Goal: Task Accomplishment & Management: Use online tool/utility

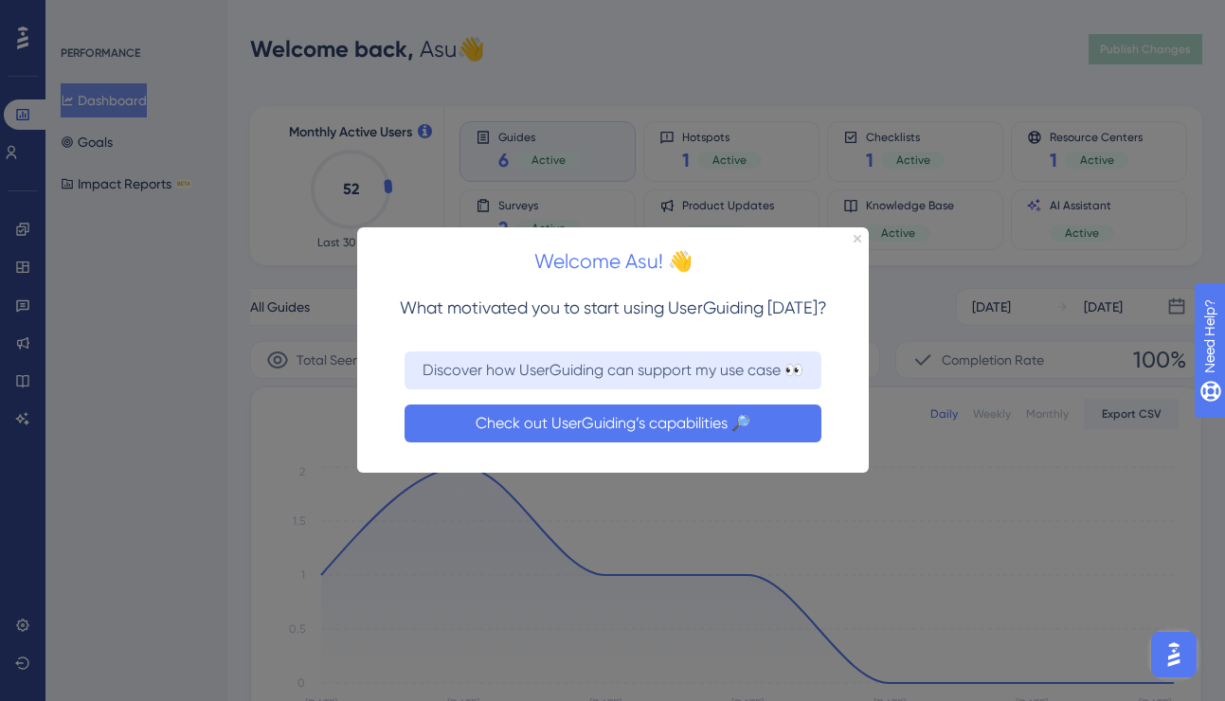
click at [504, 423] on button "Check out UserGuiding’s capabilities 🔎" at bounding box center [612, 424] width 417 height 38
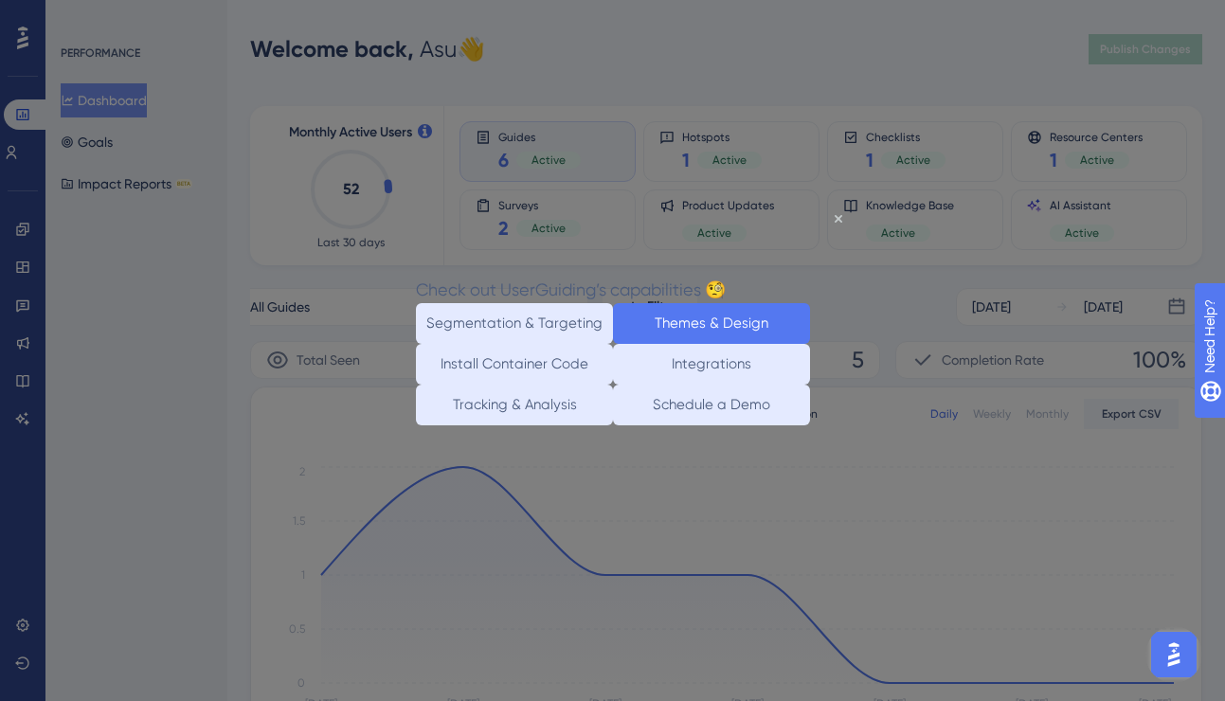
click at [646, 315] on button "Themes & Design" at bounding box center [710, 322] width 197 height 41
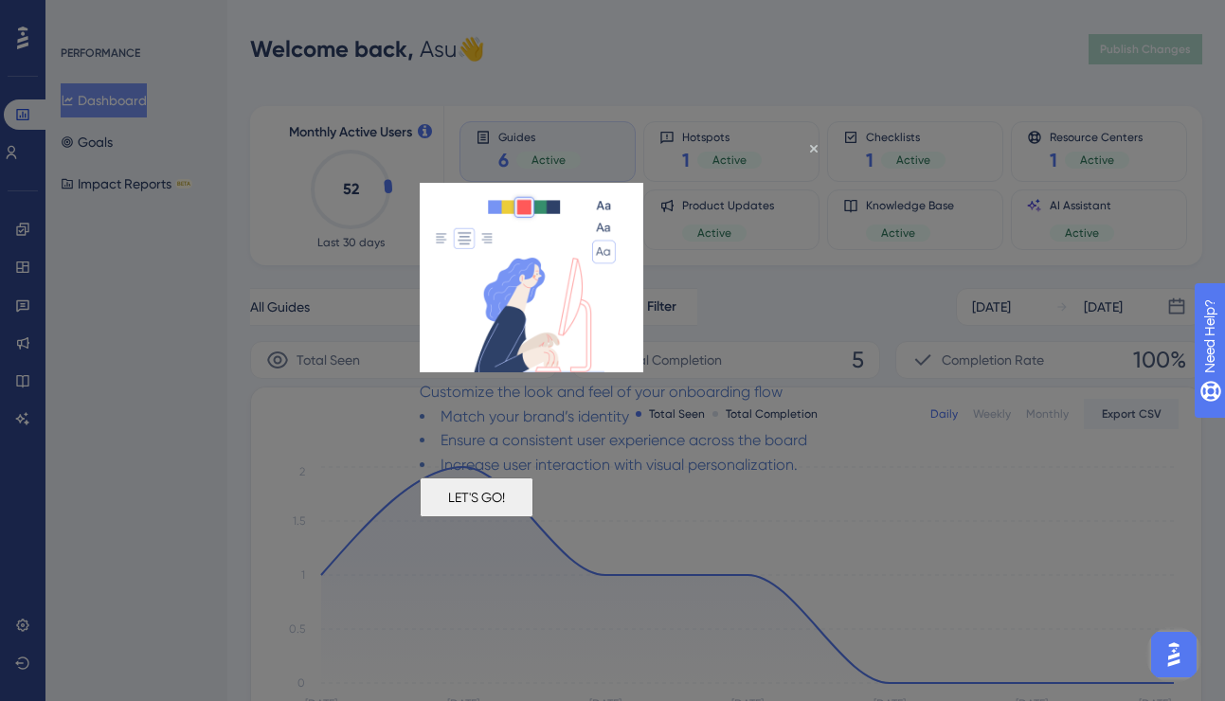
click at [532, 517] on button "LET'S GO!" at bounding box center [476, 497] width 114 height 40
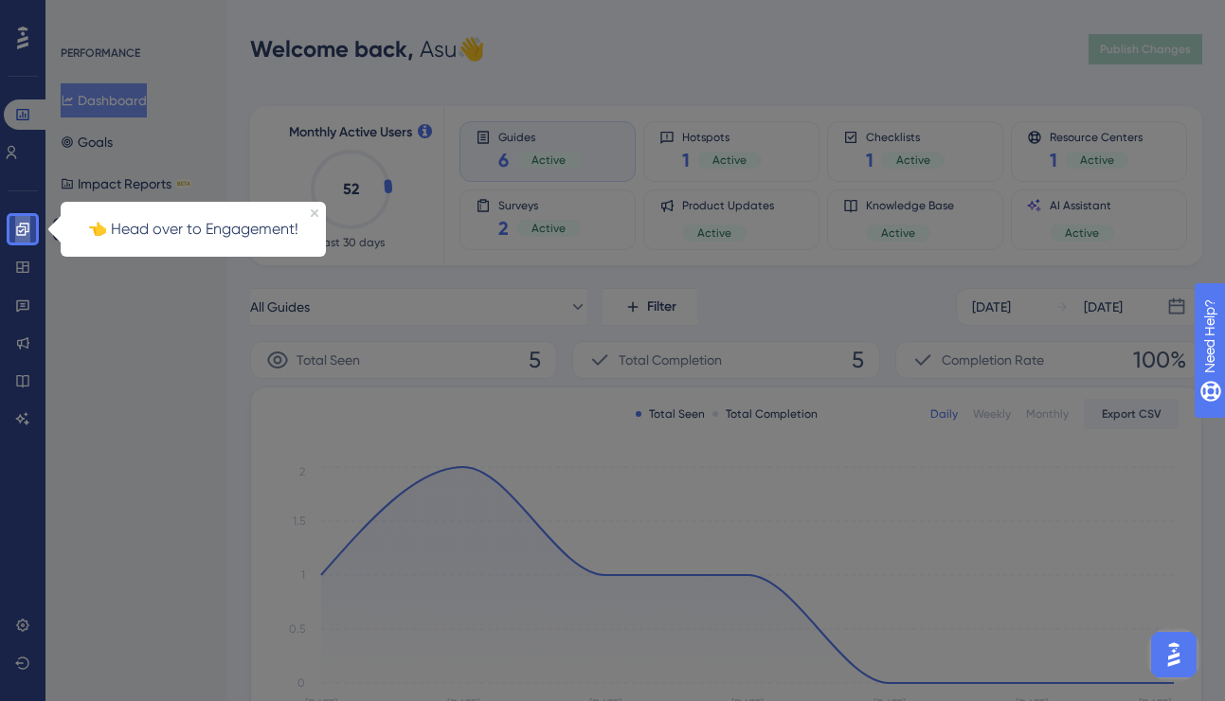
click at [28, 228] on icon at bounding box center [22, 229] width 15 height 15
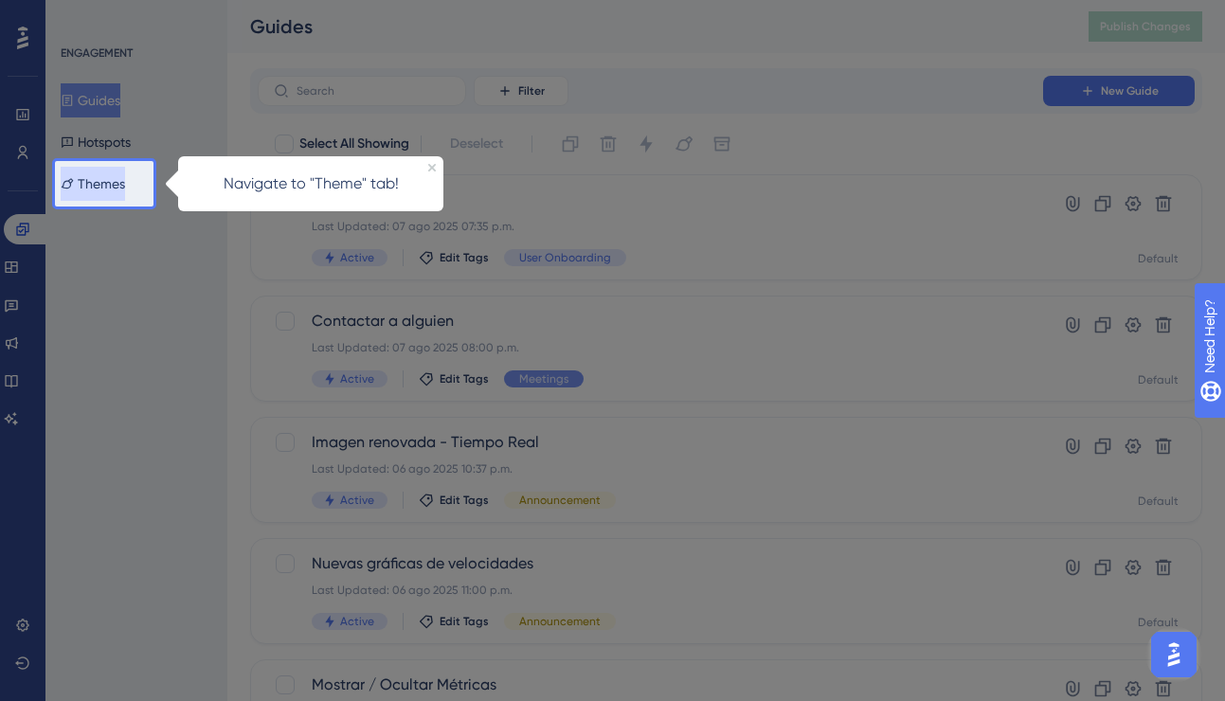
click at [106, 186] on button "Themes" at bounding box center [93, 184] width 64 height 34
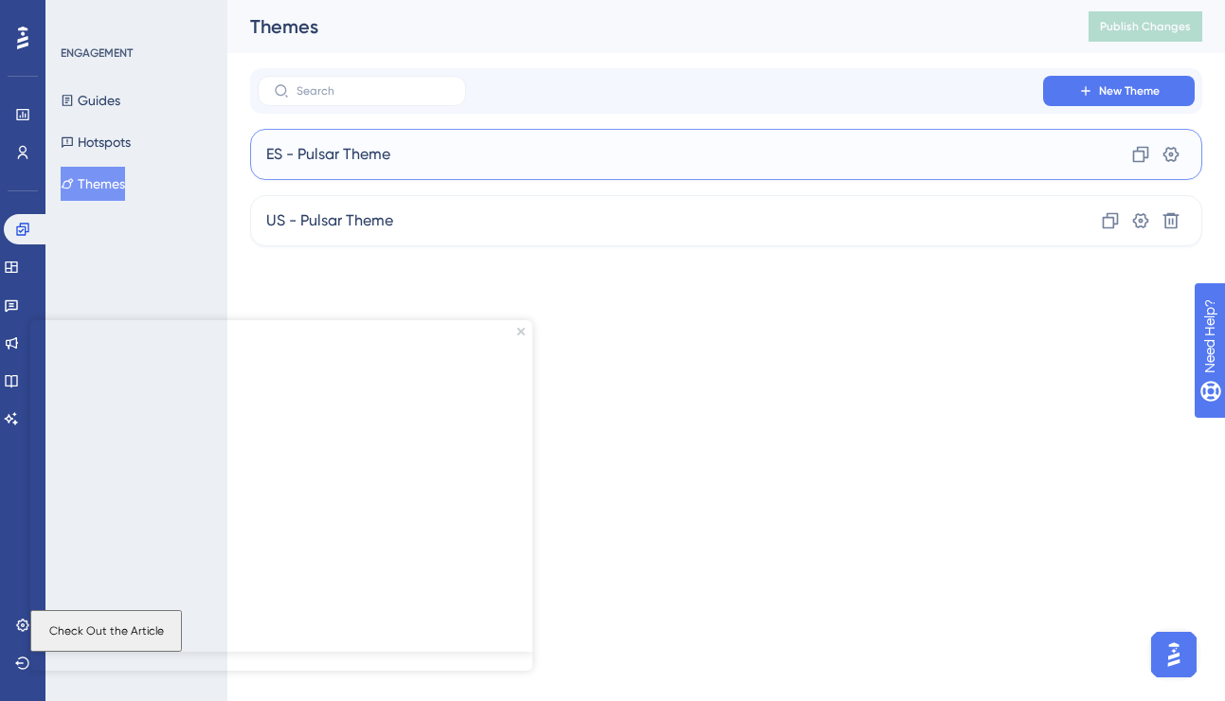
click at [330, 159] on span "ES - Pulsar Theme" at bounding box center [328, 154] width 124 height 23
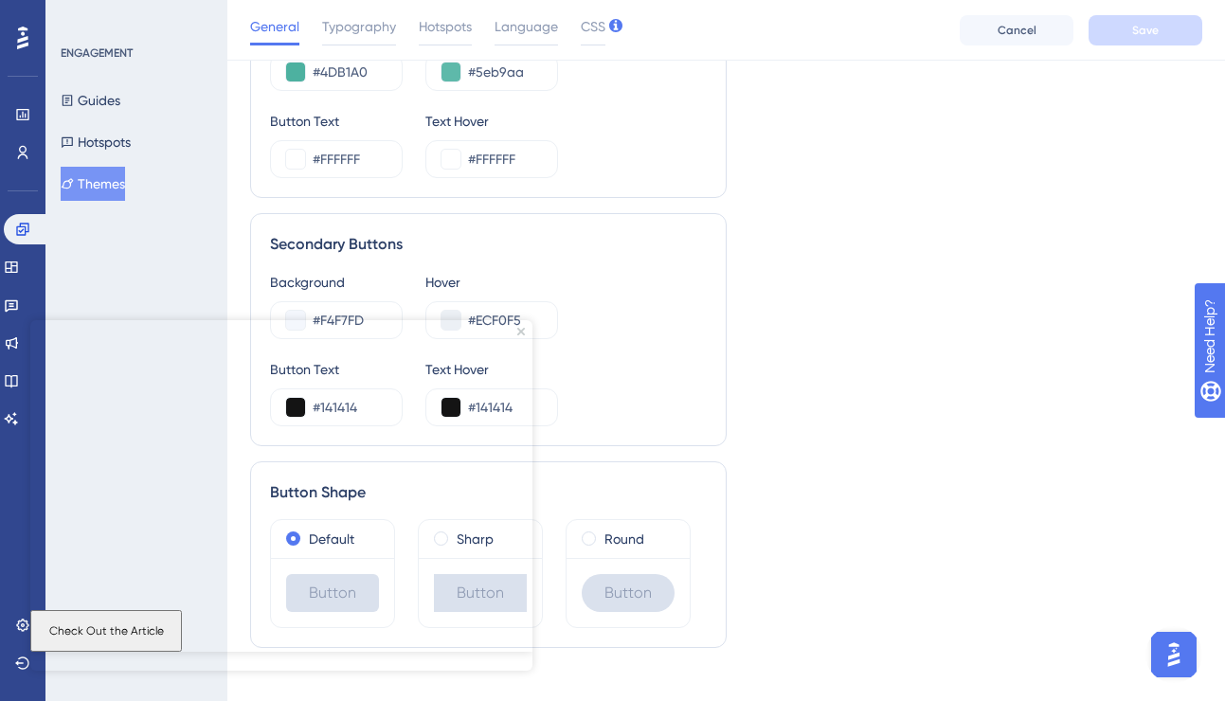
scroll to position [1067, 0]
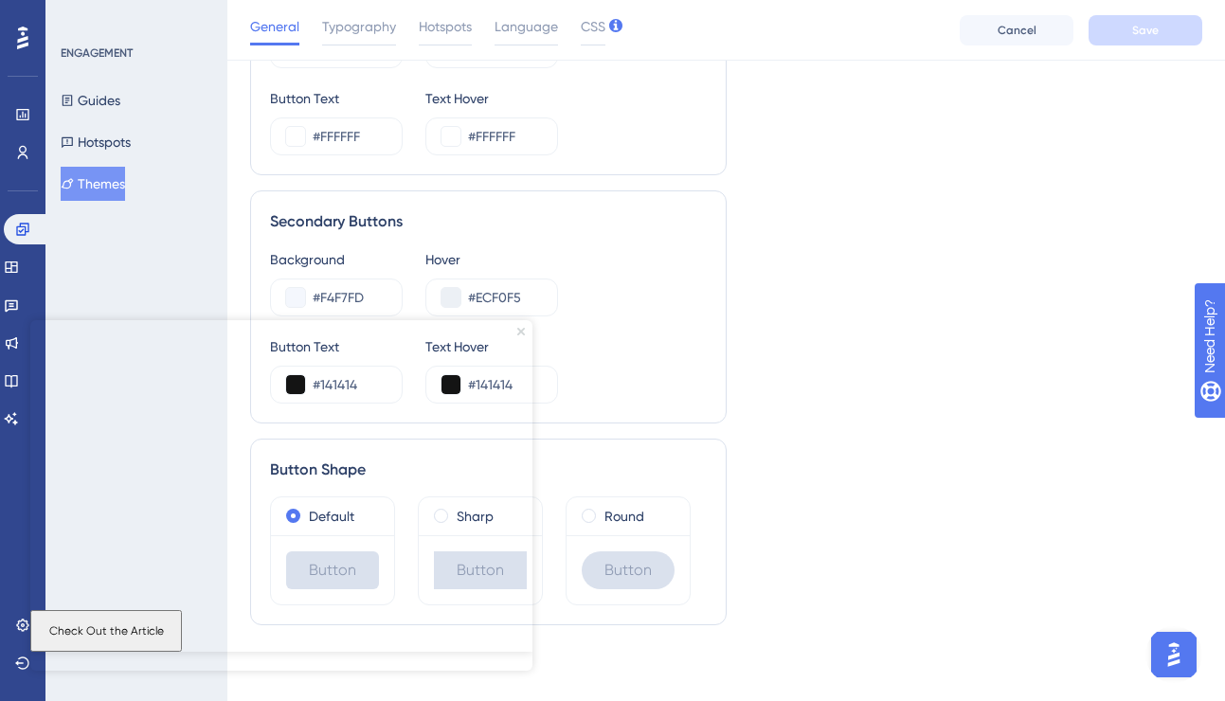
click at [519, 333] on icon "Close Preview" at bounding box center [521, 332] width 8 height 8
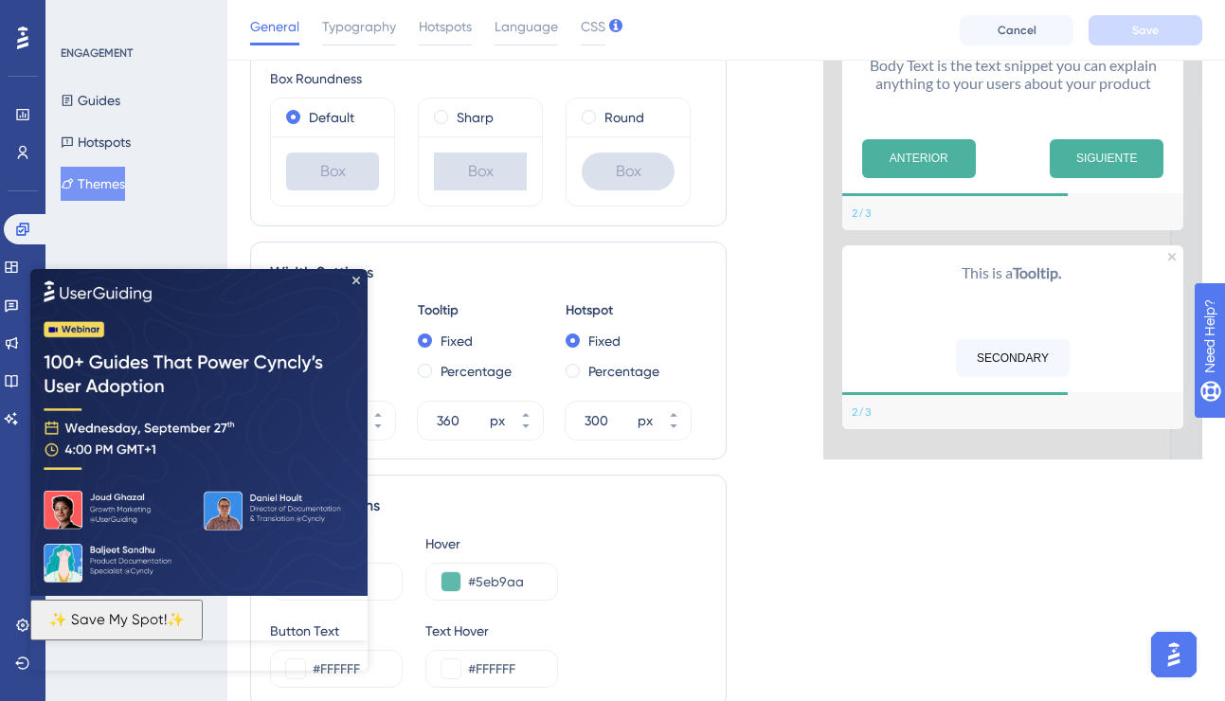
scroll to position [508, 0]
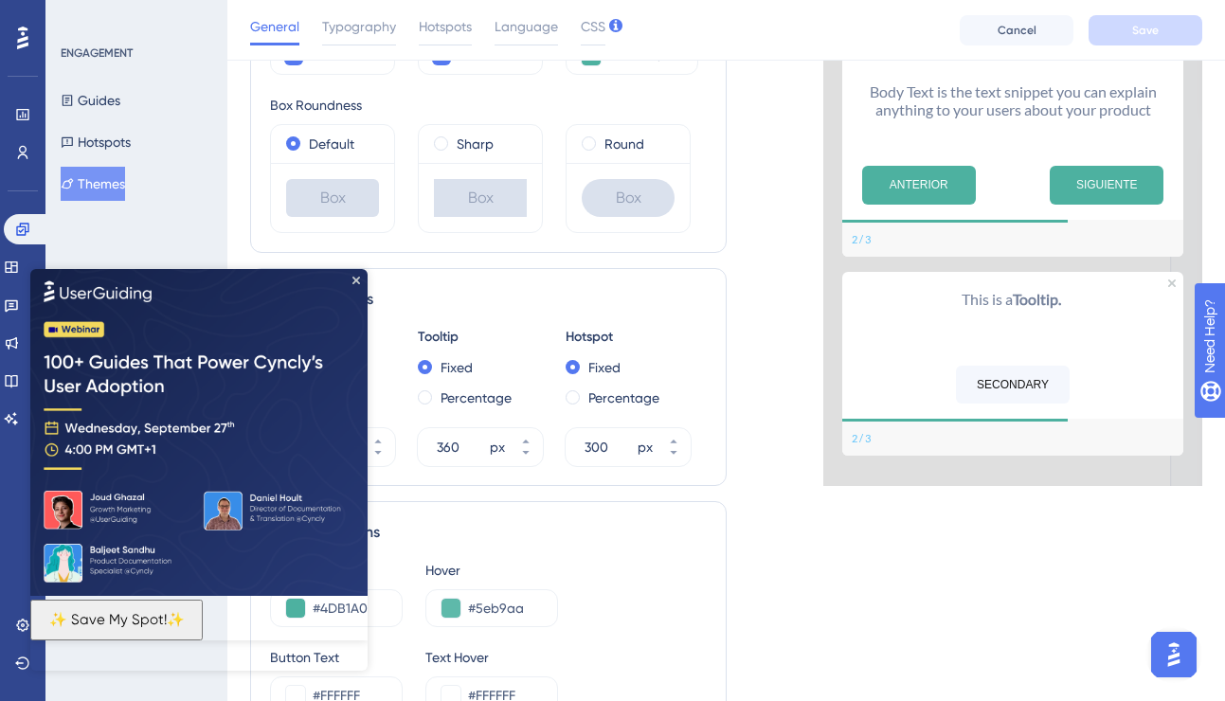
click at [203, 628] on button "✨ Save My Spot!✨" at bounding box center [116, 619] width 172 height 41
click at [355, 279] on icon "Close Preview" at bounding box center [356, 280] width 8 height 8
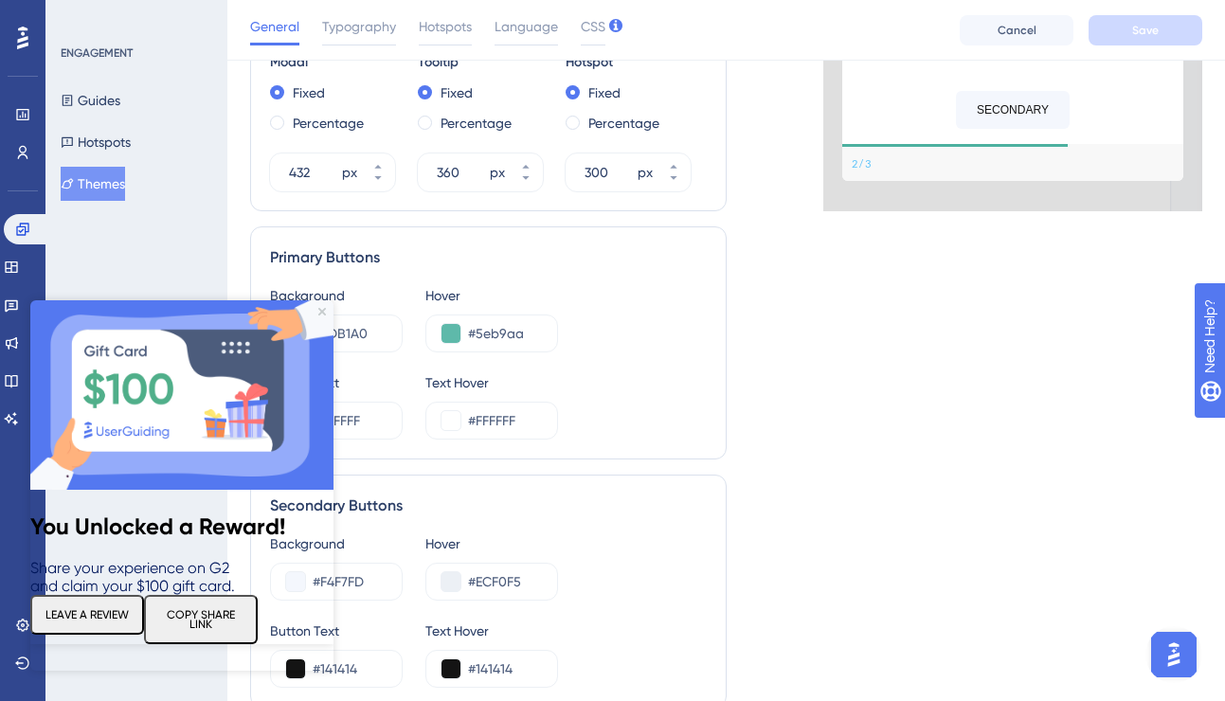
scroll to position [788, 0]
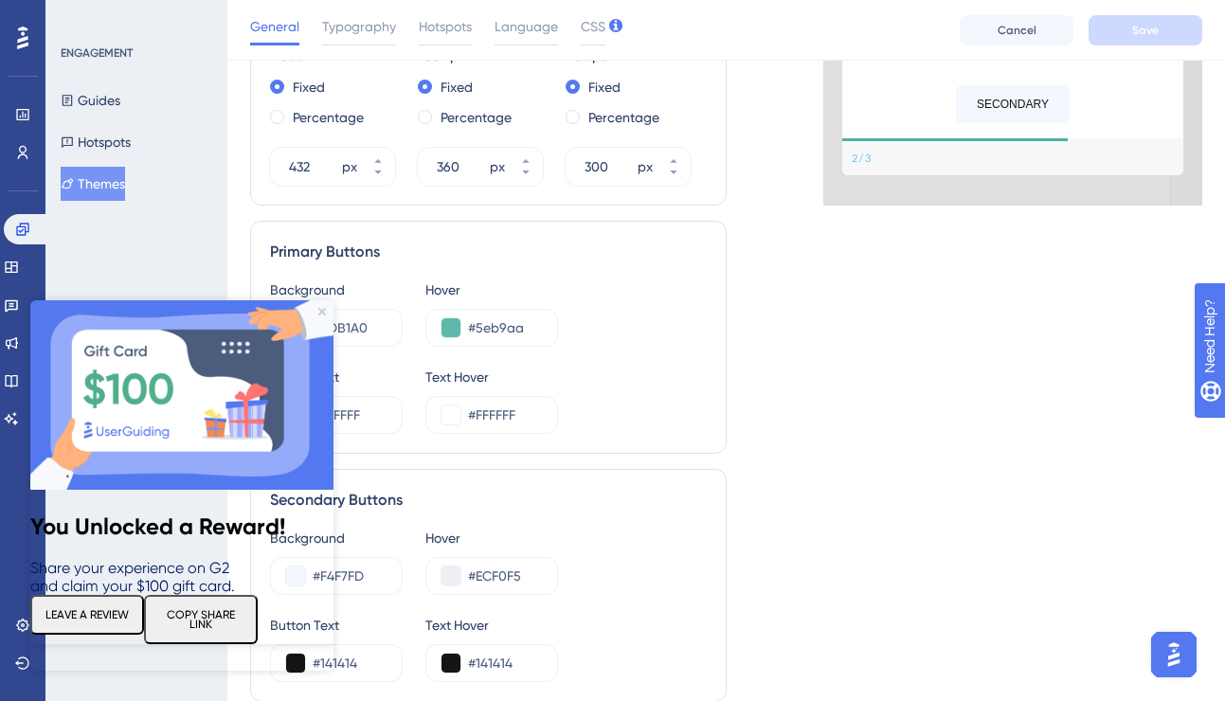
click at [236, 635] on button "COPY SHARE LINK" at bounding box center [201, 619] width 114 height 49
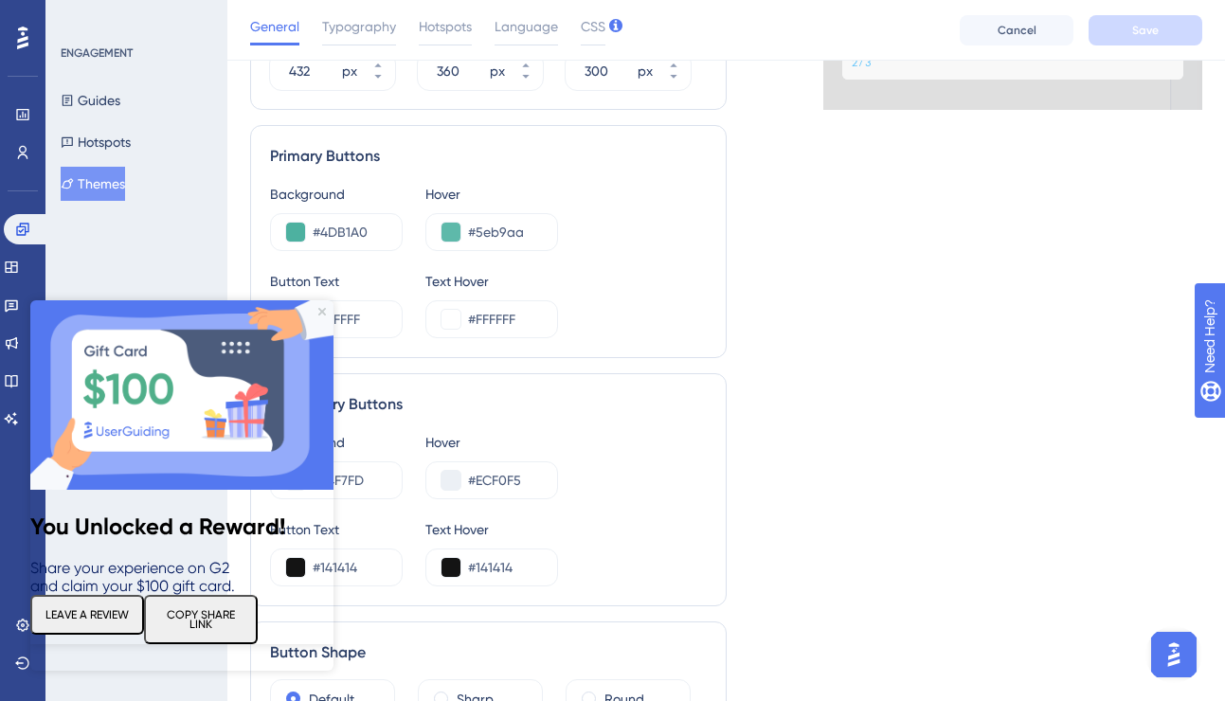
scroll to position [886, 0]
click at [258, 632] on button "COPY SHARE LINK" at bounding box center [201, 619] width 114 height 49
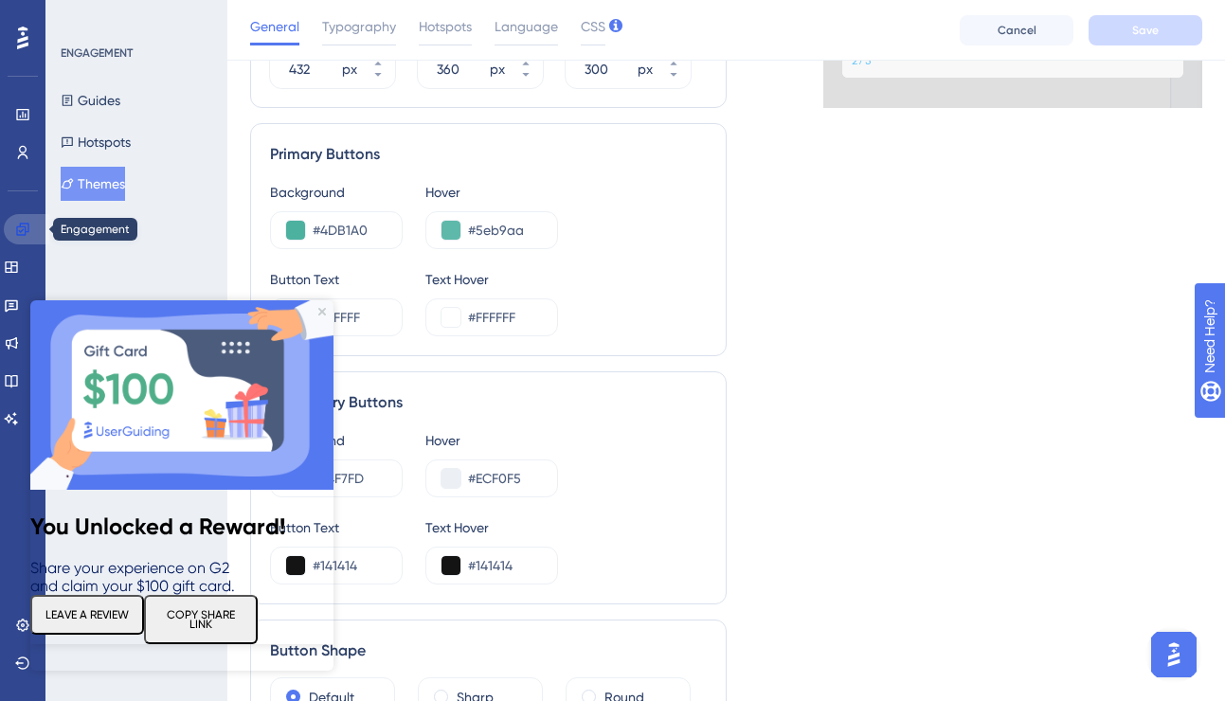
click at [27, 230] on icon at bounding box center [22, 229] width 15 height 15
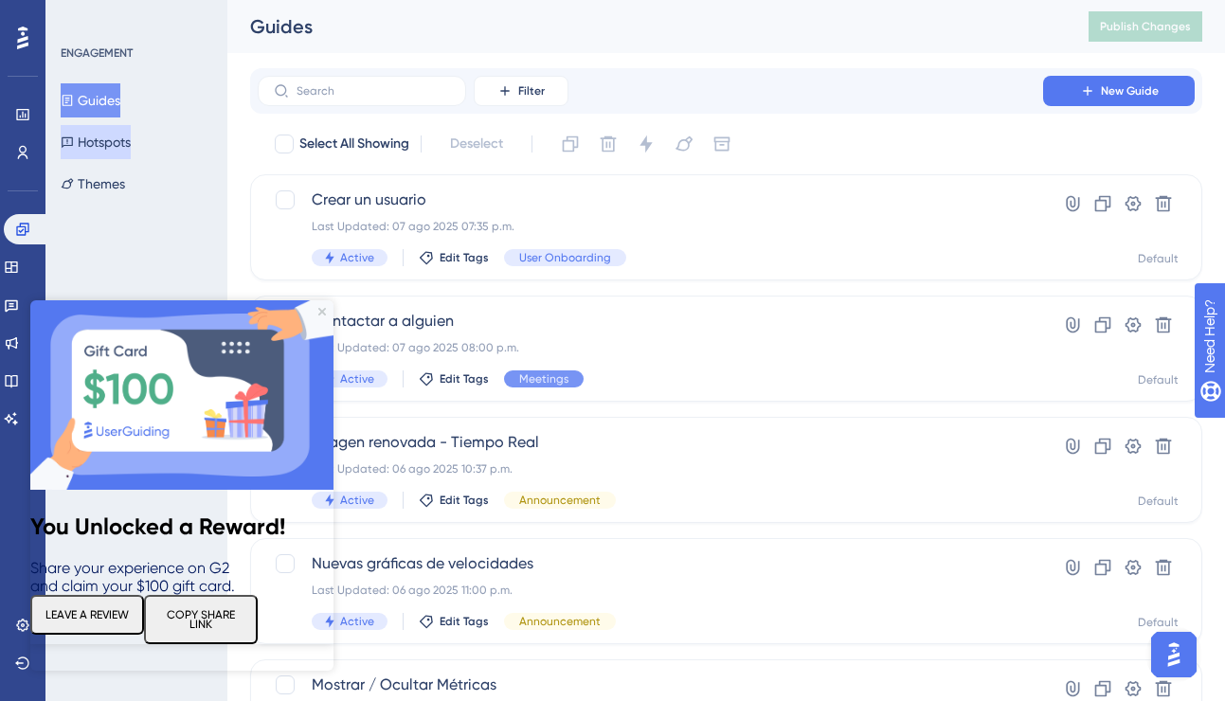
click at [110, 134] on button "Hotspots" at bounding box center [96, 142] width 70 height 34
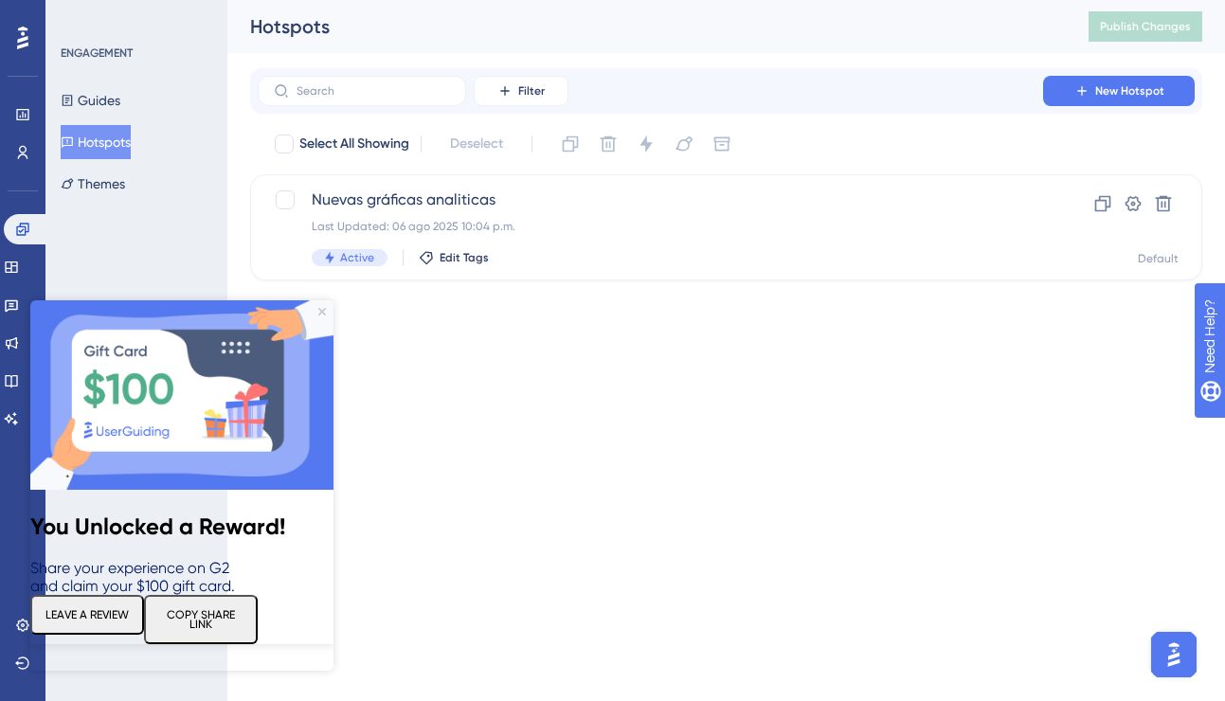
click at [321, 302] on img at bounding box center [181, 394] width 303 height 189
click at [319, 315] on icon "Close Preview" at bounding box center [322, 312] width 8 height 8
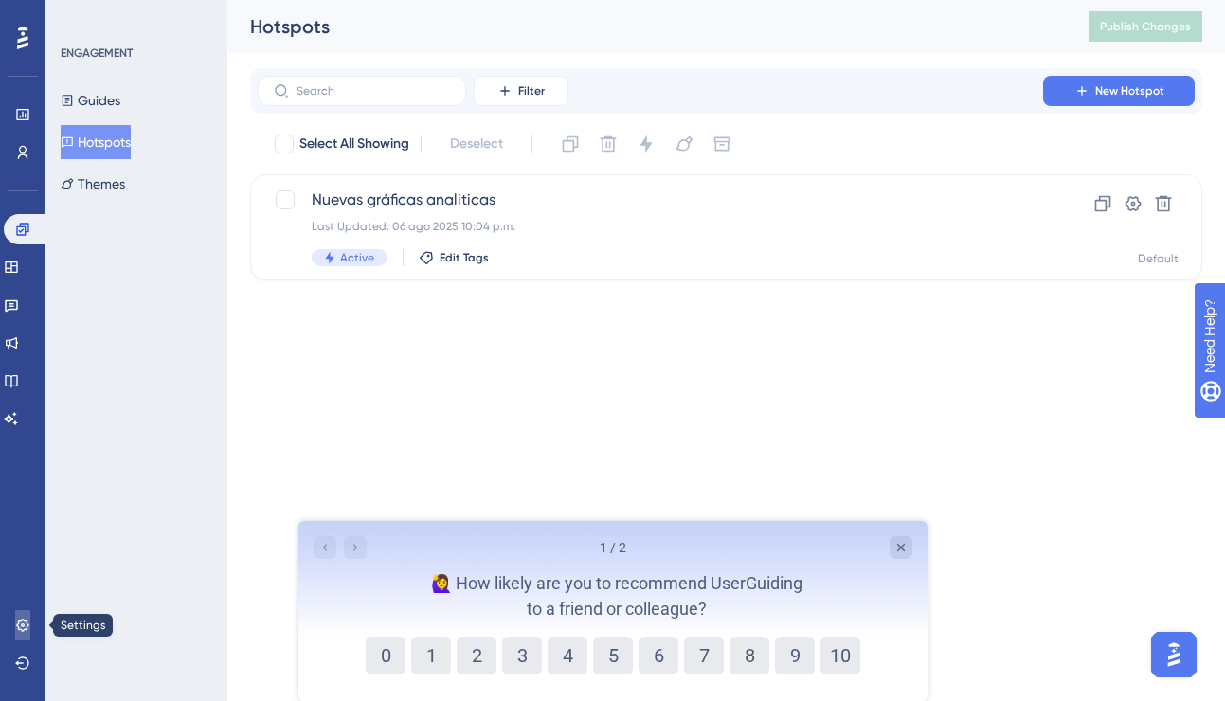
click at [19, 620] on icon at bounding box center [22, 625] width 15 height 15
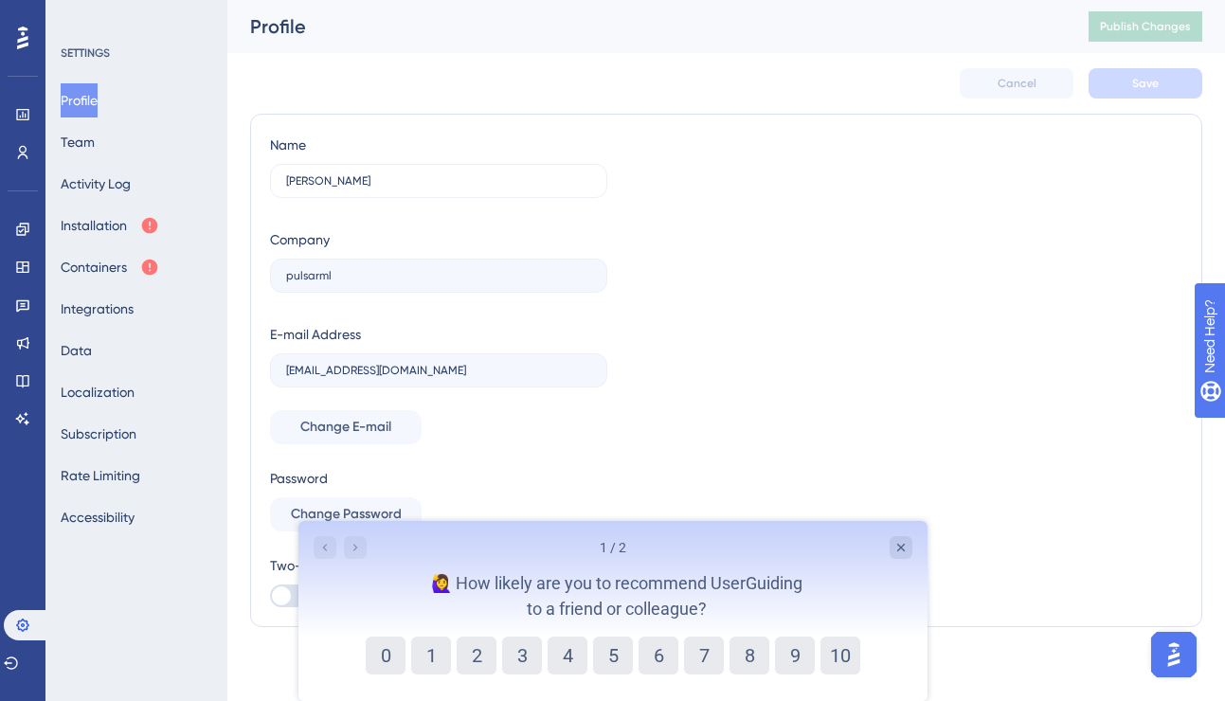
scroll to position [2, 0]
click at [902, 549] on icon "Close survey" at bounding box center [899, 547] width 15 height 15
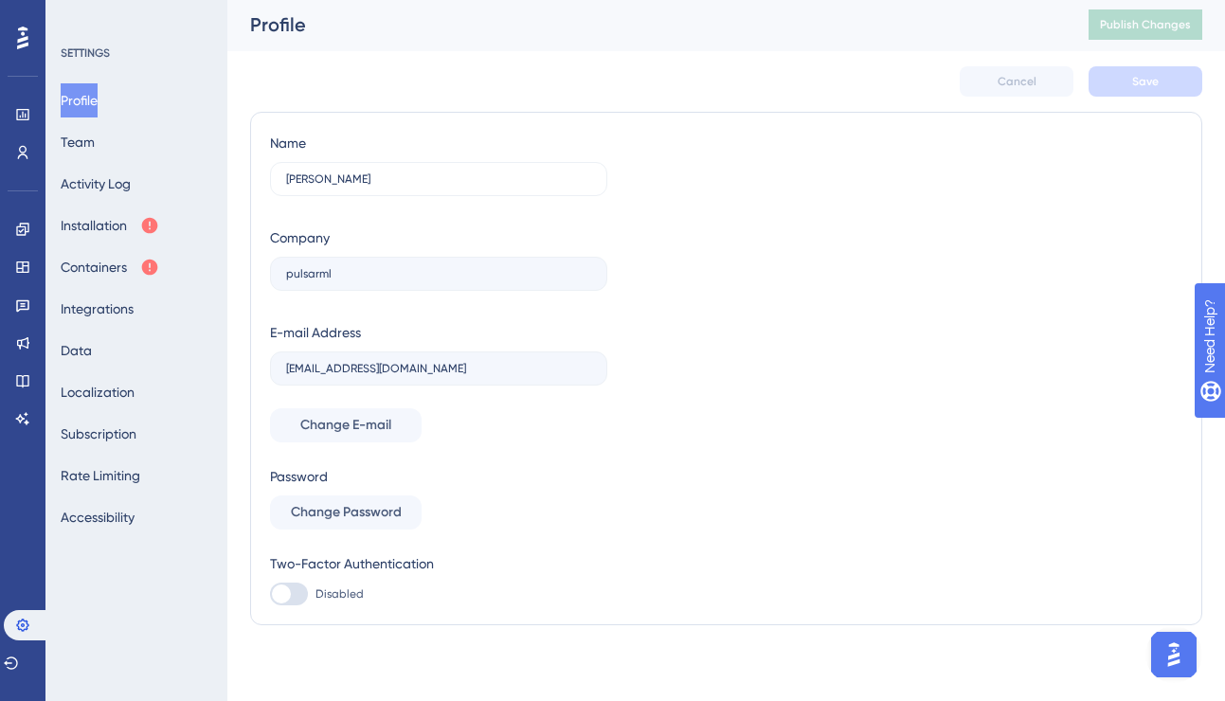
click at [79, 53] on div "SETTINGS" at bounding box center [137, 52] width 153 height 15
click at [24, 106] on link at bounding box center [22, 114] width 15 height 30
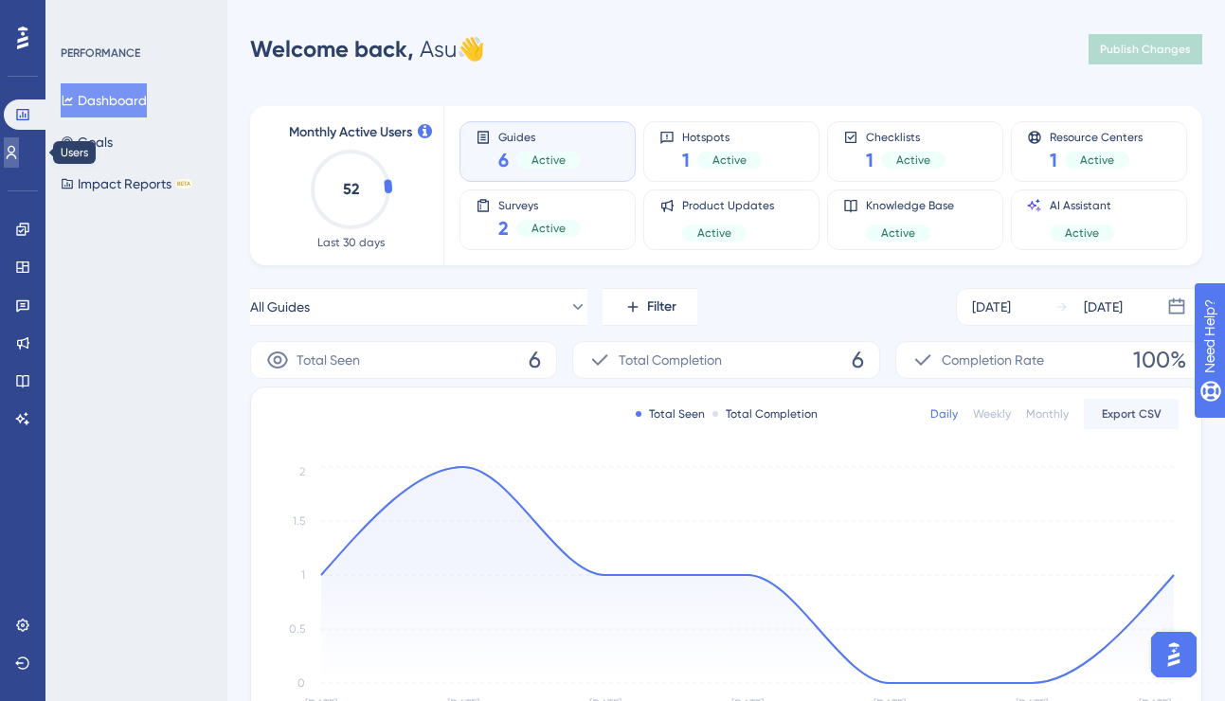
click at [19, 147] on icon at bounding box center [11, 152] width 15 height 15
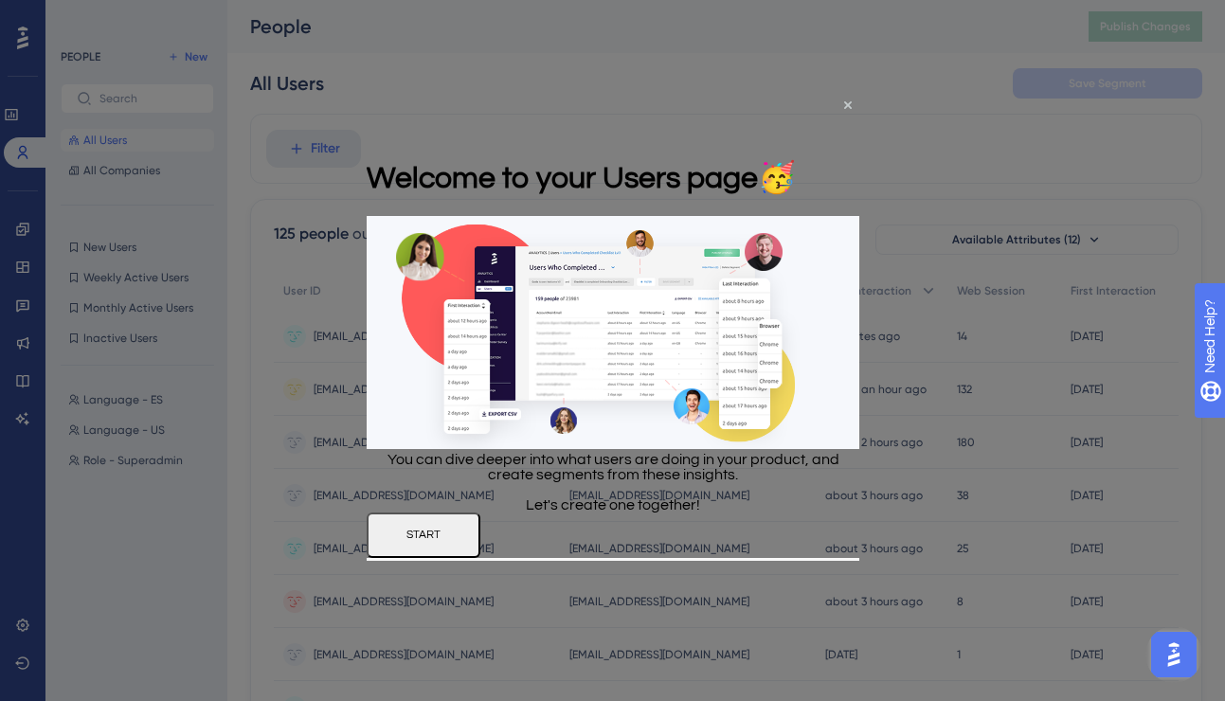
click at [479, 558] on button "START" at bounding box center [423, 535] width 114 height 45
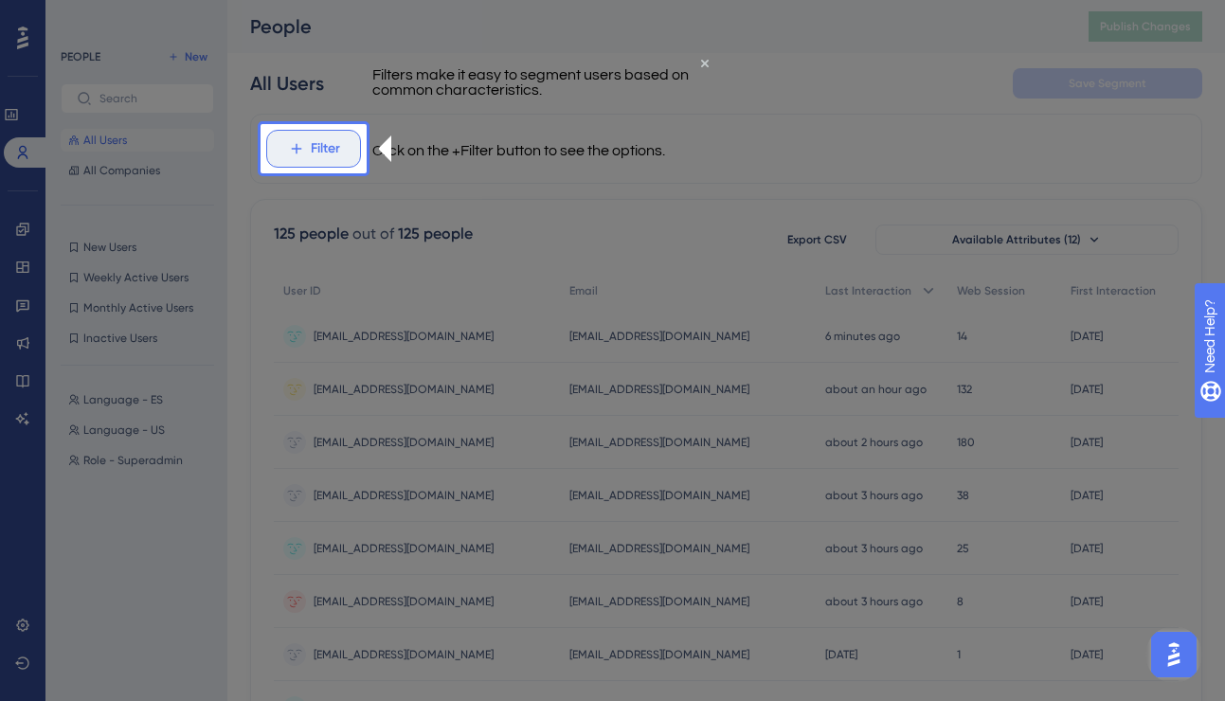
click at [297, 148] on icon at bounding box center [296, 148] width 17 height 17
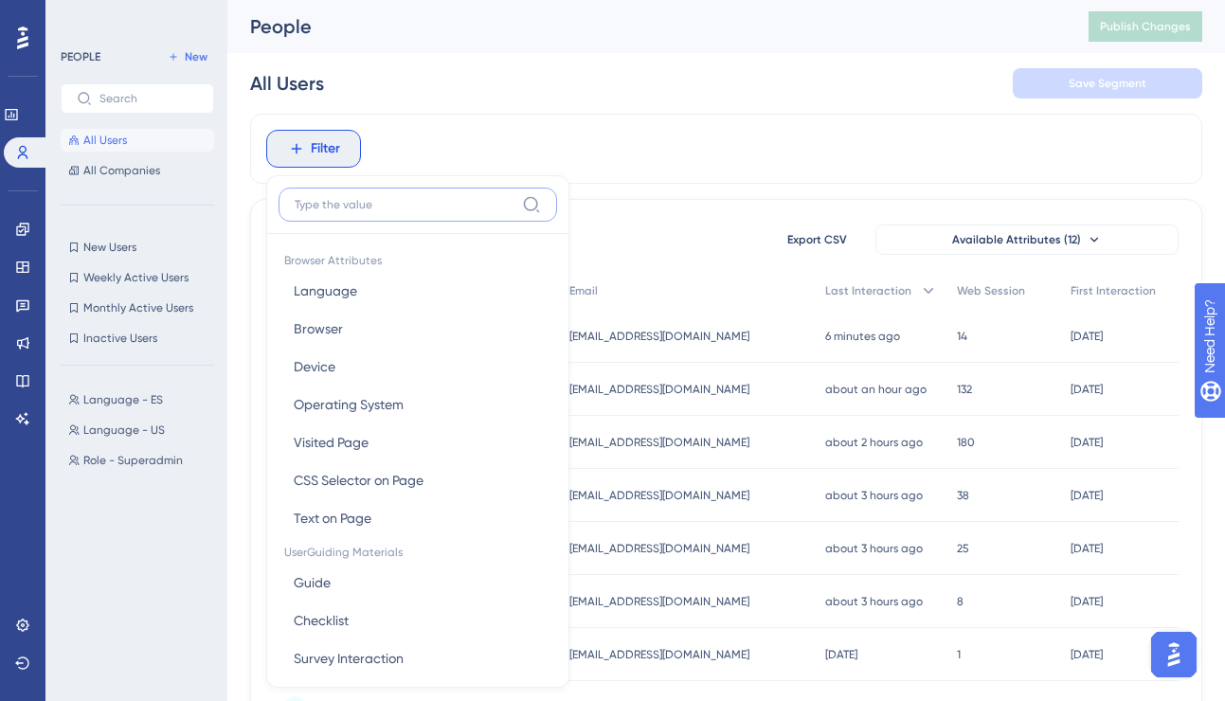
scroll to position [81, 0]
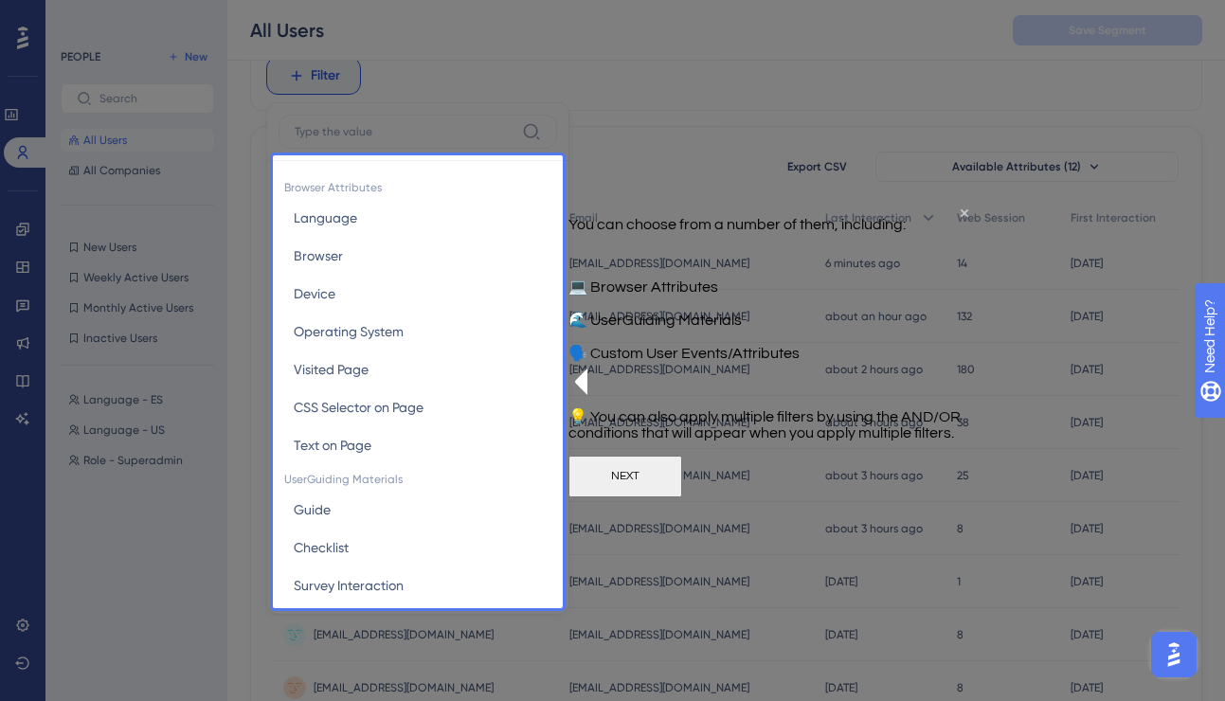
click at [682, 496] on button "NEXT" at bounding box center [625, 476] width 114 height 42
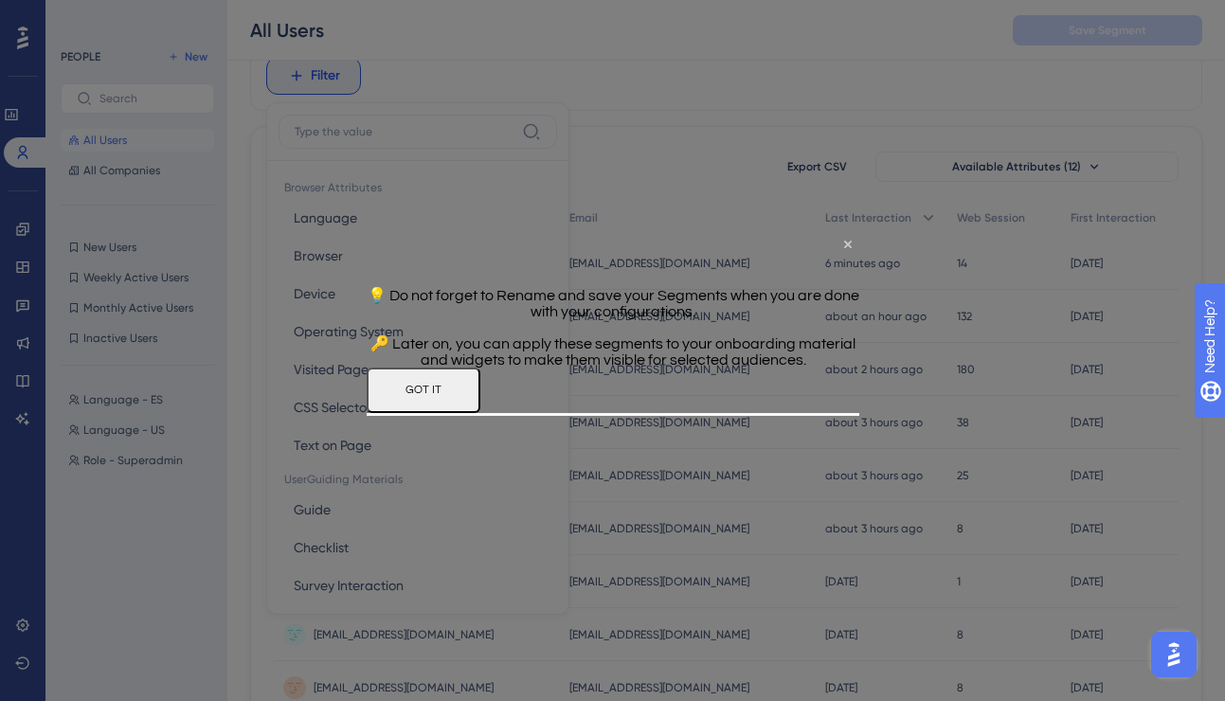
click at [479, 412] on button "GOT IT" at bounding box center [423, 389] width 114 height 45
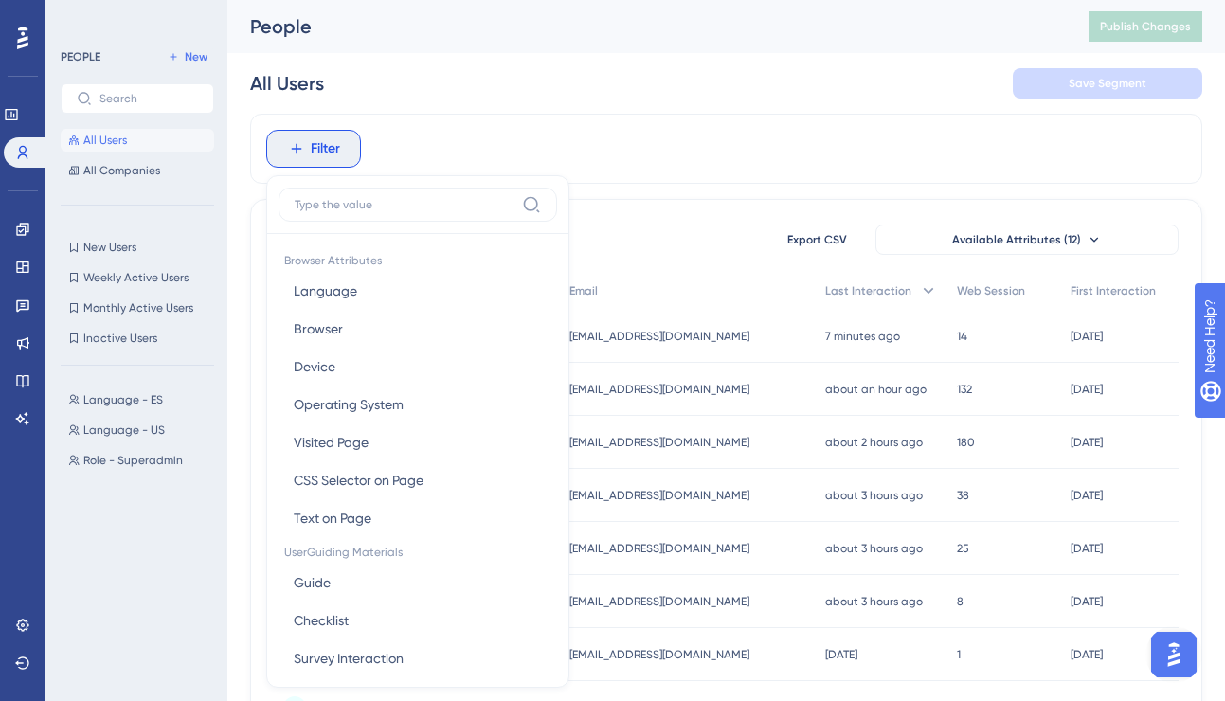
scroll to position [0, 0]
click at [357, 209] on input at bounding box center [405, 204] width 220 height 15
click at [353, 289] on span "Language" at bounding box center [325, 290] width 63 height 23
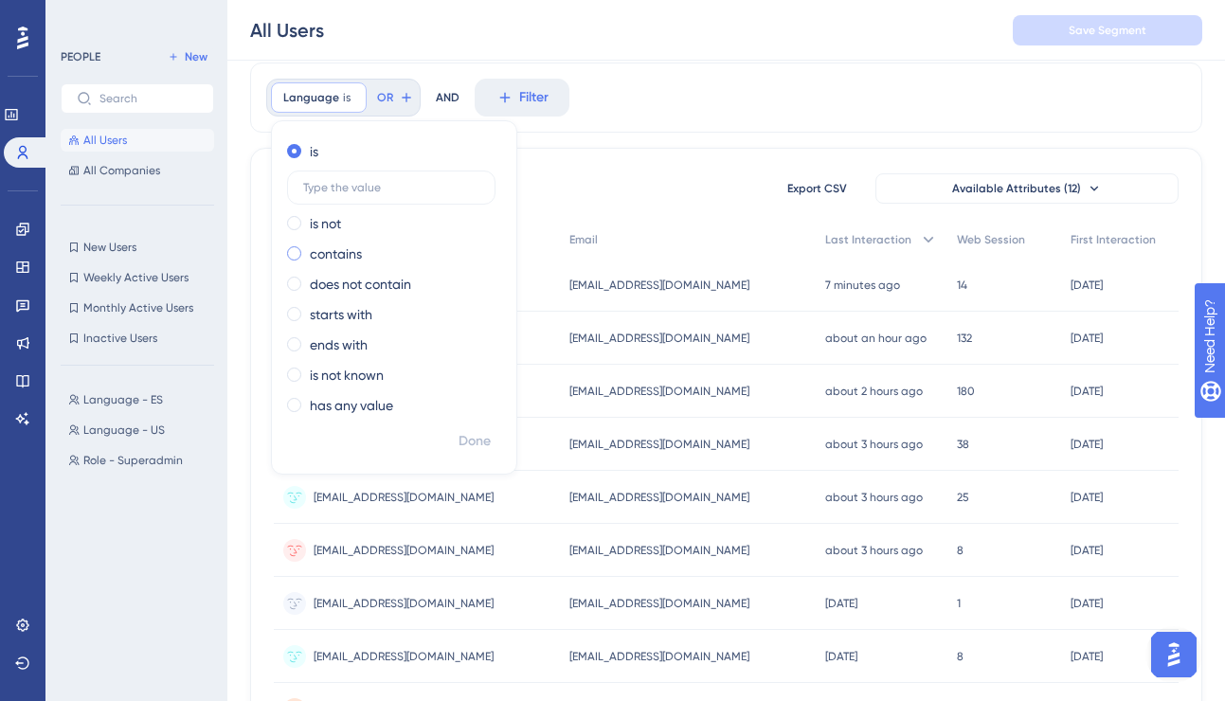
scroll to position [55, 0]
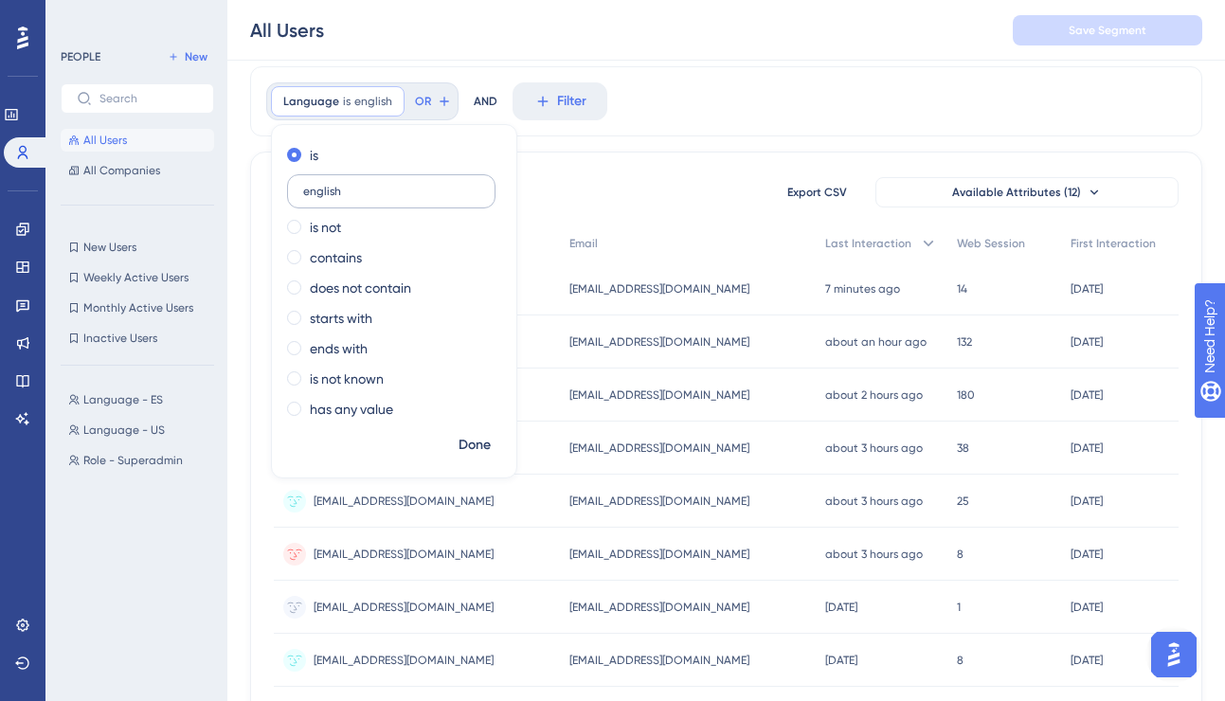
type input "english"
click at [472, 436] on span "Done" at bounding box center [475, 445] width 32 height 23
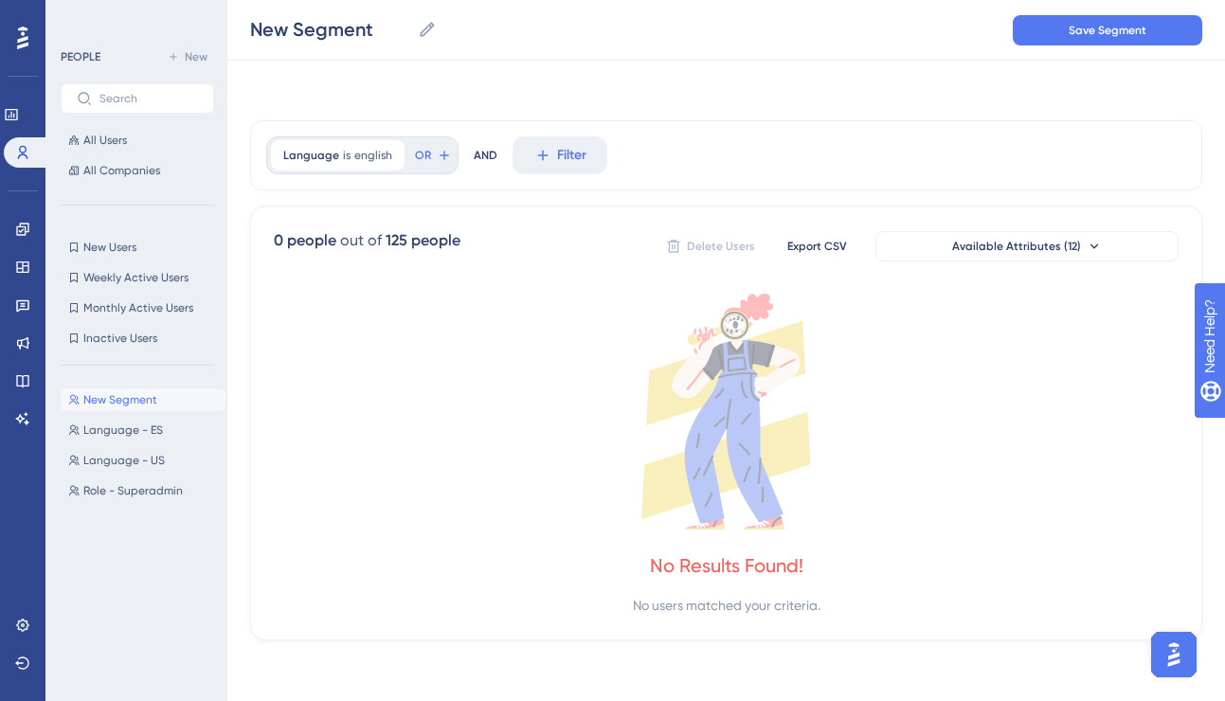
scroll to position [0, 0]
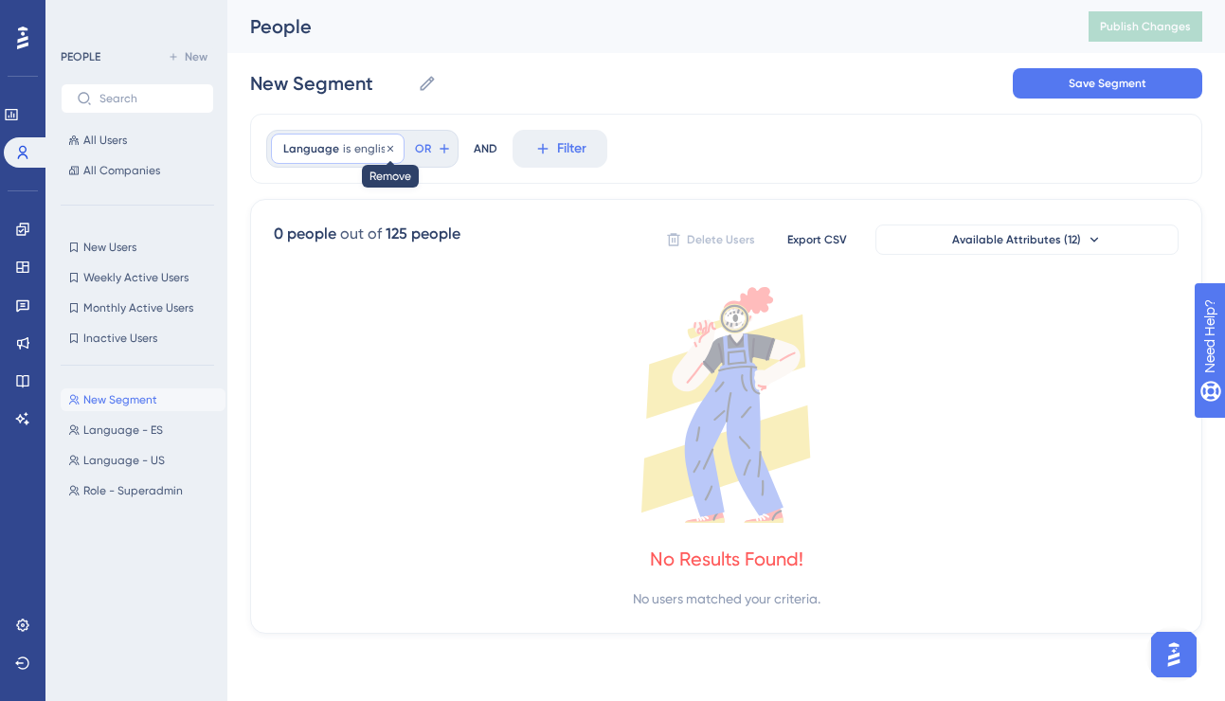
click at [388, 145] on icon at bounding box center [390, 148] width 6 height 6
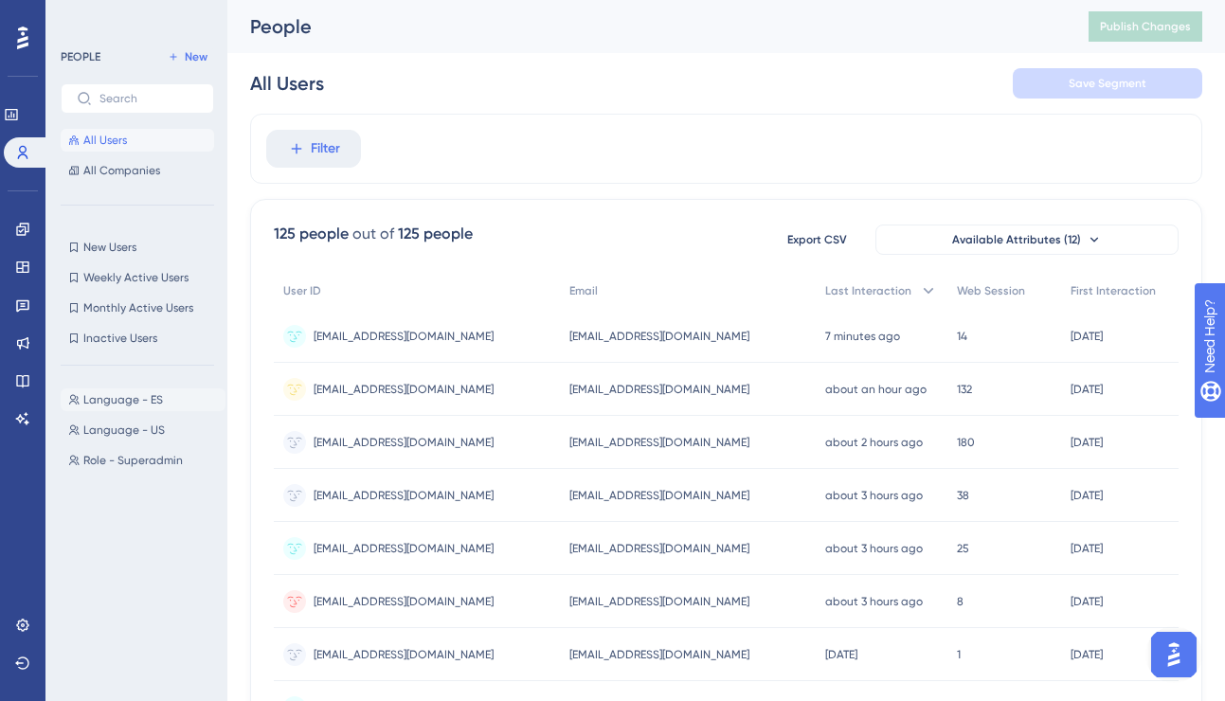
click at [128, 396] on span "Language - ES" at bounding box center [123, 399] width 80 height 15
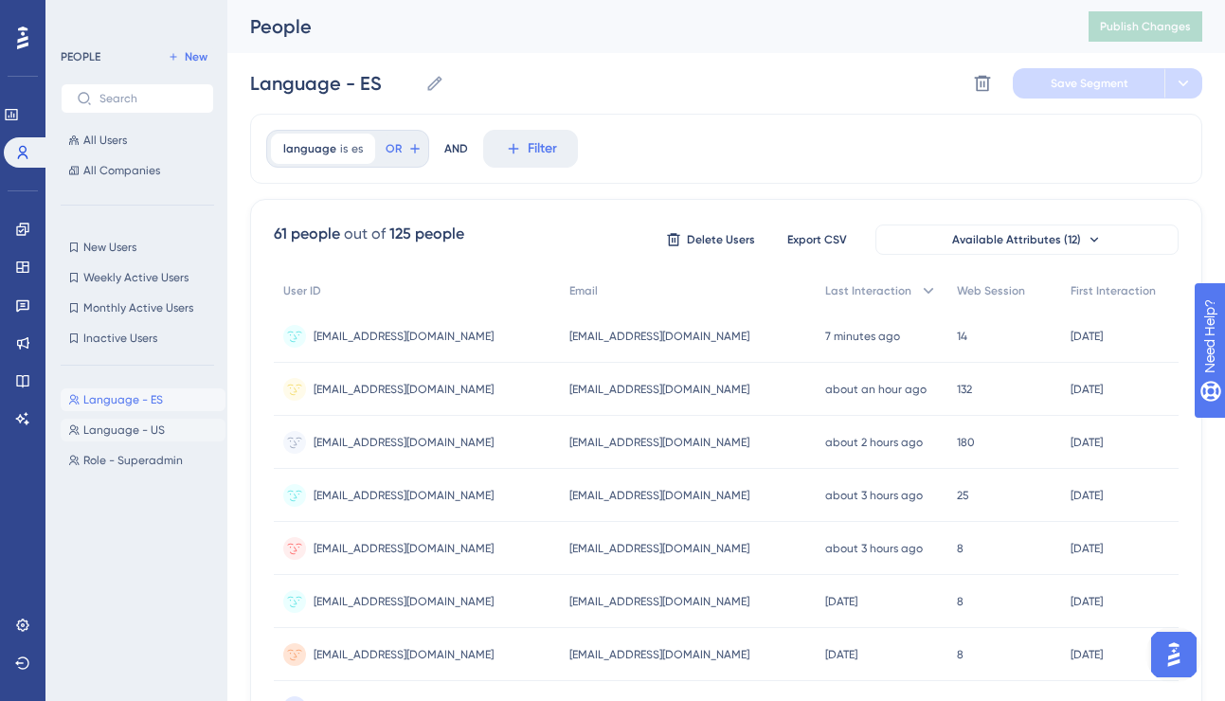
click at [133, 435] on span "Language - US" at bounding box center [123, 430] width 81 height 15
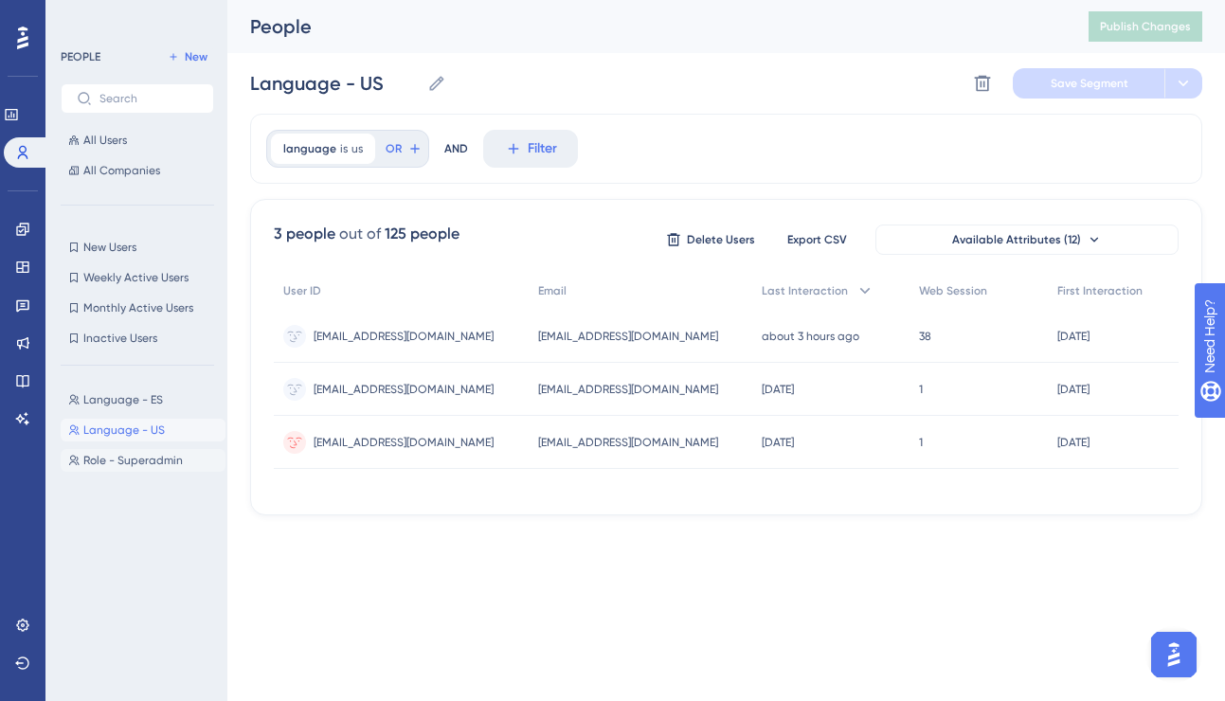
click at [119, 466] on span "Role - Superadmin" at bounding box center [132, 460] width 99 height 15
type input "Role - Superadmin"
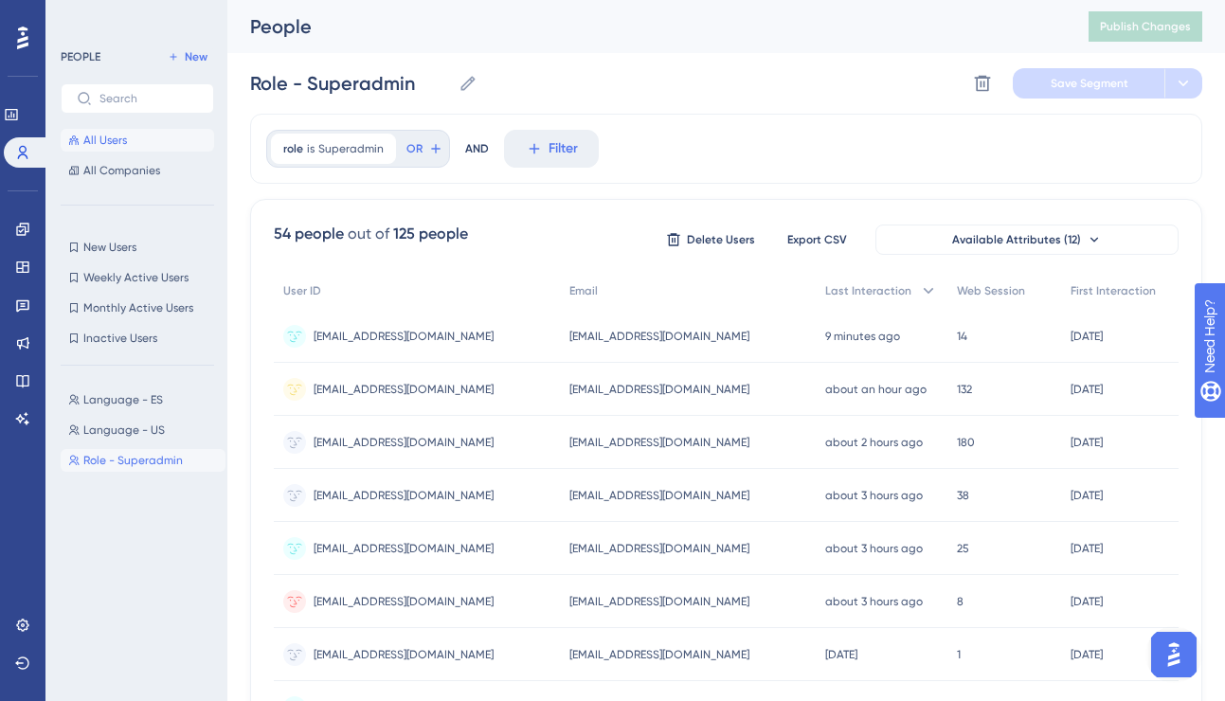
click at [109, 147] on span "All Users" at bounding box center [105, 140] width 44 height 15
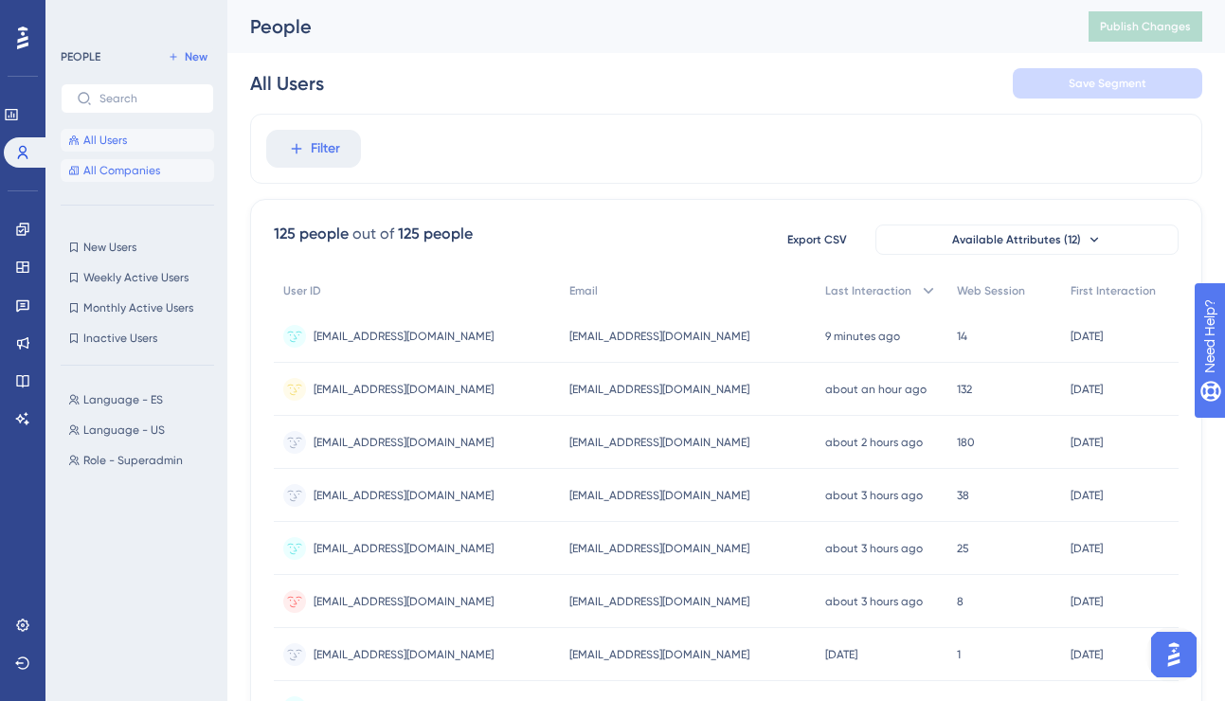
click at [116, 172] on span "All Companies" at bounding box center [121, 170] width 77 height 15
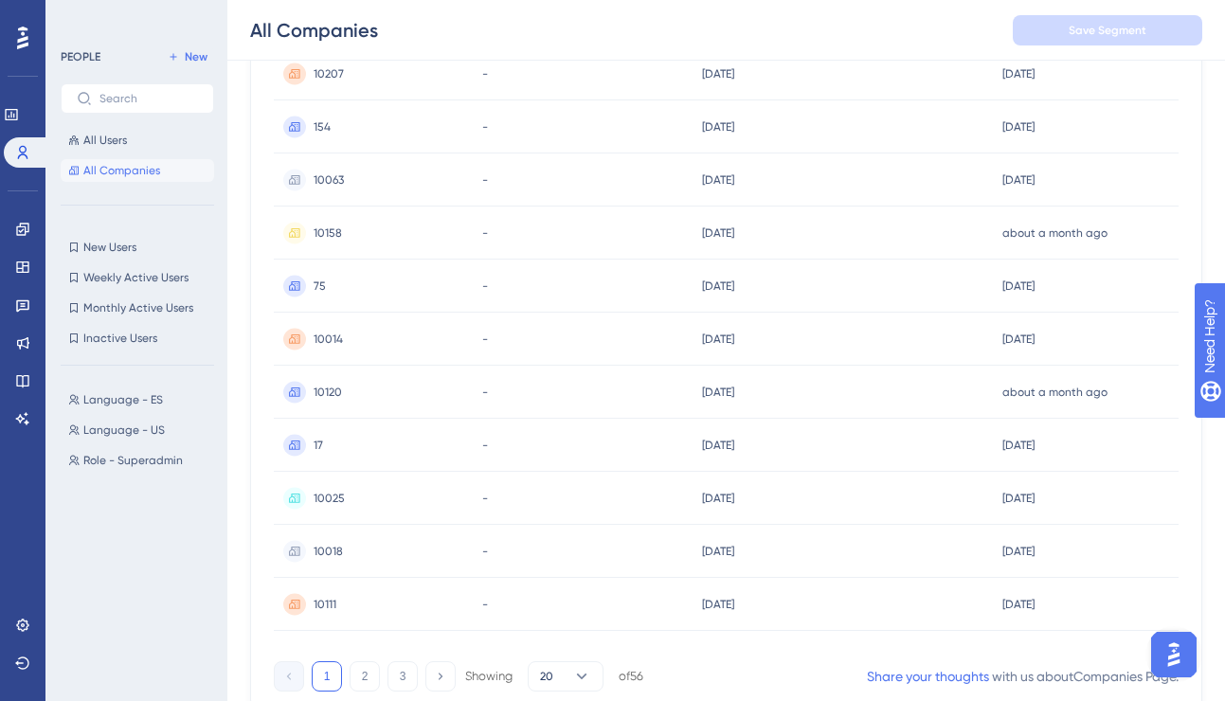
scroll to position [822, 0]
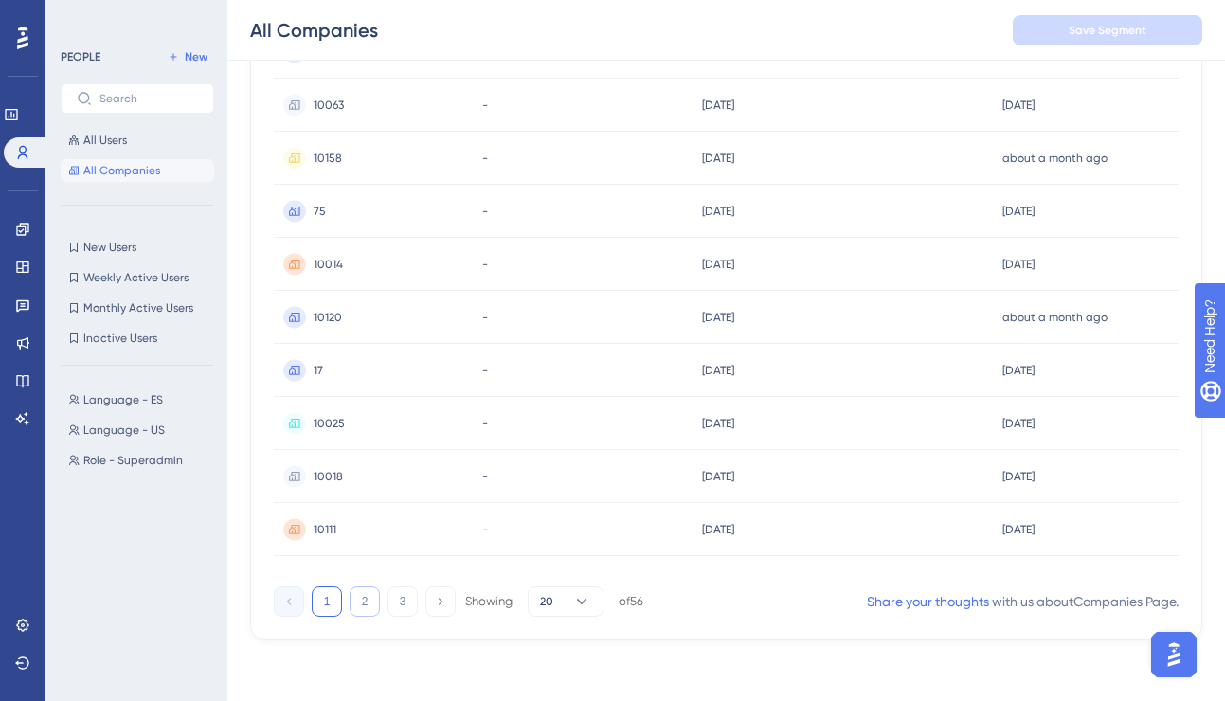
click at [363, 603] on button "2" at bounding box center [365, 601] width 30 height 30
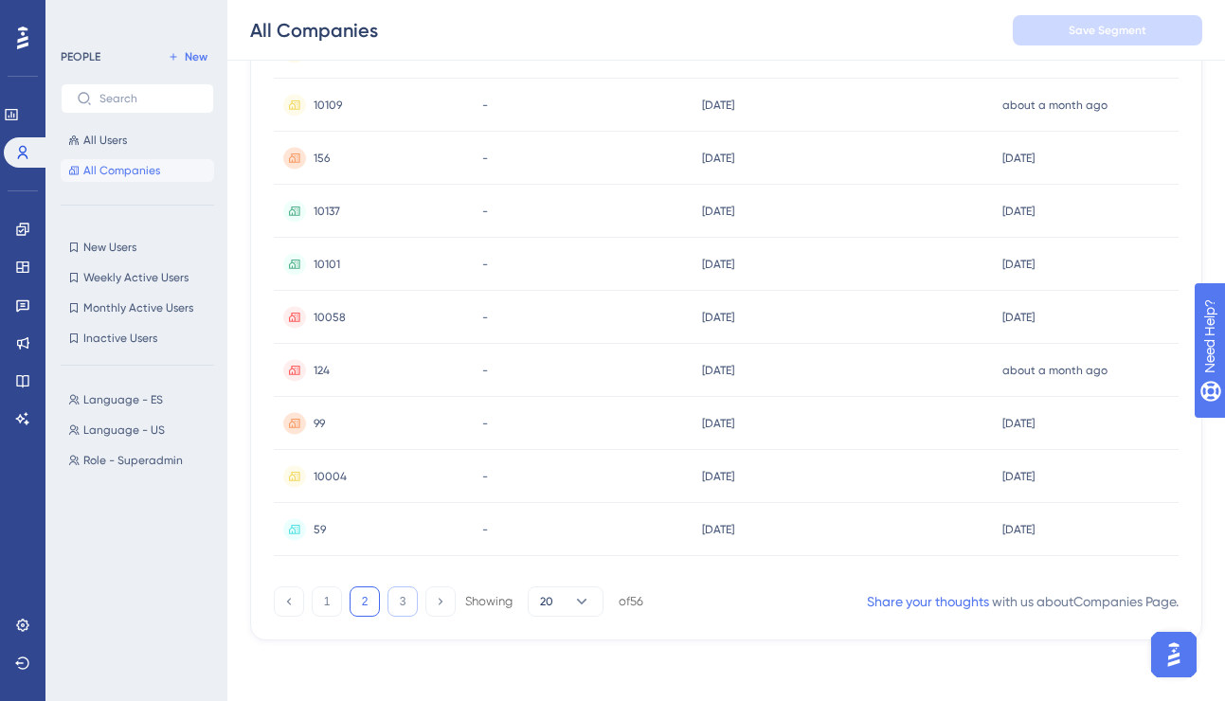
click at [405, 598] on button "3" at bounding box center [402, 601] width 30 height 30
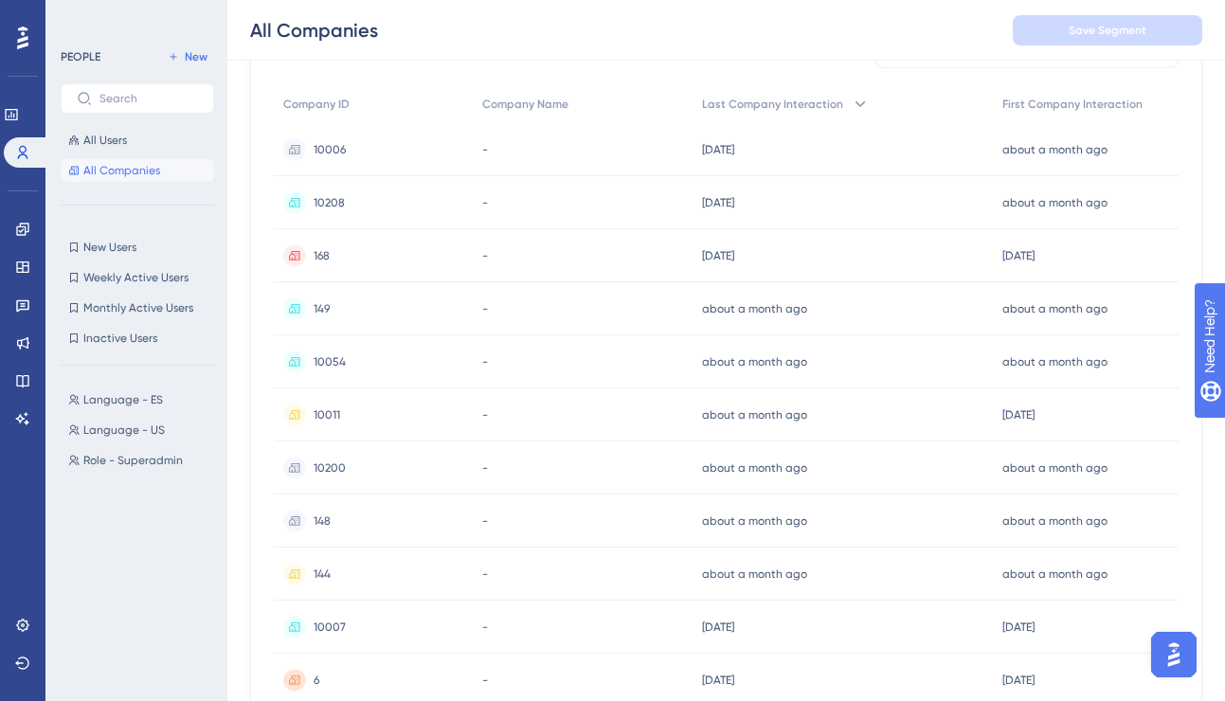
scroll to position [0, 0]
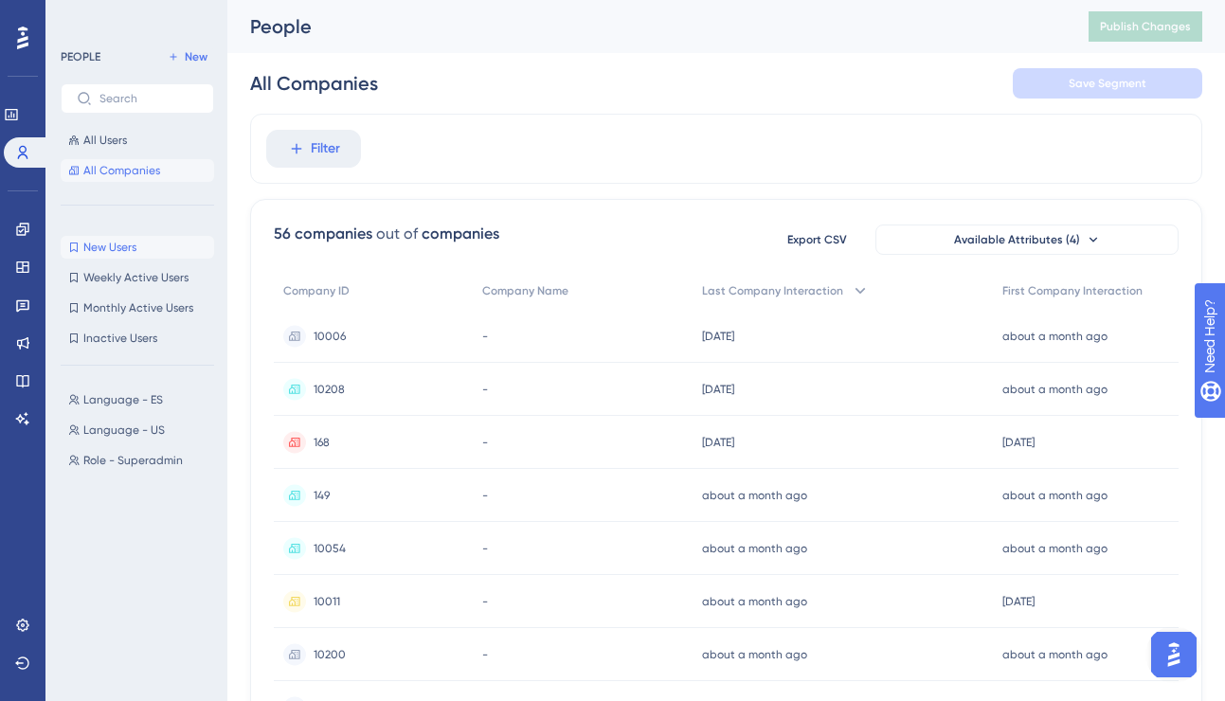
click at [148, 245] on button "New Users New Users" at bounding box center [137, 247] width 153 height 23
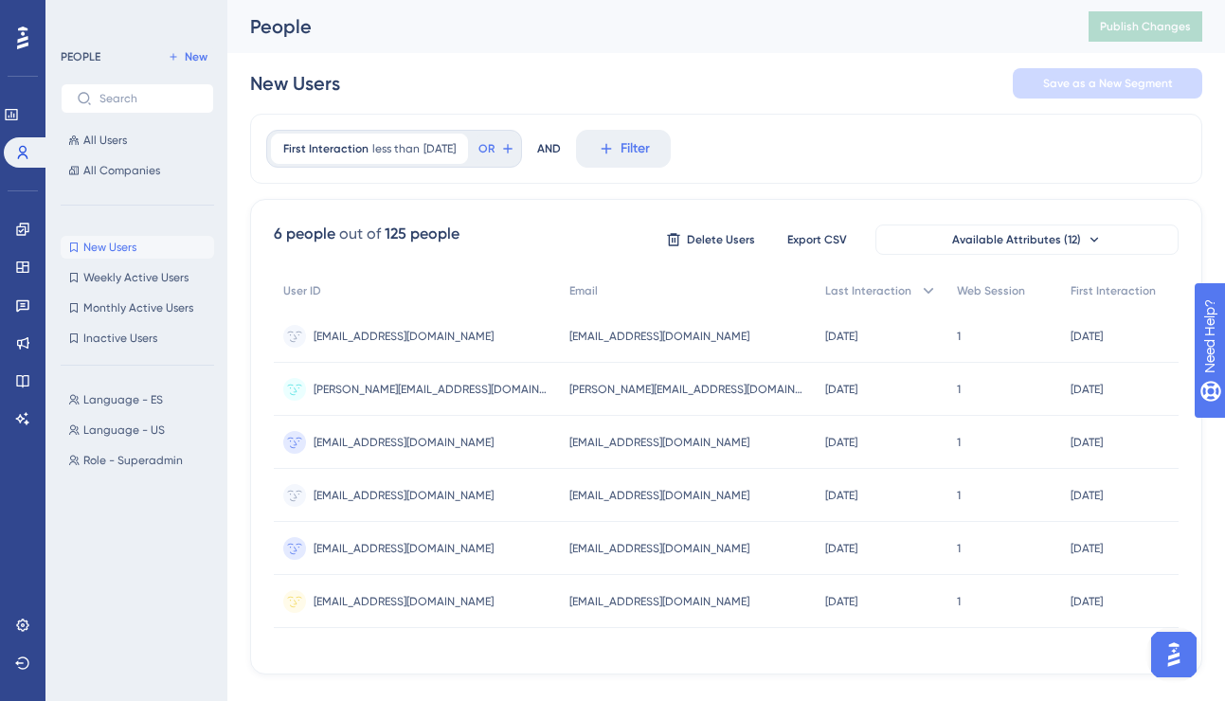
click at [131, 289] on div "New Users New Users Weekly Active Users Weekly Active Users Monthly Active User…" at bounding box center [137, 293] width 153 height 114
click at [130, 280] on span "Weekly Active Users" at bounding box center [135, 277] width 105 height 15
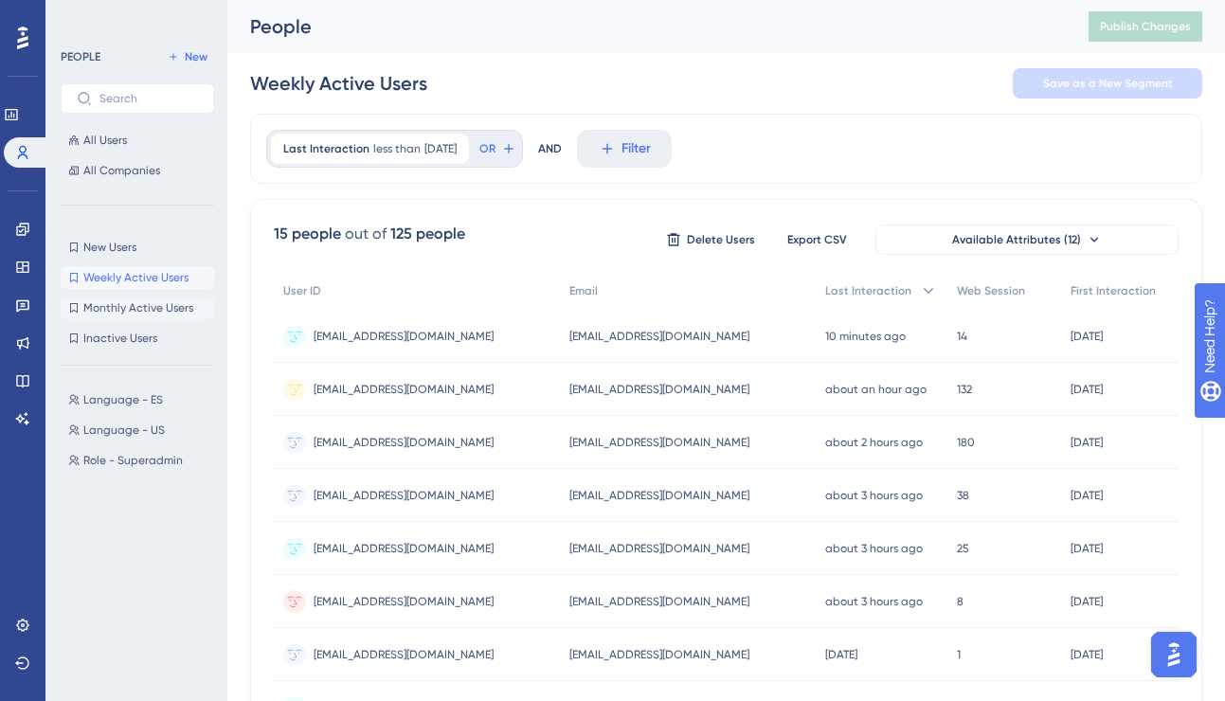
click at [127, 314] on span "Monthly Active Users" at bounding box center [138, 307] width 110 height 15
click at [126, 347] on button "Inactive Users Inactive Users" at bounding box center [137, 338] width 153 height 23
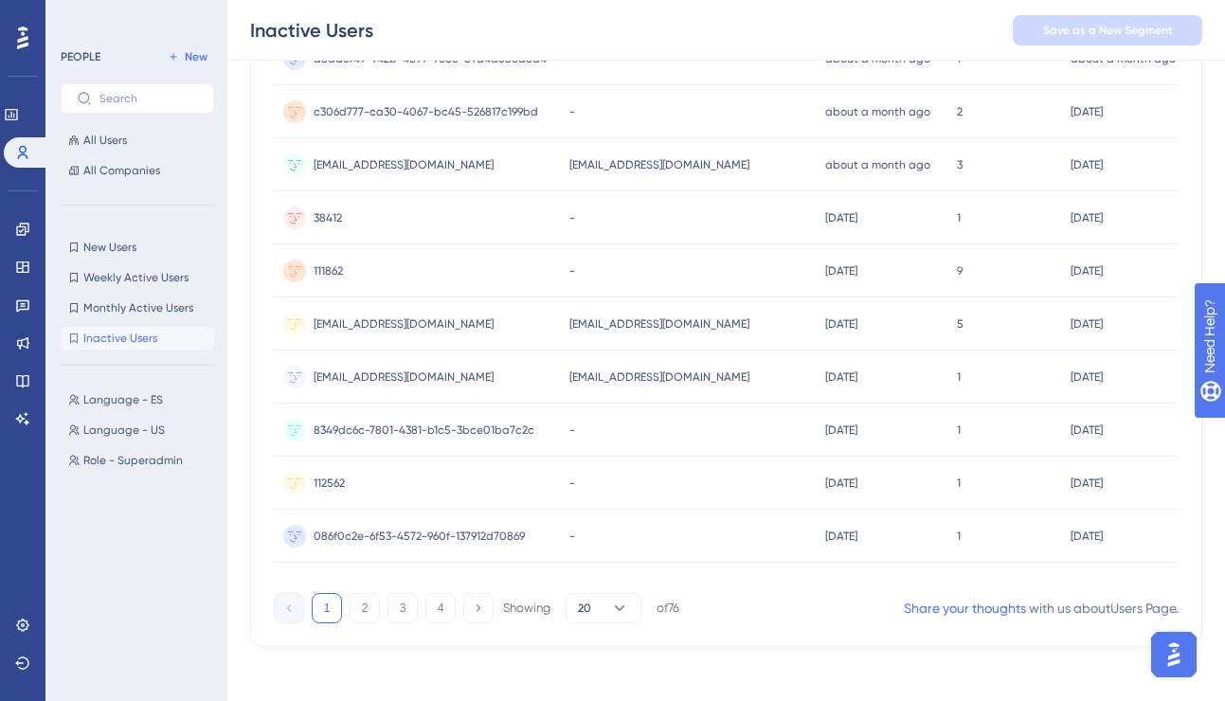
scroll to position [829, 0]
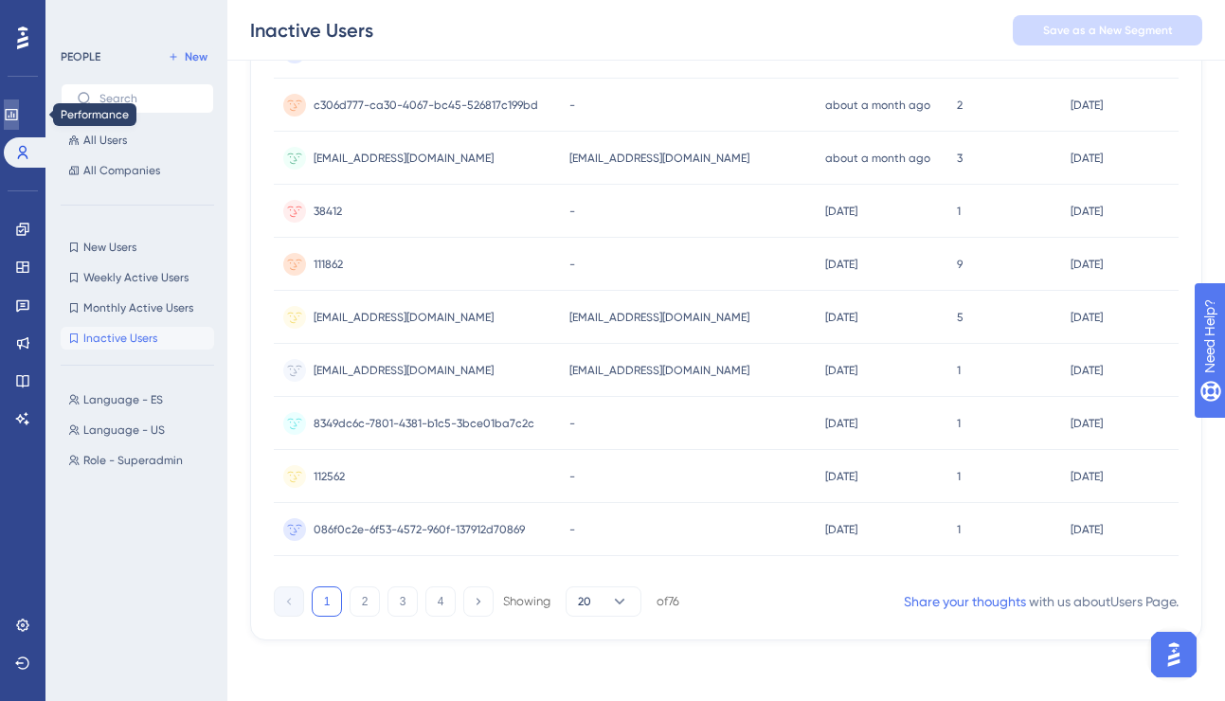
click at [19, 104] on link at bounding box center [11, 114] width 15 height 30
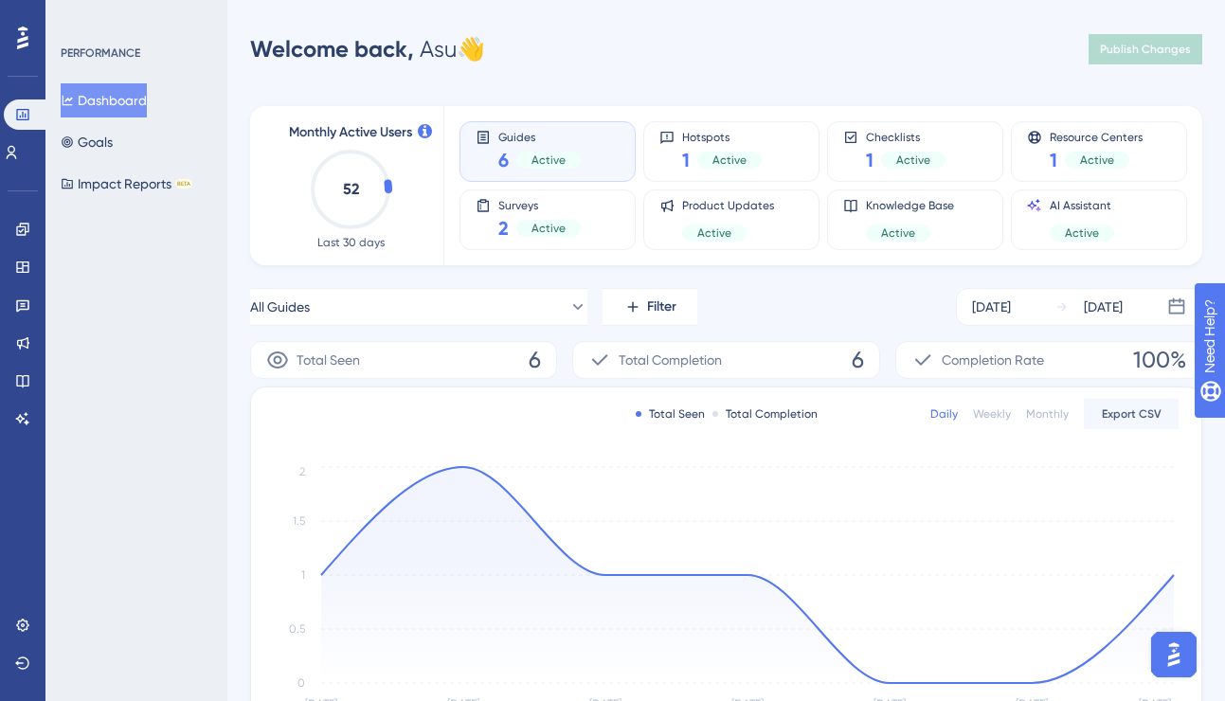
click at [1170, 645] on img "Open AI Assistant Launcher" at bounding box center [1174, 655] width 34 height 34
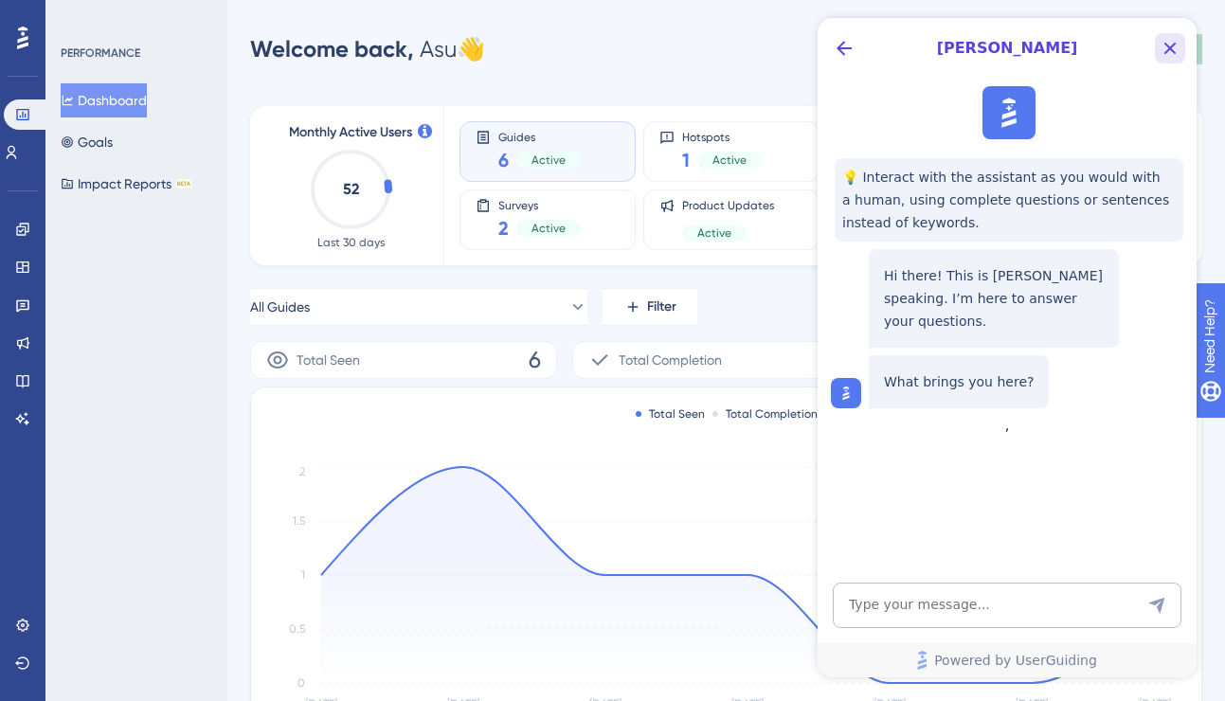
click at [1178, 46] on icon "Close Button" at bounding box center [1170, 48] width 23 height 23
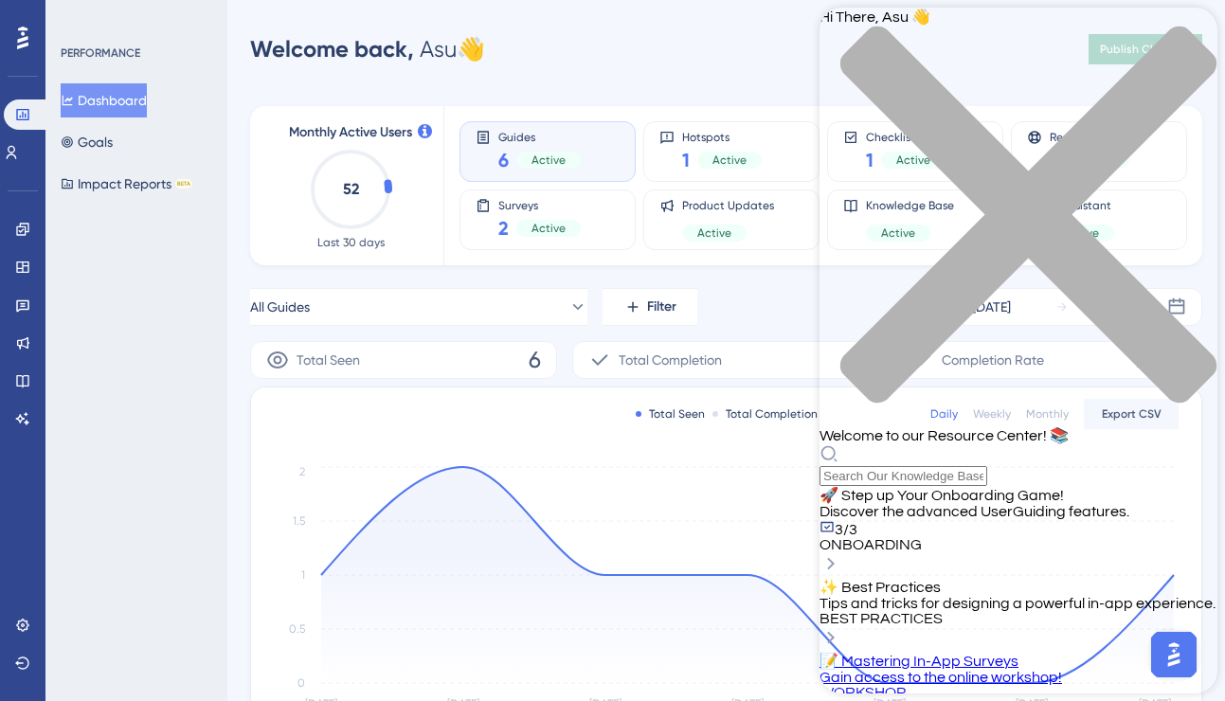
click at [1122, 486] on div "🚀 Step up Your Onboarding Game! Discover the advanced UserGuiding features. 3/3…" at bounding box center [1019, 532] width 398 height 92
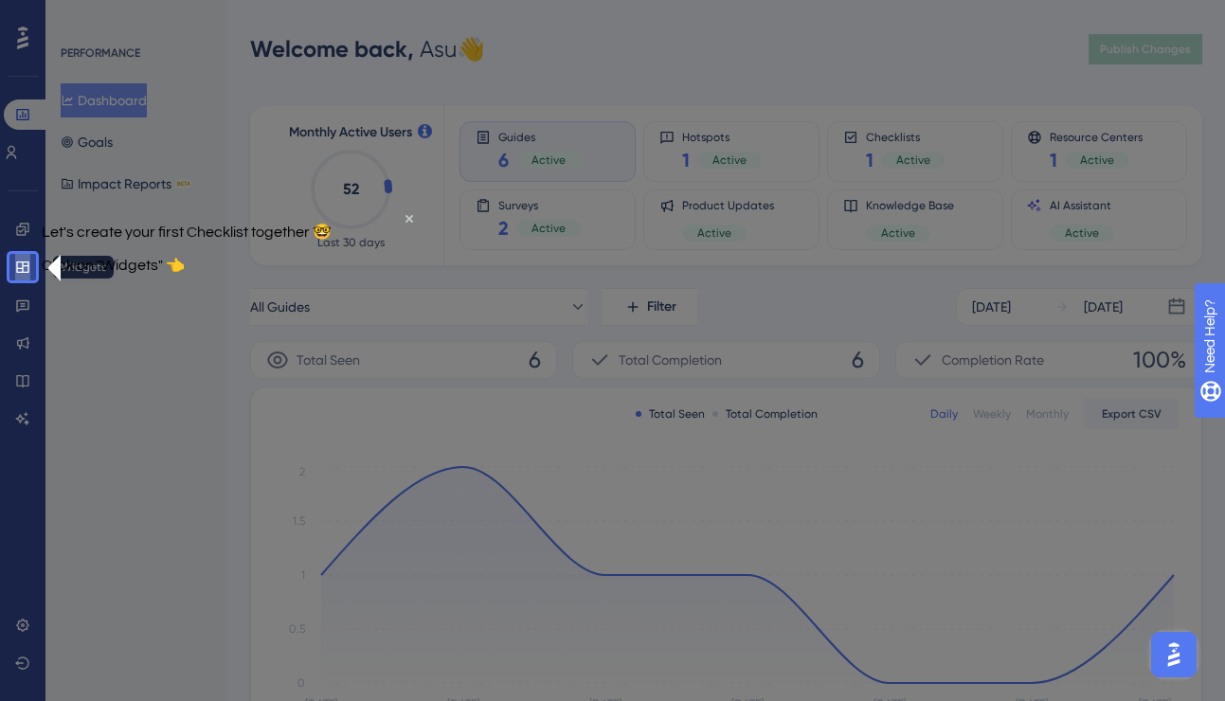
click at [27, 267] on icon at bounding box center [22, 267] width 15 height 15
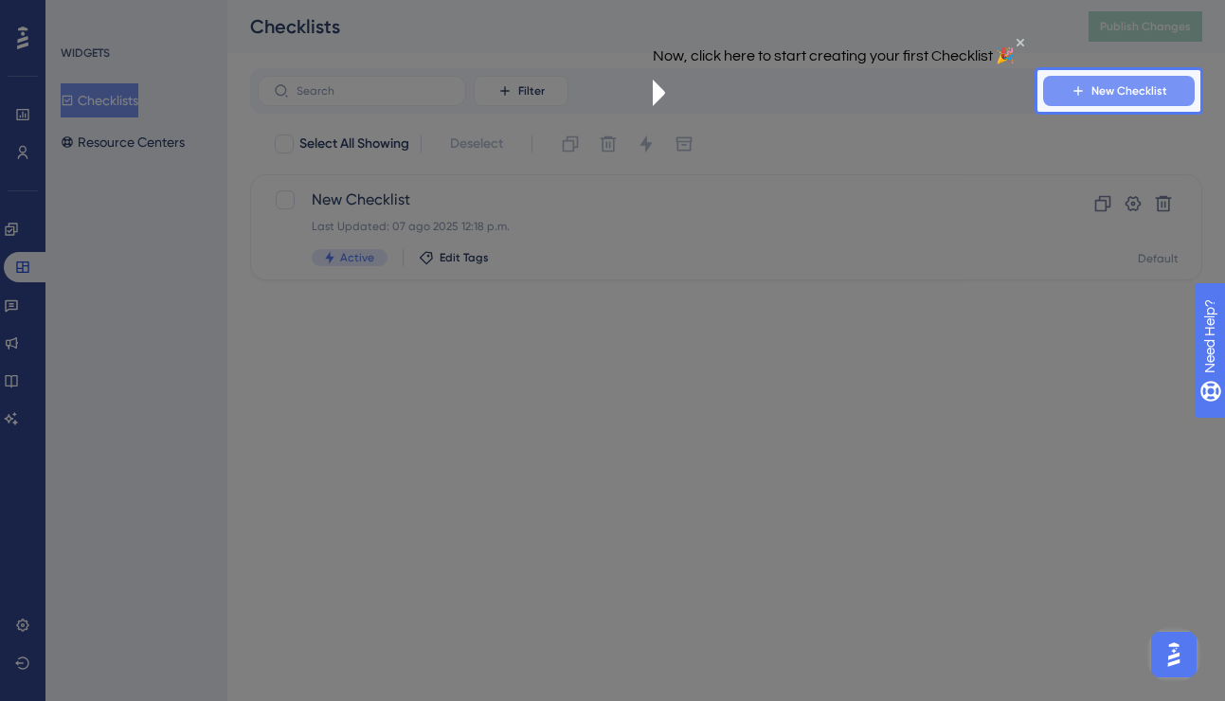
click at [1097, 85] on span "New Checklist" at bounding box center [1129, 90] width 76 height 15
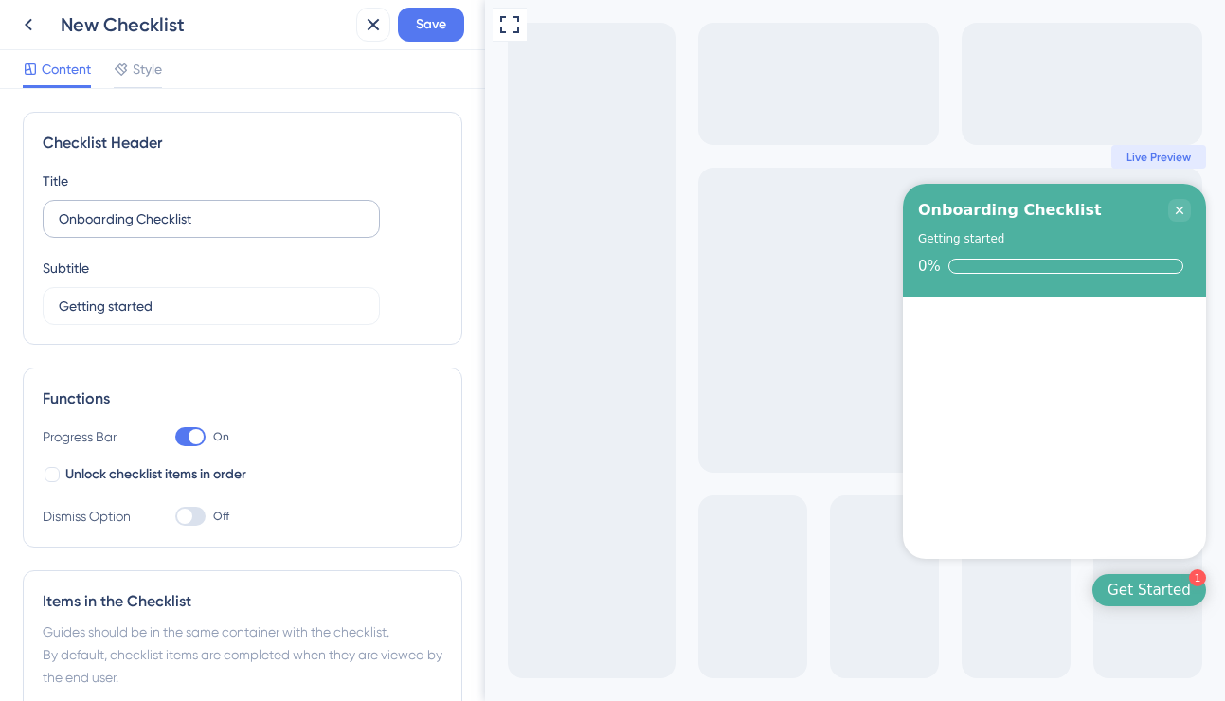
click at [215, 232] on label "Onboarding Checklist" at bounding box center [211, 219] width 337 height 38
click at [215, 229] on input "Onboarding Checklist" at bounding box center [211, 218] width 305 height 21
click at [214, 315] on input "Getting started" at bounding box center [211, 306] width 305 height 21
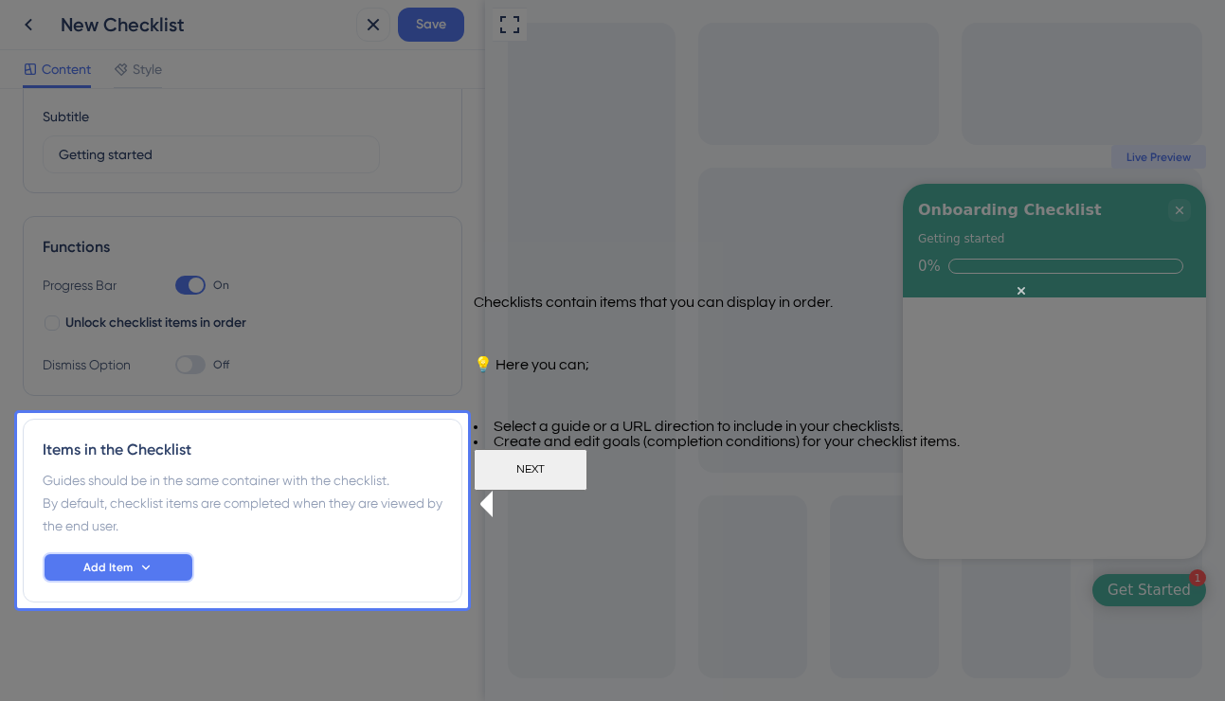
click at [152, 573] on icon at bounding box center [145, 567] width 15 height 15
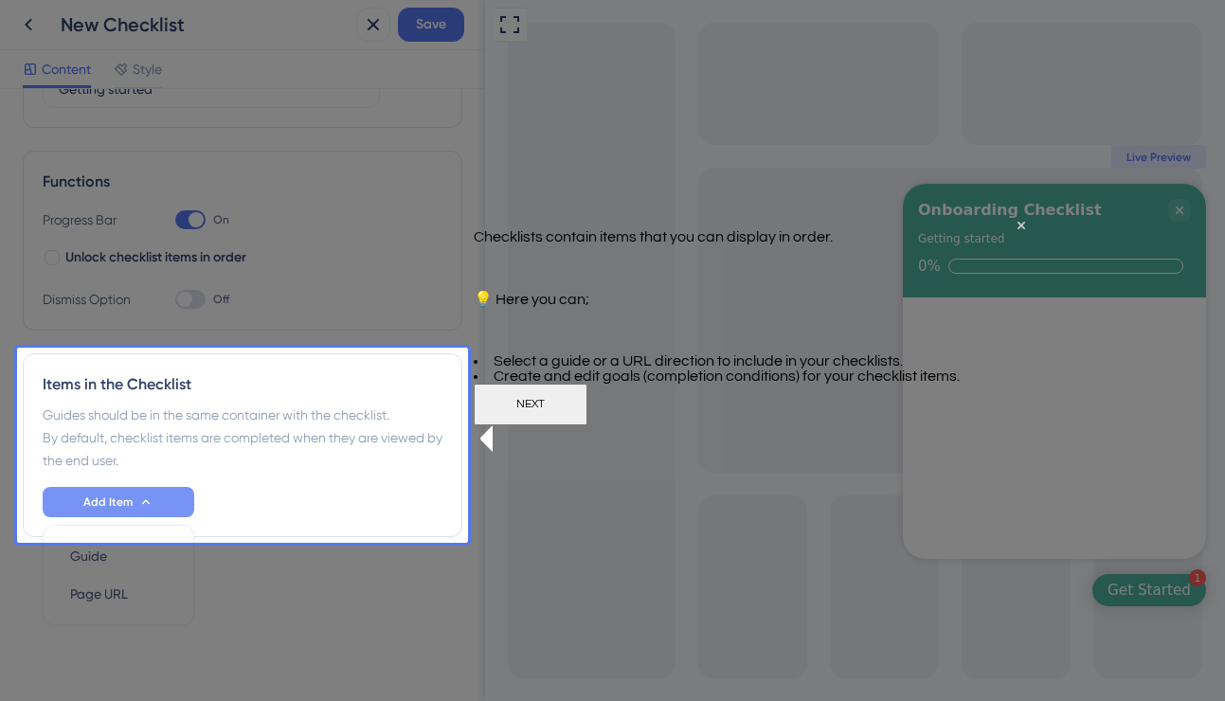
click at [587, 424] on button "NEXT" at bounding box center [531, 404] width 114 height 42
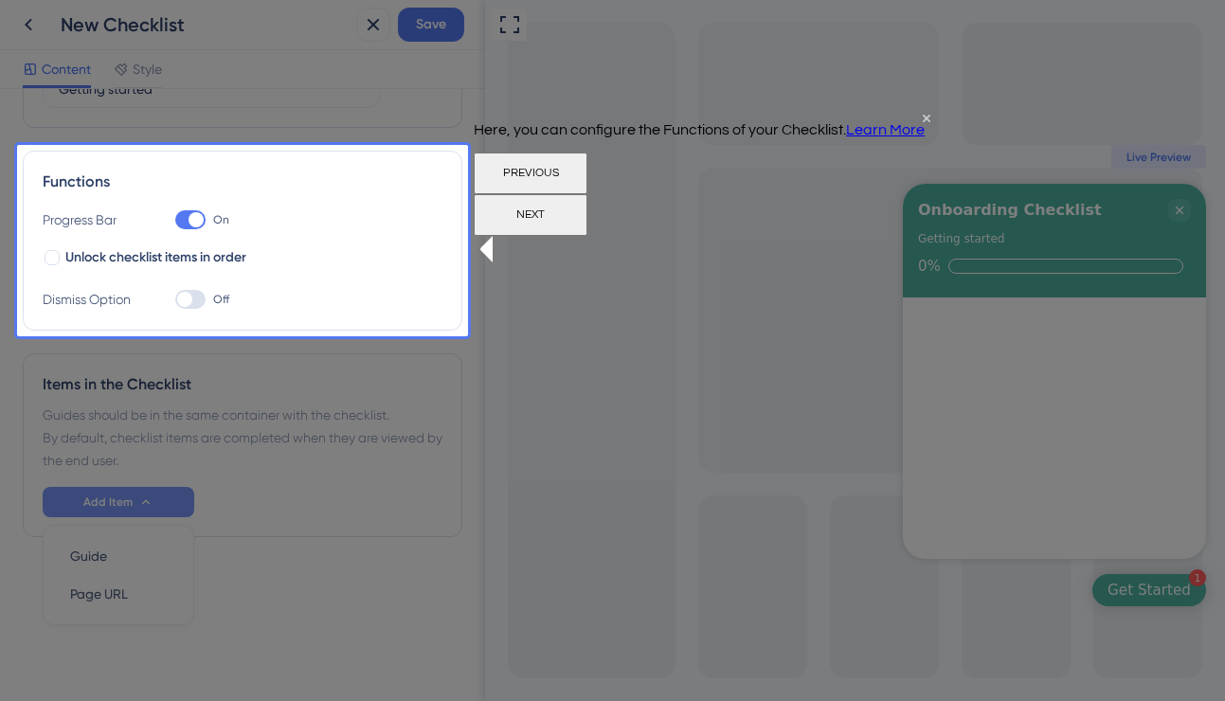
scroll to position [0, 0]
click at [110, 256] on div "Checklist Header Title Onboarding Checklist Subtitle Getting started Functions …" at bounding box center [243, 216] width 440 height 642
click at [47, 254] on div "Checklist Header Title Onboarding Checklist Subtitle Getting started Functions …" at bounding box center [243, 216] width 440 height 642
click at [186, 304] on div "Checklist Header Title Onboarding Checklist Subtitle Getting started Functions …" at bounding box center [243, 216] width 440 height 642
click at [587, 236] on button "NEXT" at bounding box center [531, 215] width 114 height 42
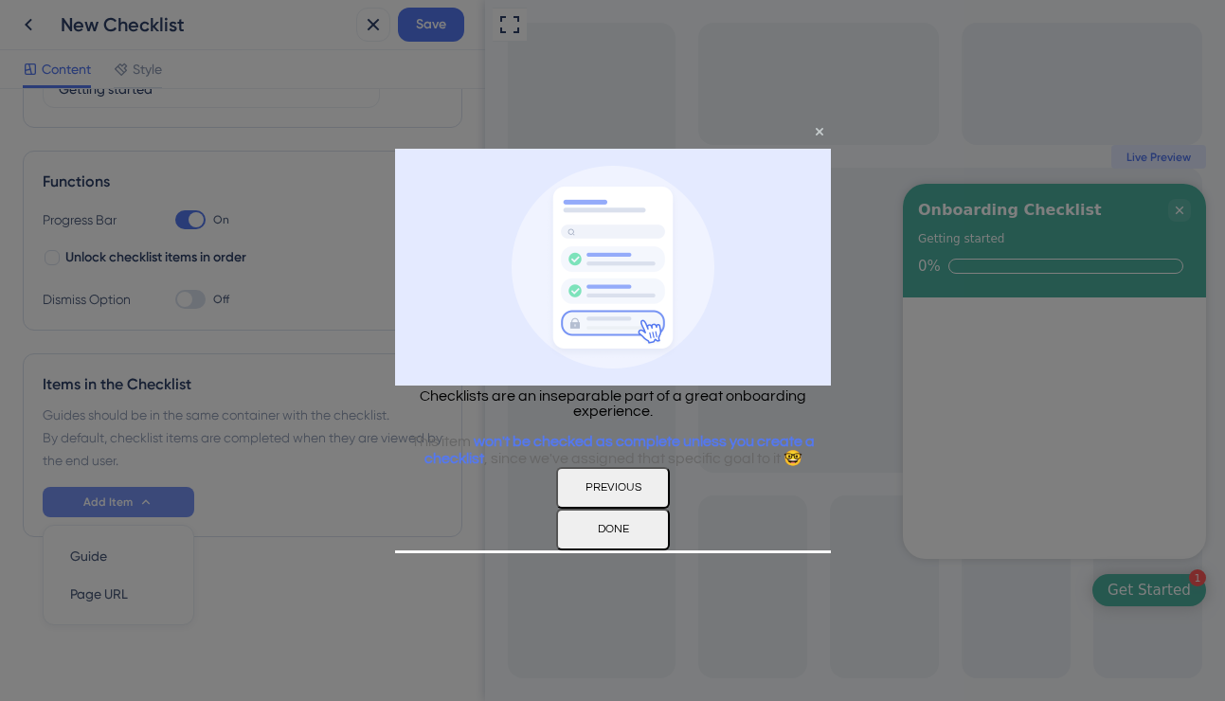
click at [669, 536] on button "DONE" at bounding box center [612, 529] width 114 height 42
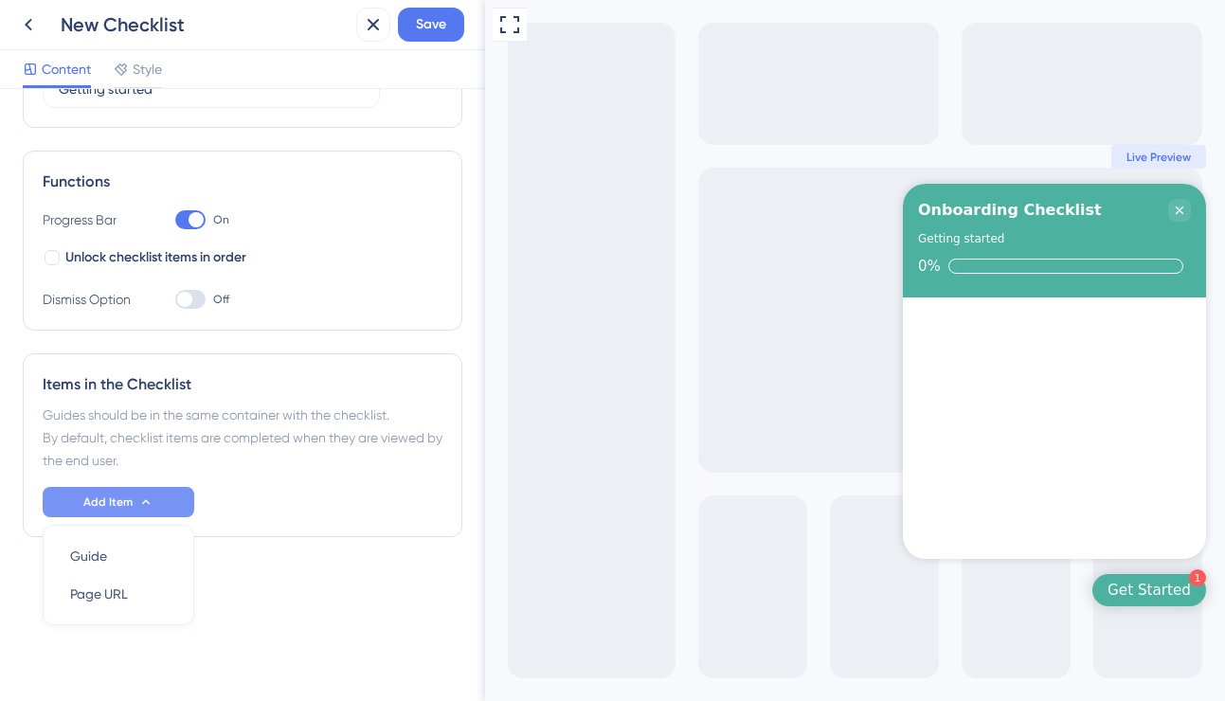
click at [1131, 587] on div "Get Started" at bounding box center [1149, 590] width 83 height 19
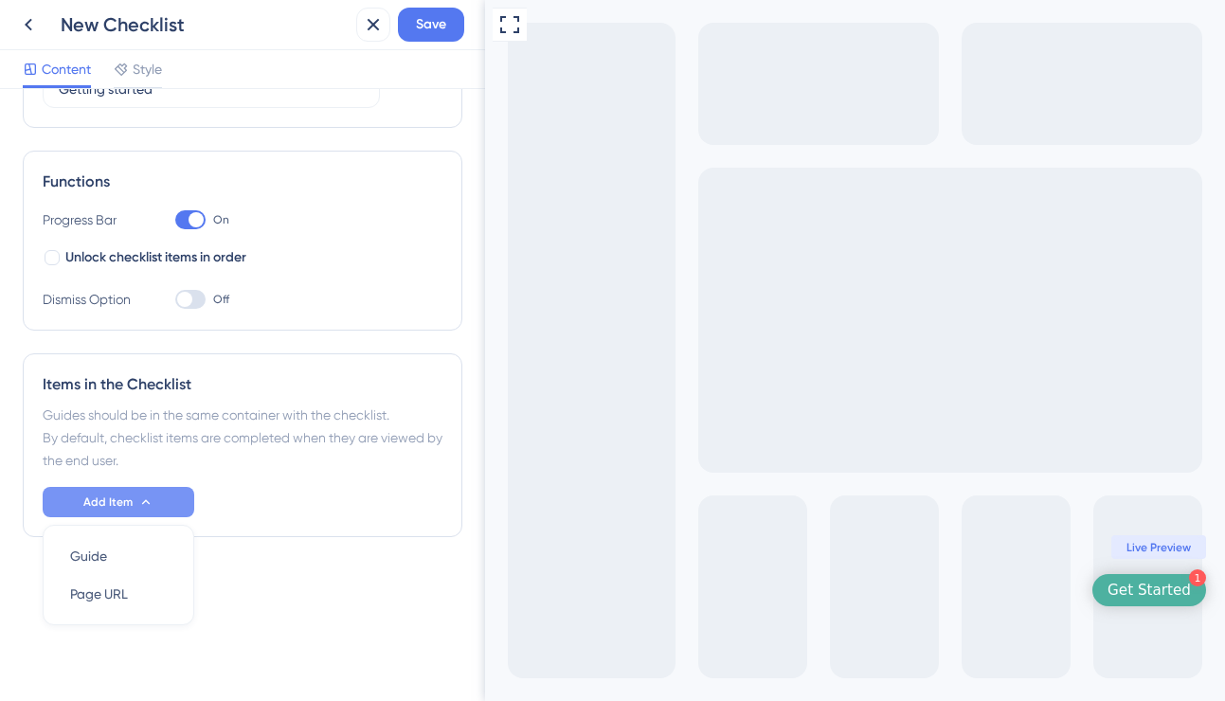
click at [1180, 549] on span "Live Preview" at bounding box center [1158, 547] width 64 height 15
click at [1190, 585] on div "Get Started" at bounding box center [1149, 590] width 83 height 19
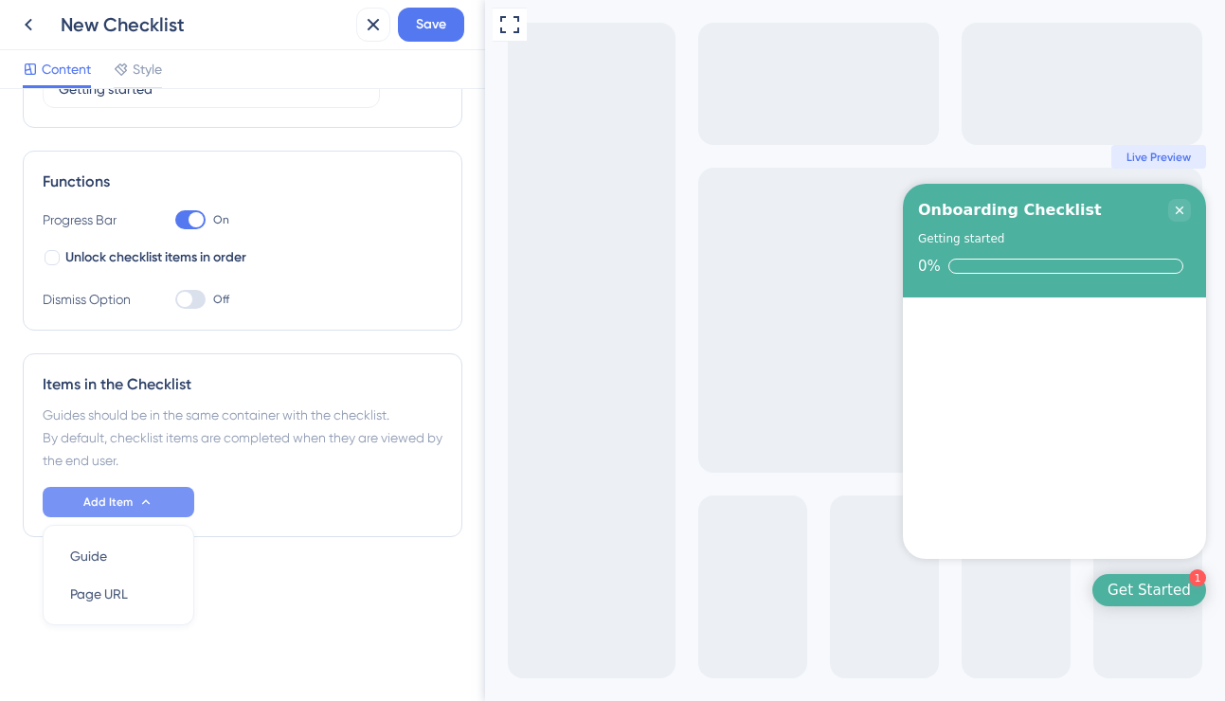
click at [1152, 258] on div "0%" at bounding box center [1054, 266] width 273 height 17
click at [145, 558] on div "Guide Guide" at bounding box center [118, 556] width 97 height 38
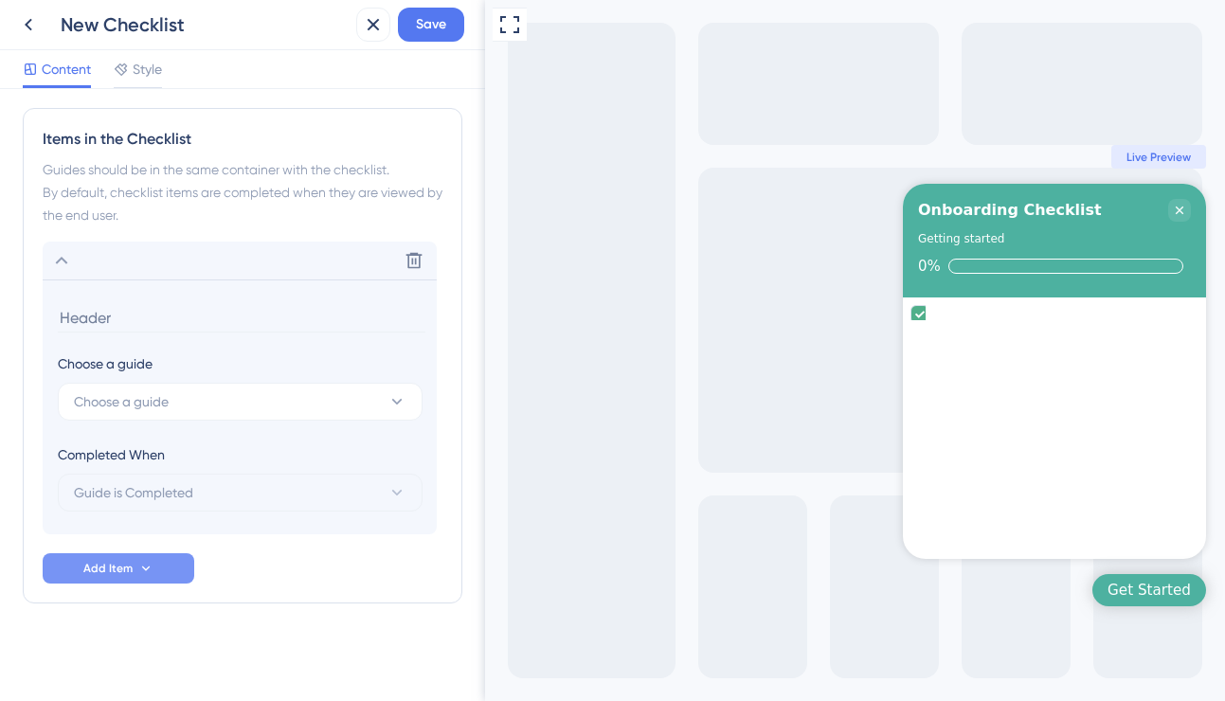
scroll to position [463, 0]
click at [216, 399] on button "Choose a guide" at bounding box center [240, 401] width 365 height 38
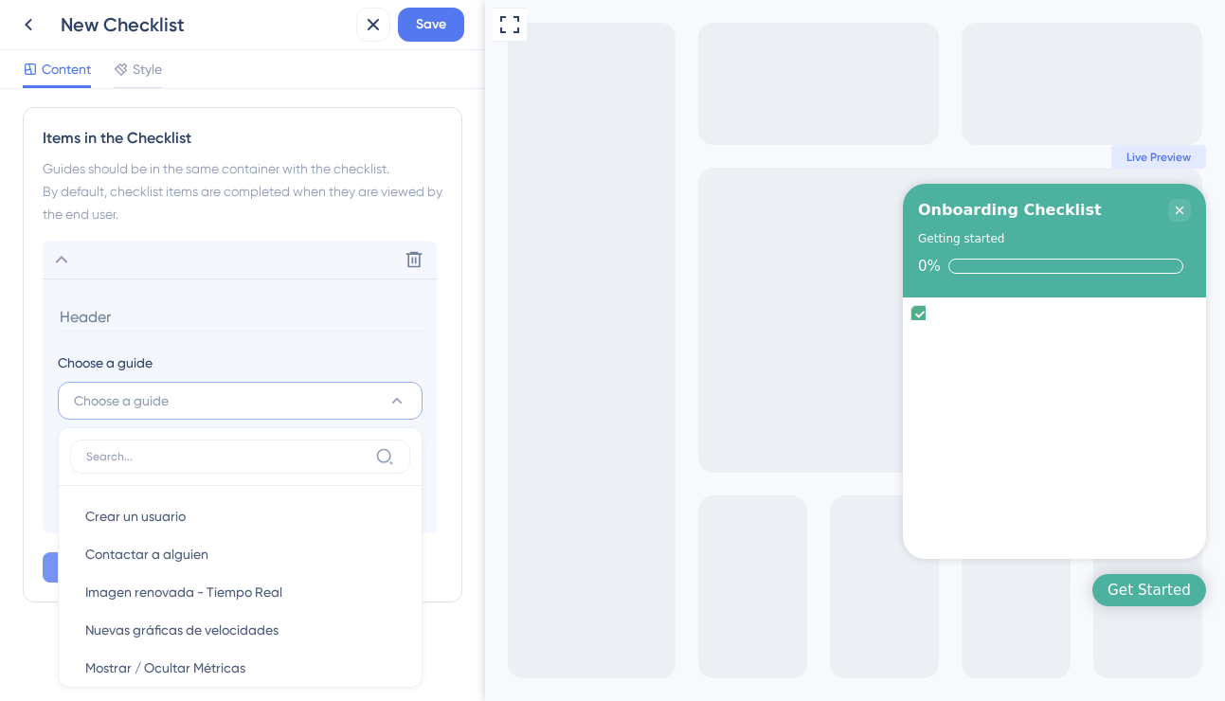
click at [216, 399] on button "Choose a guide" at bounding box center [240, 401] width 365 height 38
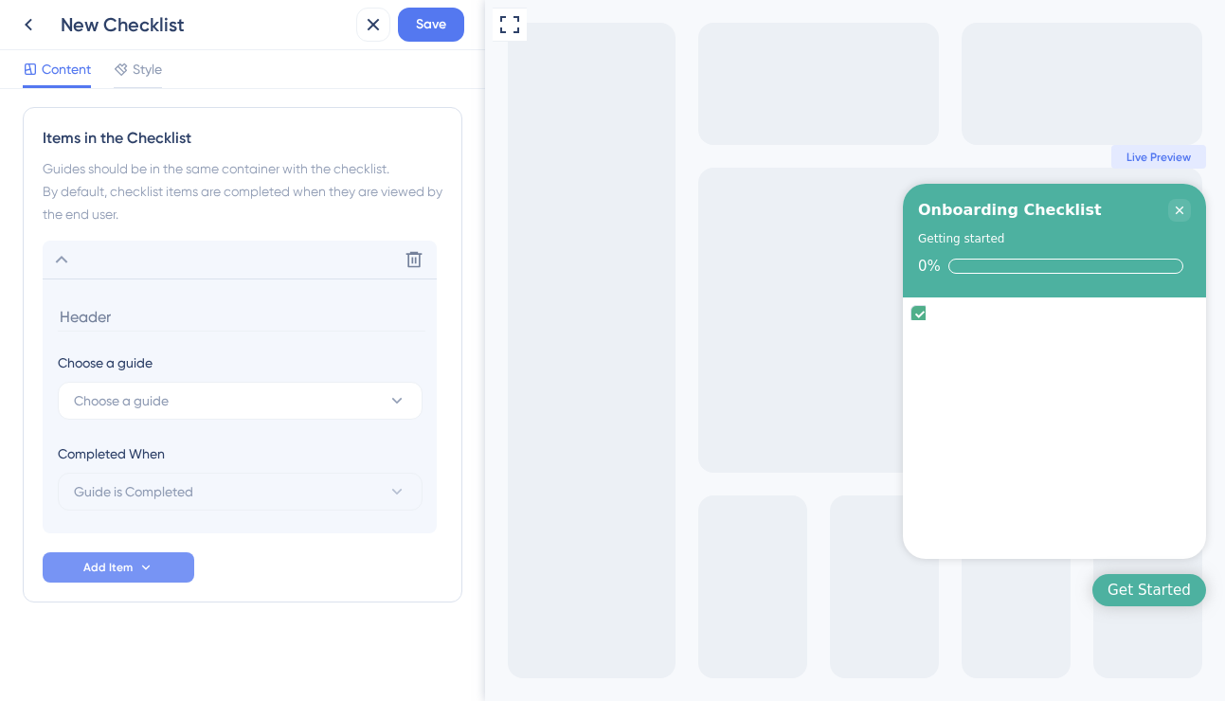
click at [806, 383] on div "Full Screen Preview Get Started Onboarding Checklist Getting started 0% Congrat…" at bounding box center [855, 350] width 740 height 701
click at [1039, 321] on div "undefined is complete." at bounding box center [1054, 324] width 288 height 38
click at [1172, 324] on div "undefined is complete." at bounding box center [1054, 333] width 288 height 19
click at [1178, 205] on icon "Close Checklist" at bounding box center [1179, 210] width 15 height 15
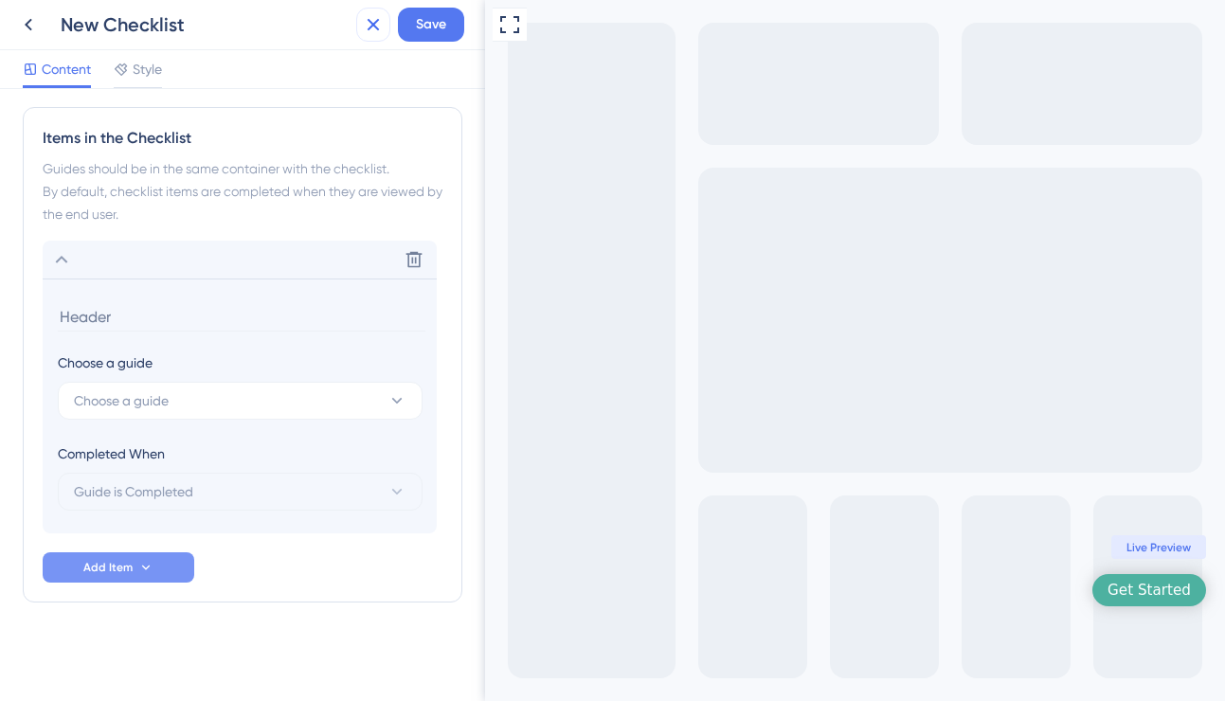
click at [366, 24] on icon at bounding box center [373, 24] width 23 height 23
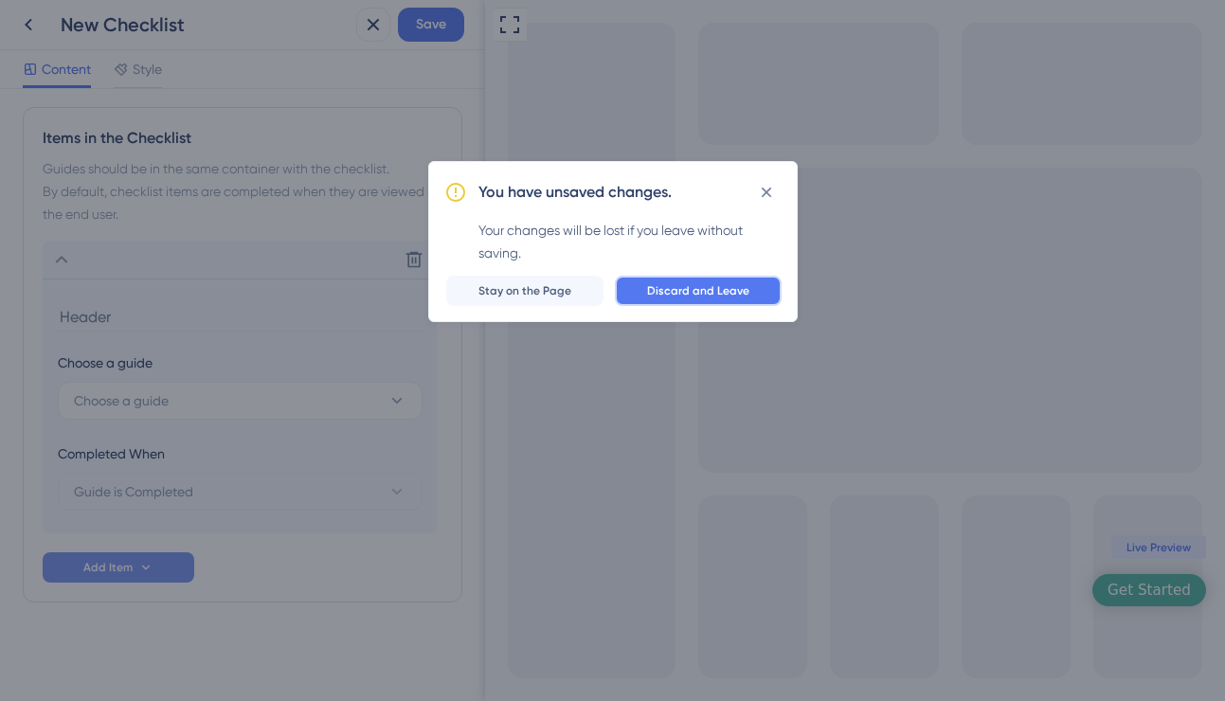
click at [664, 296] on span "Discard and Leave" at bounding box center [698, 290] width 102 height 15
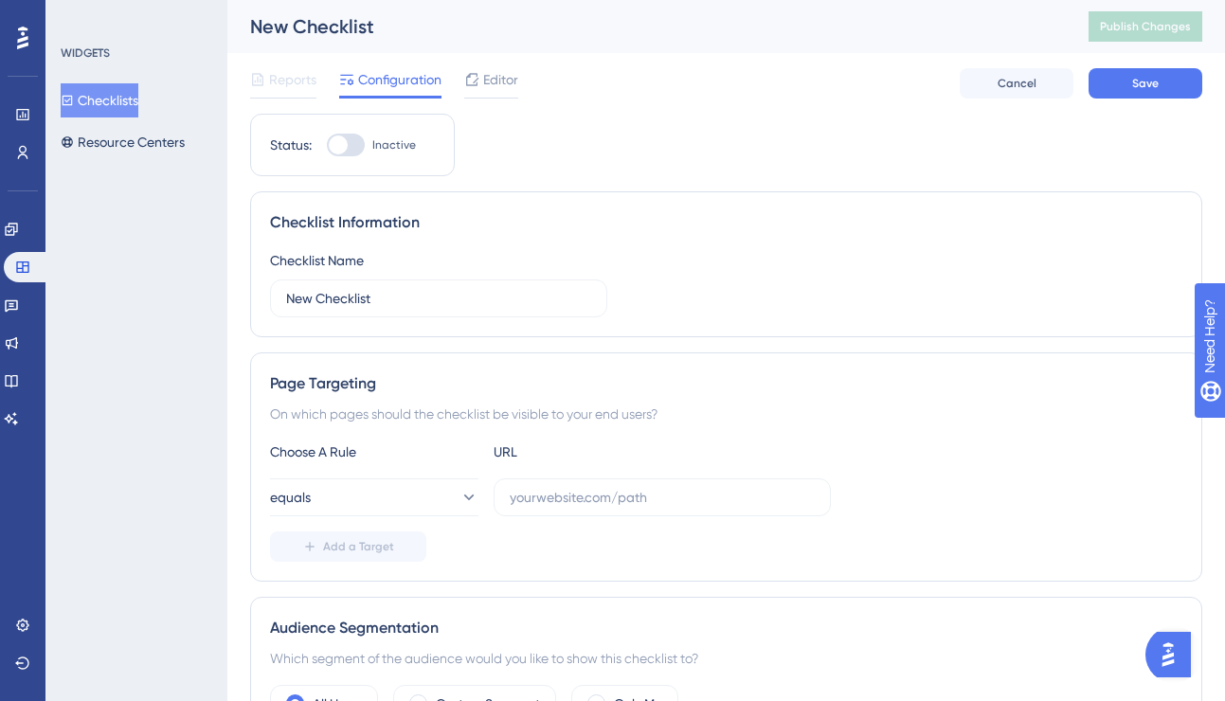
click at [1173, 648] on img "Open AI Assistant Launcher" at bounding box center [1168, 655] width 34 height 34
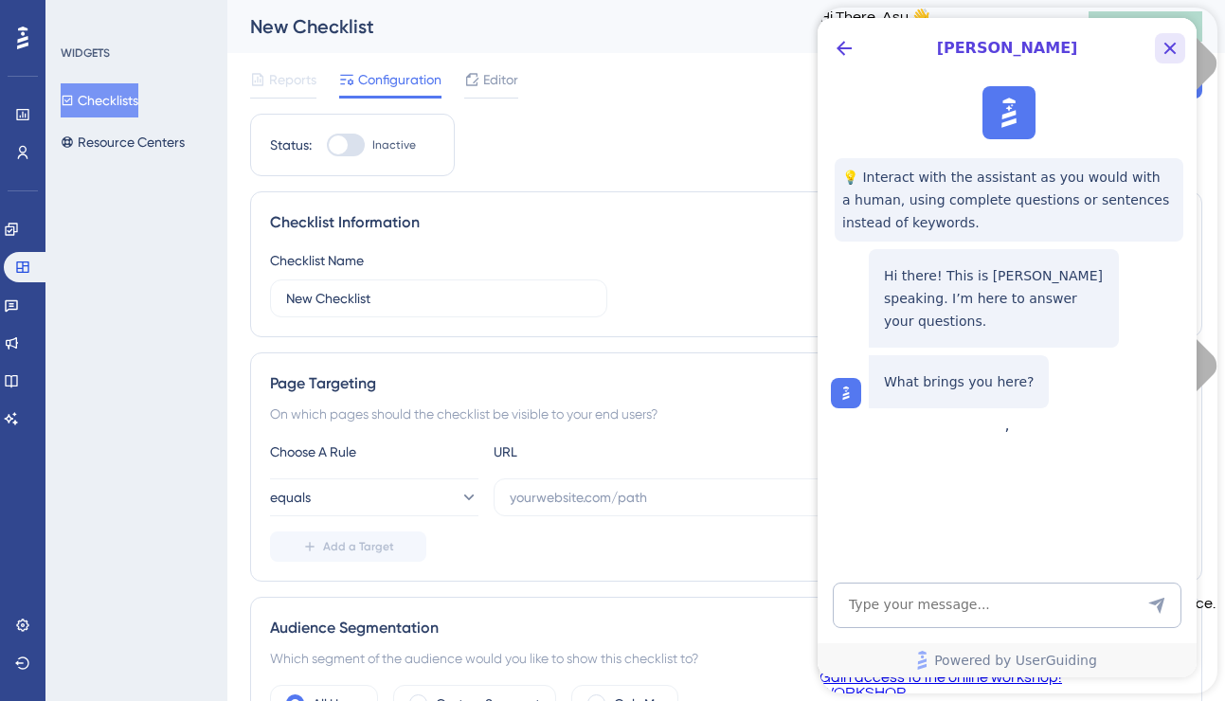
click at [1167, 45] on icon "Close Button" at bounding box center [1170, 49] width 12 height 12
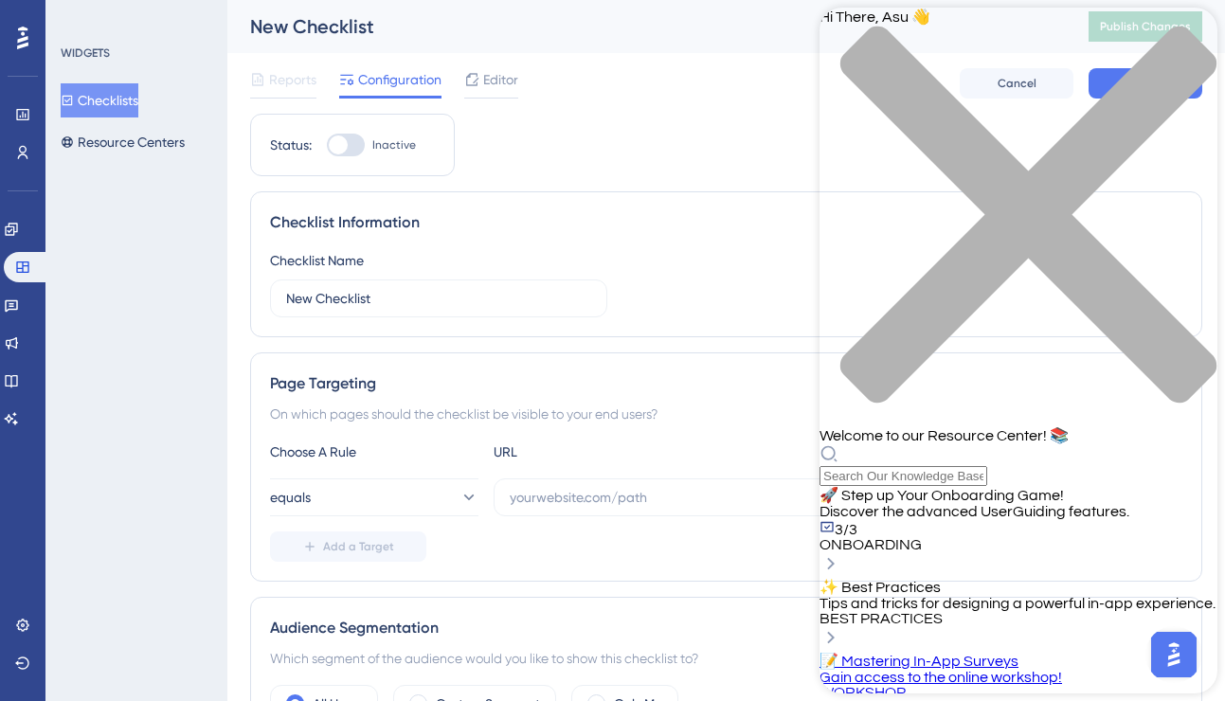
click at [922, 537] on span "ONBOARDING" at bounding box center [871, 544] width 102 height 15
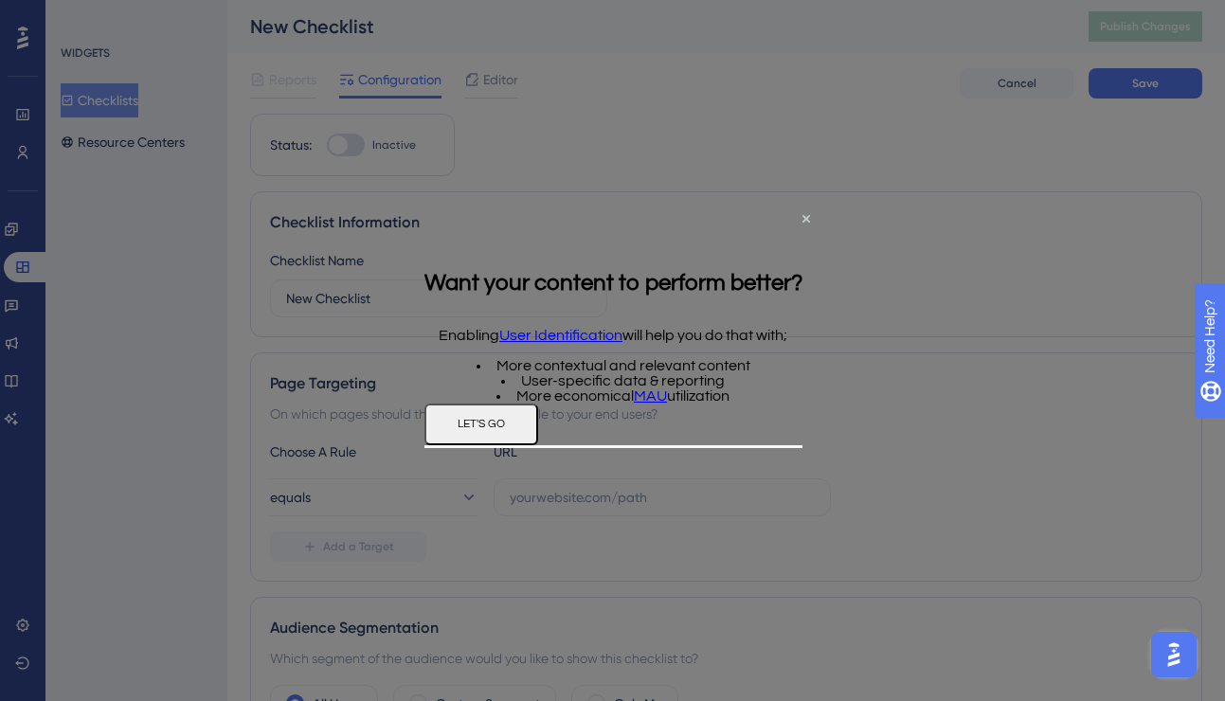
click at [537, 445] on button "LET'S GO" at bounding box center [480, 425] width 114 height 42
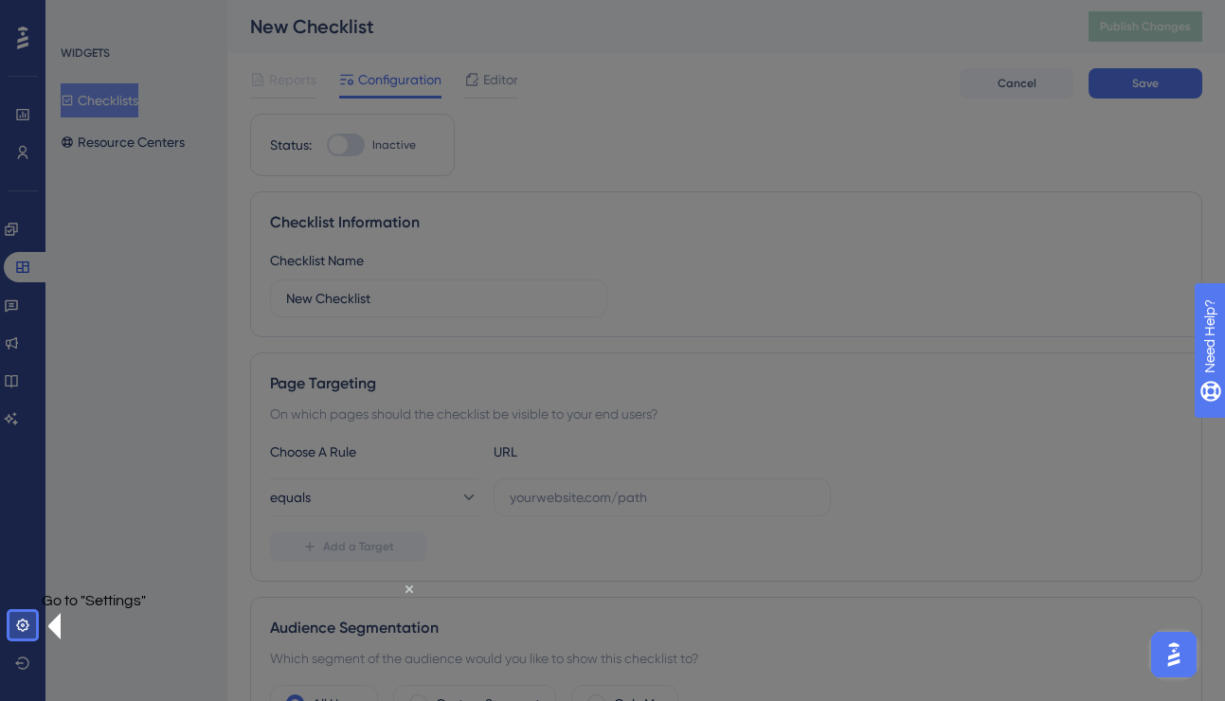
click at [146, 607] on p "Go to "Settings"" at bounding box center [94, 599] width 104 height 15
click at [18, 625] on icon at bounding box center [22, 625] width 12 height 12
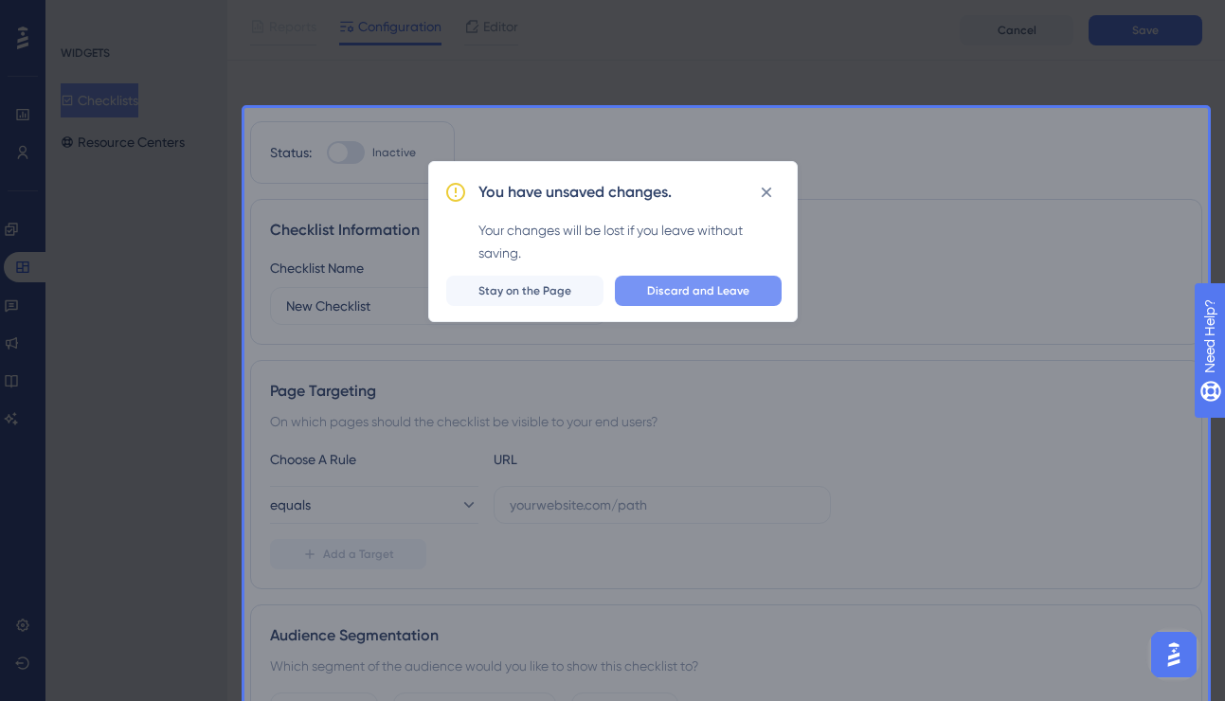
scroll to position [472, 0]
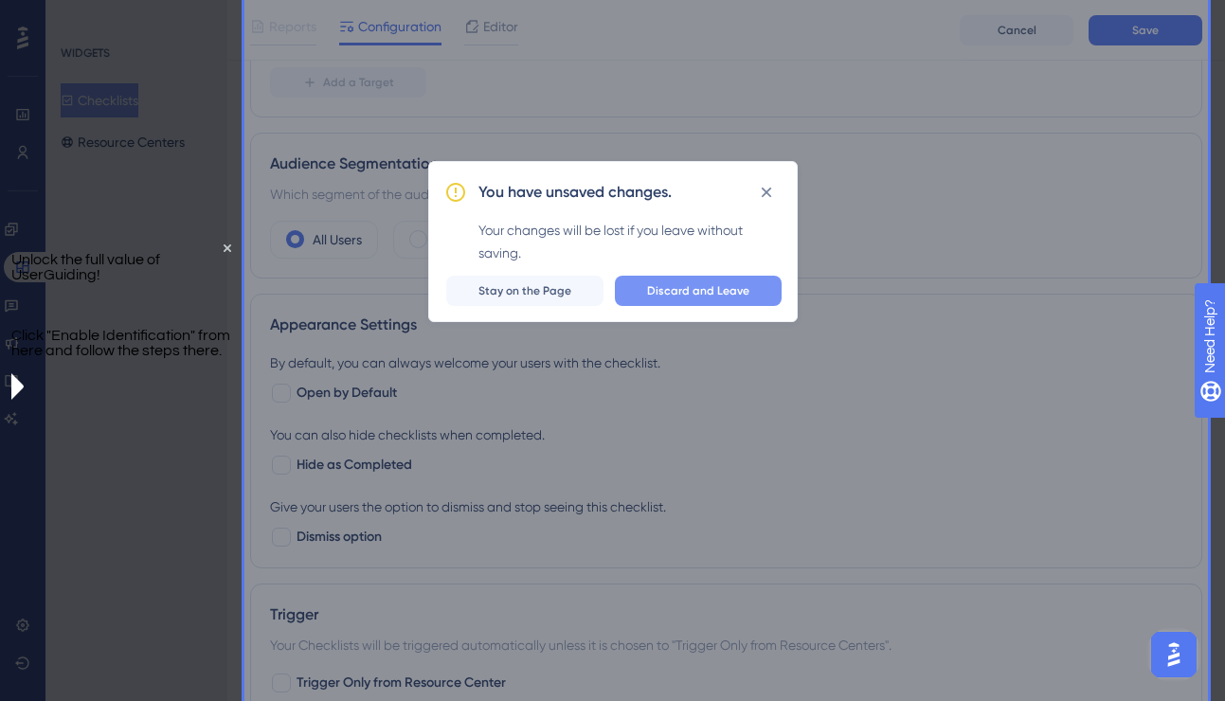
click at [681, 289] on span "Discard and Leave" at bounding box center [698, 290] width 102 height 15
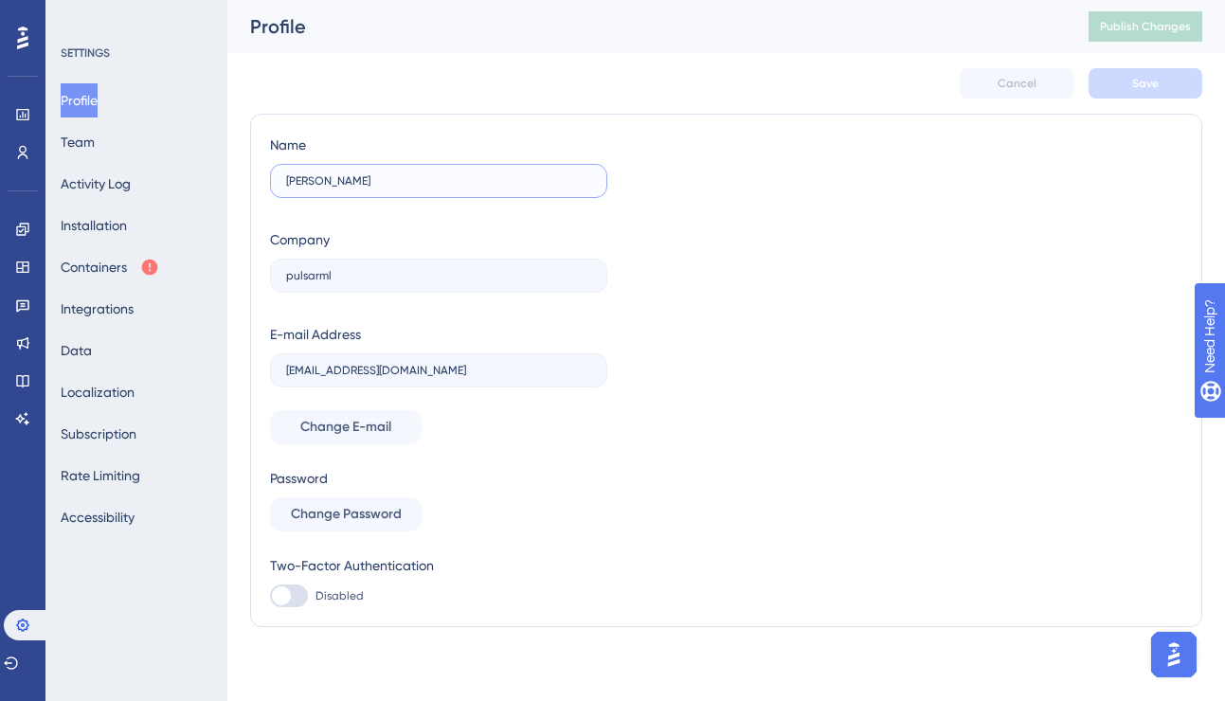
click at [389, 187] on input "[PERSON_NAME]" at bounding box center [438, 180] width 305 height 13
click at [142, 268] on button "Containers" at bounding box center [110, 267] width 99 height 34
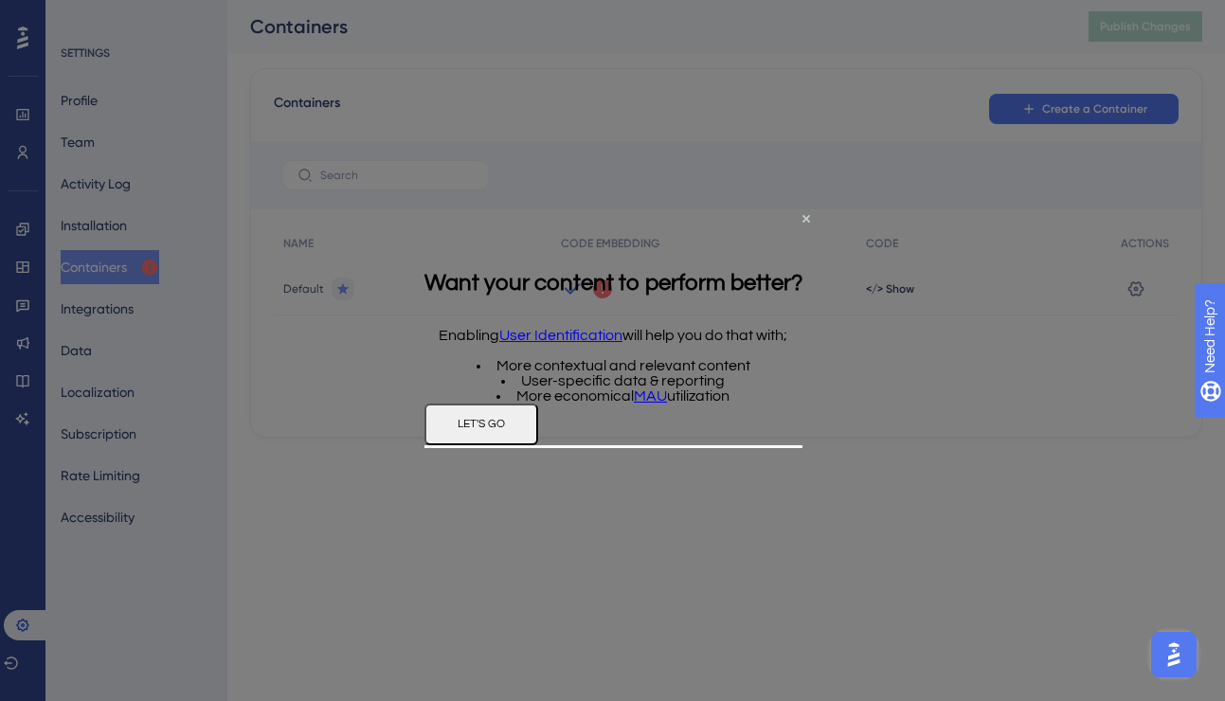
click at [565, 328] on link "User Identification" at bounding box center [559, 335] width 123 height 15
click at [645, 393] on link "MAU" at bounding box center [649, 395] width 33 height 15
click at [537, 445] on button "LET'S GO" at bounding box center [480, 425] width 114 height 42
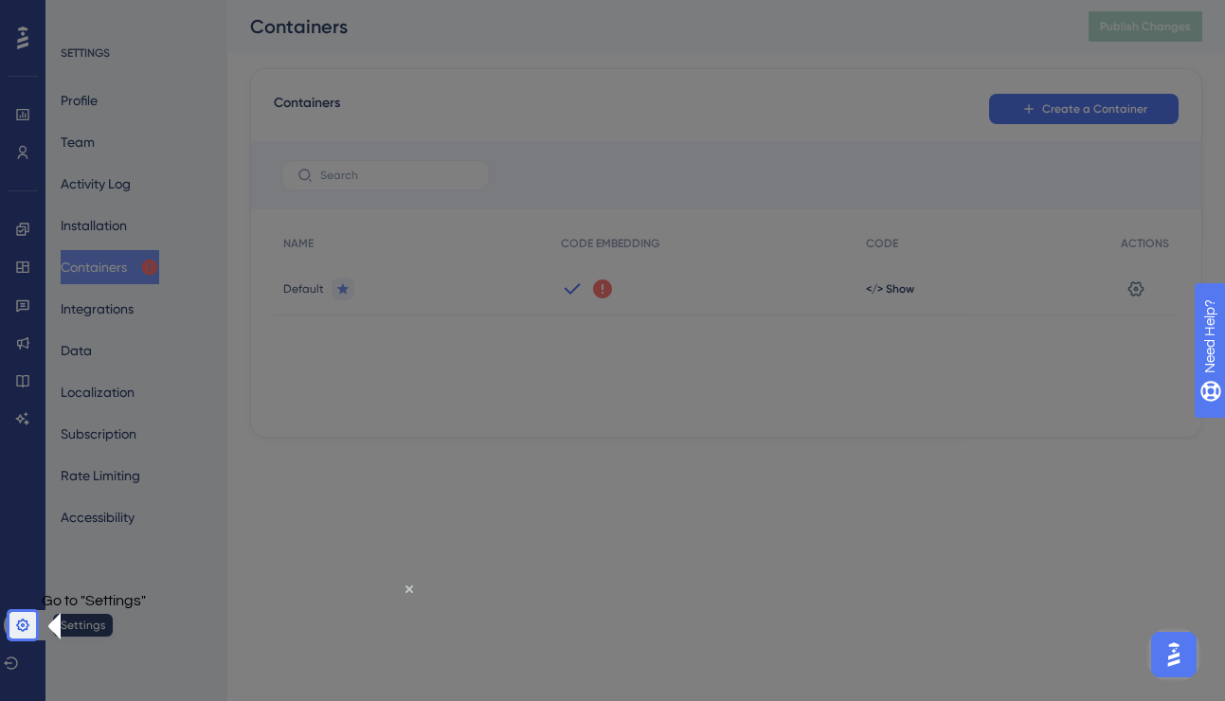
click at [13, 628] on link at bounding box center [26, 625] width 45 height 30
click at [146, 607] on p "Go to "Settings"" at bounding box center [94, 599] width 104 height 15
click at [25, 625] on icon at bounding box center [22, 625] width 15 height 15
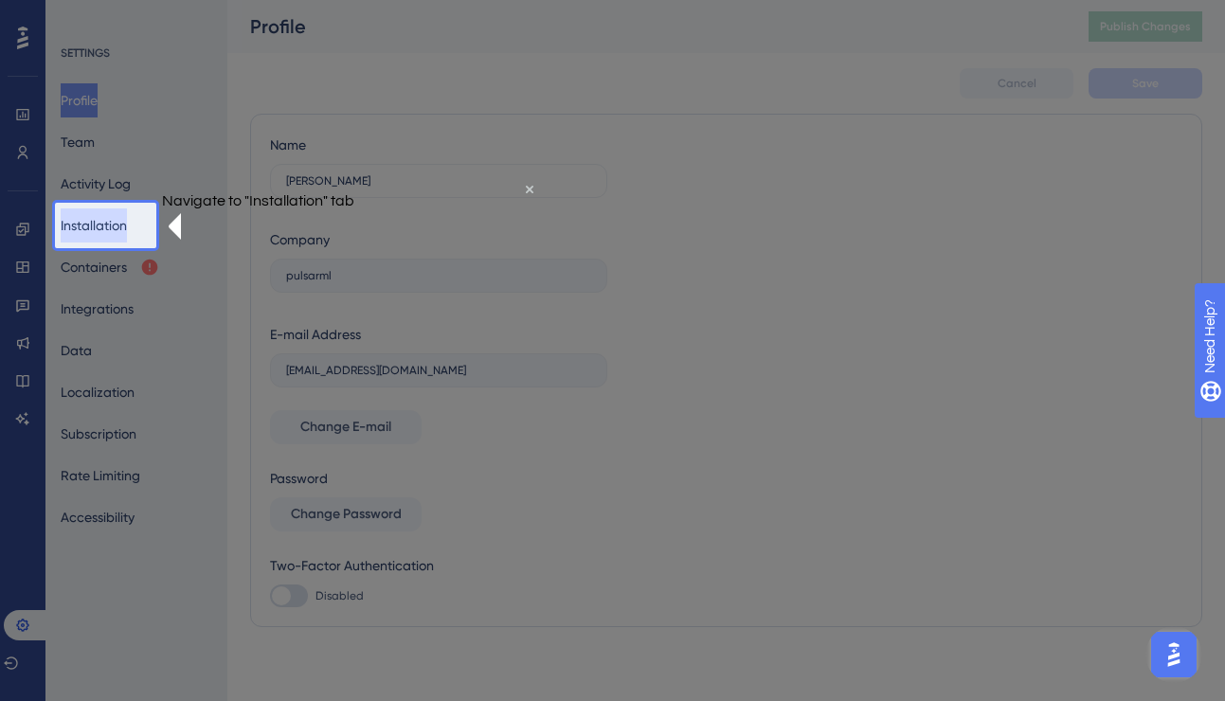
click at [127, 221] on button "Installation" at bounding box center [94, 225] width 66 height 34
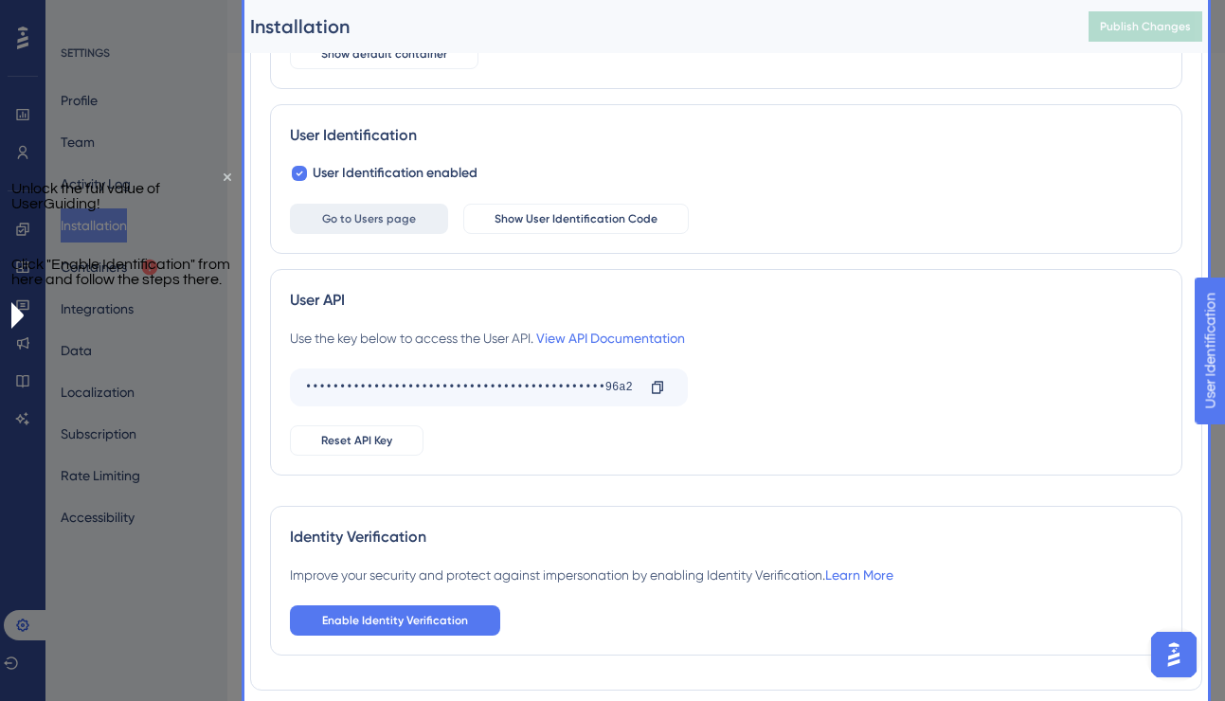
scroll to position [246, 0]
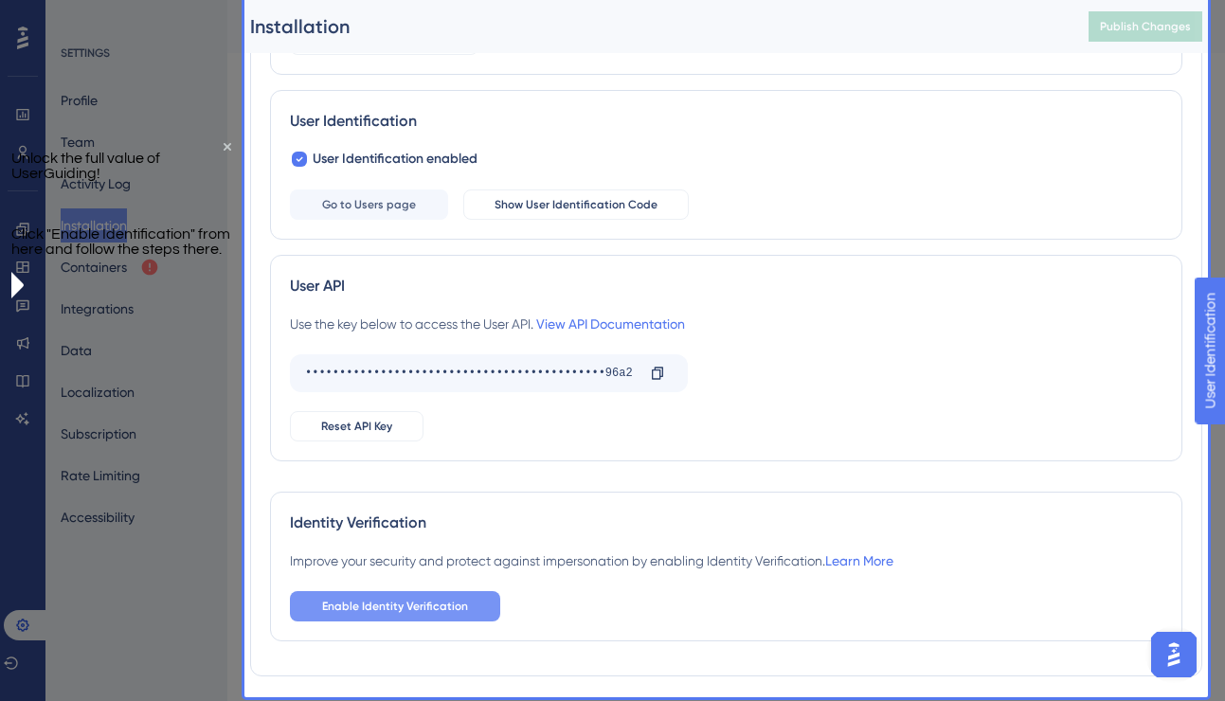
click at [371, 606] on span "Enable Identity Verification" at bounding box center [395, 606] width 146 height 15
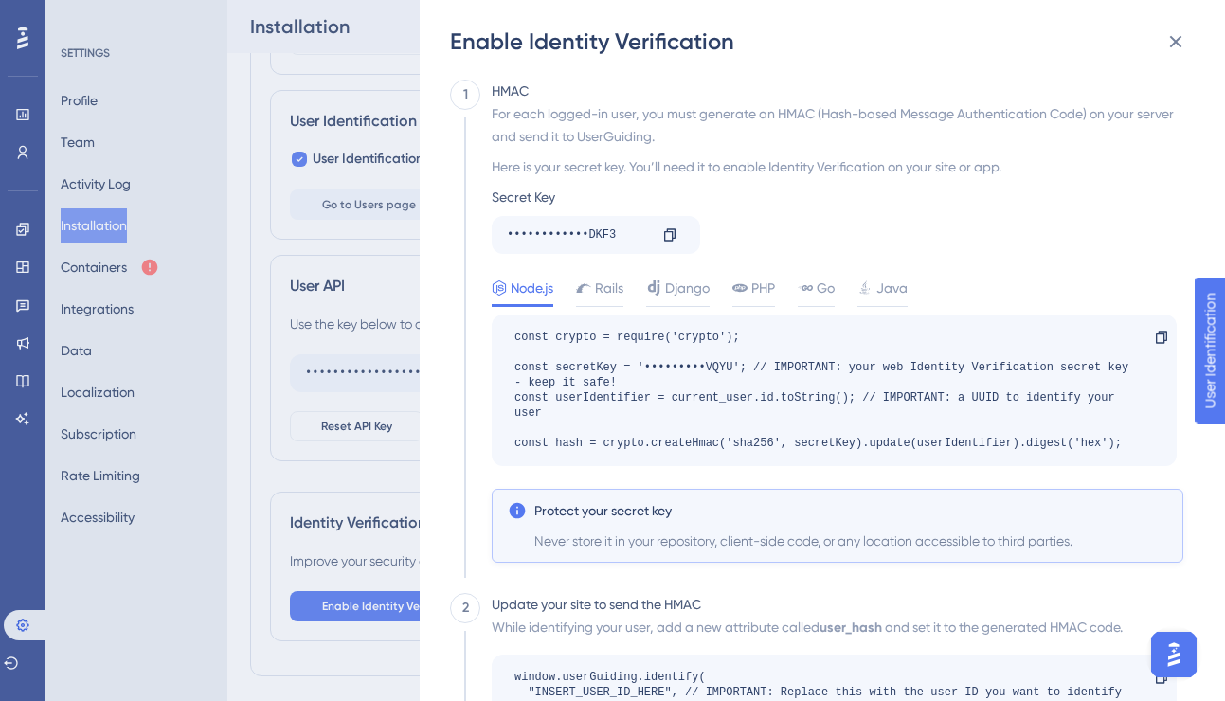
scroll to position [237, 0]
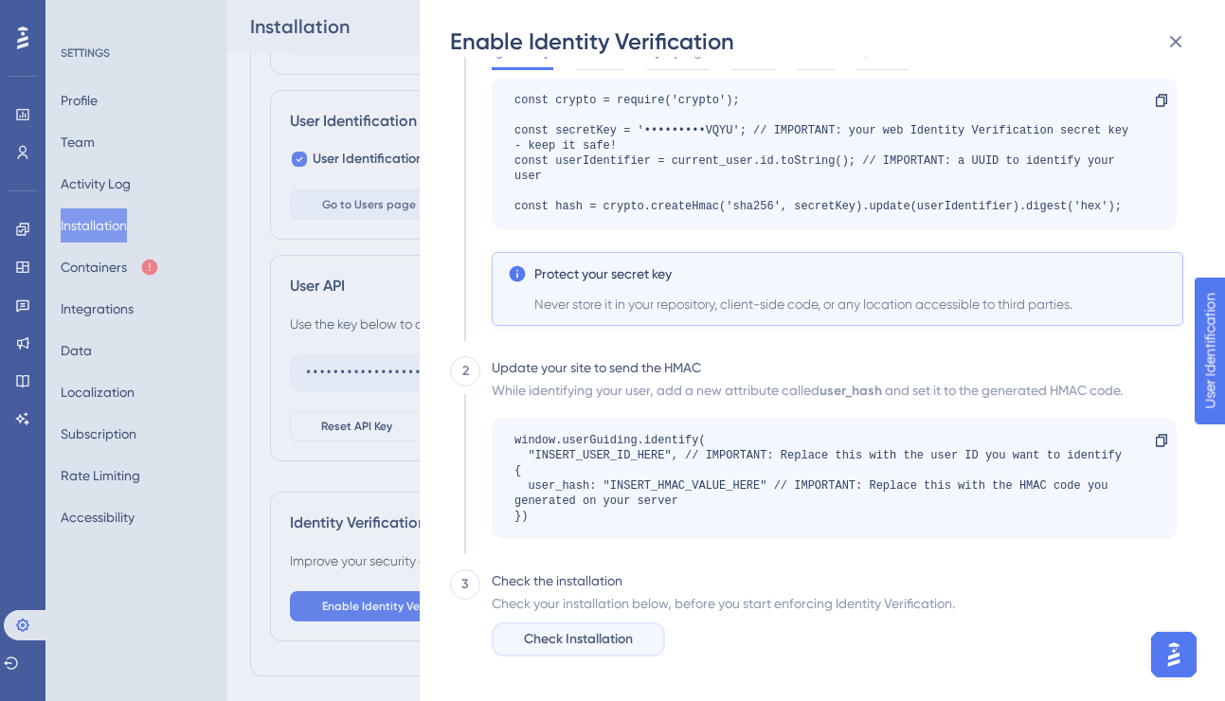
click at [584, 642] on span "Check Installation" at bounding box center [578, 639] width 109 height 23
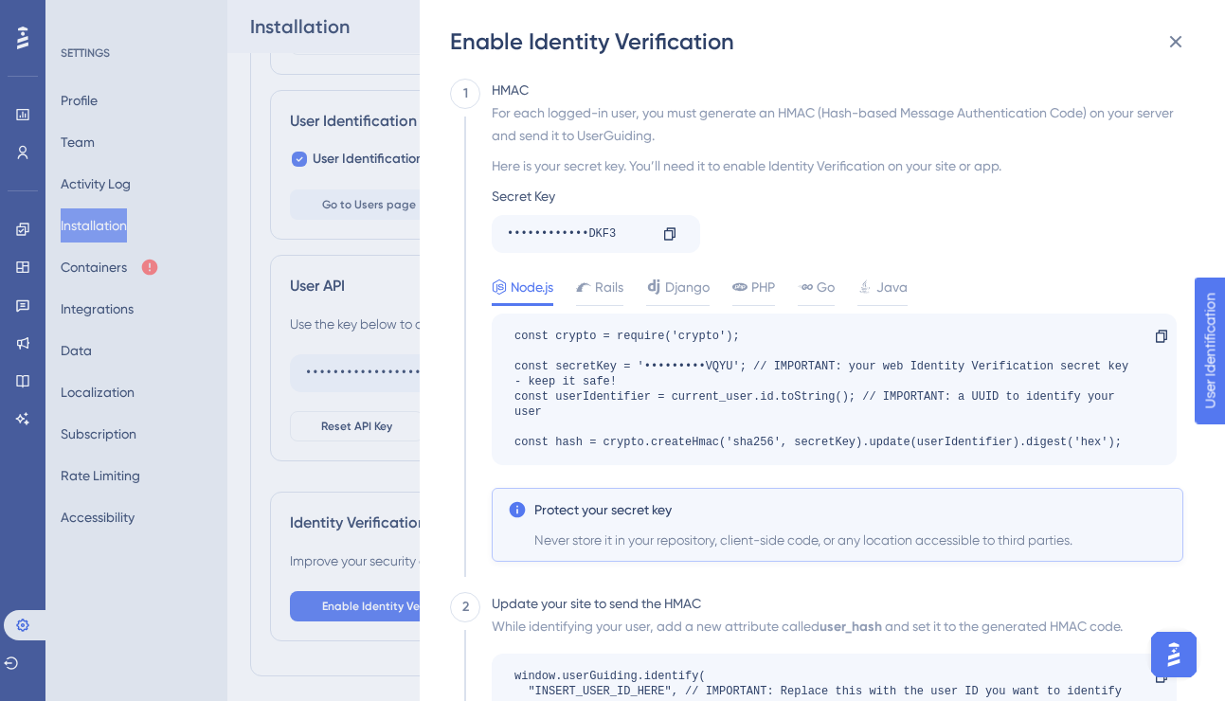
scroll to position [0, 0]
click at [242, 359] on div "Enable Identity Verification 1 HMAC For each logged-in user, you must generate …" at bounding box center [612, 350] width 1225 height 701
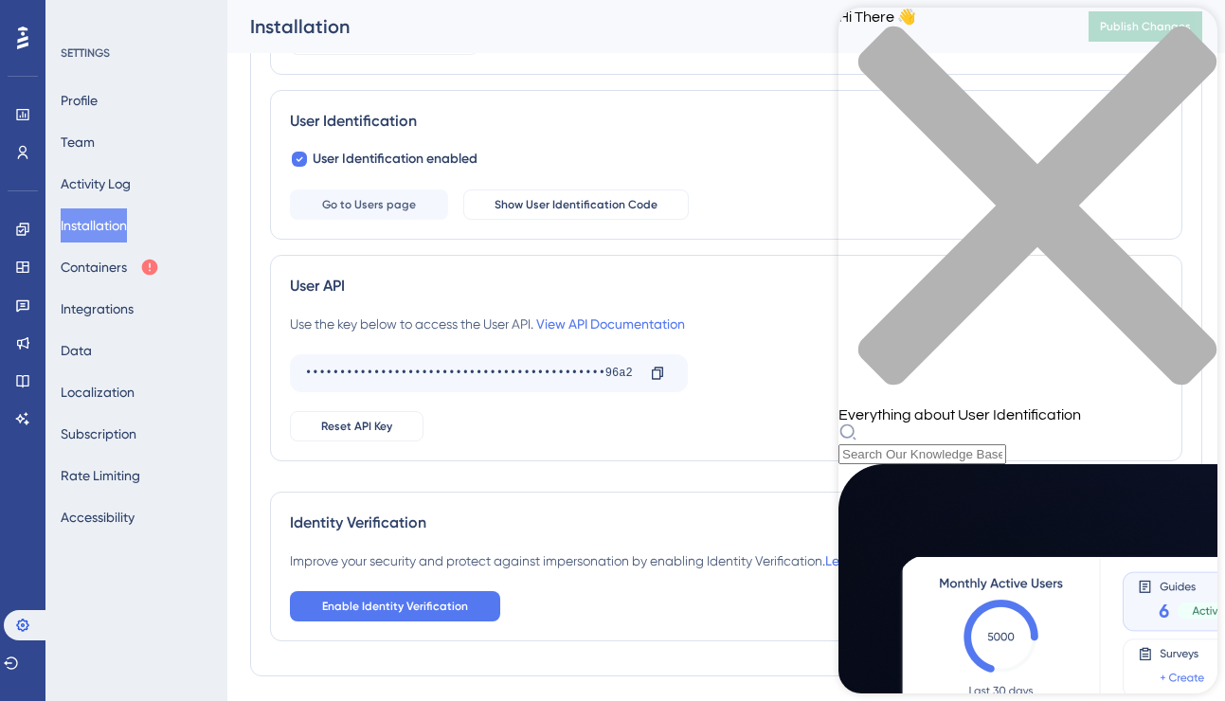
click at [1193, 26] on div "close resource center" at bounding box center [1027, 217] width 379 height 382
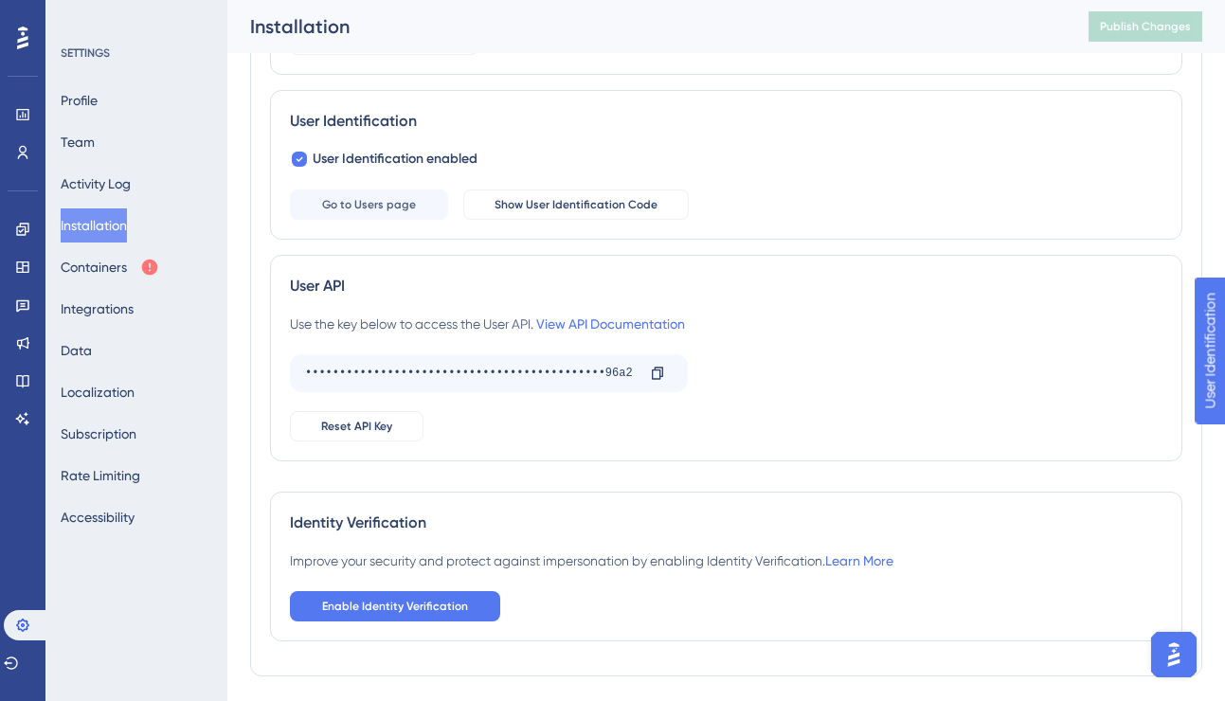
click at [16, 34] on div at bounding box center [23, 38] width 30 height 30
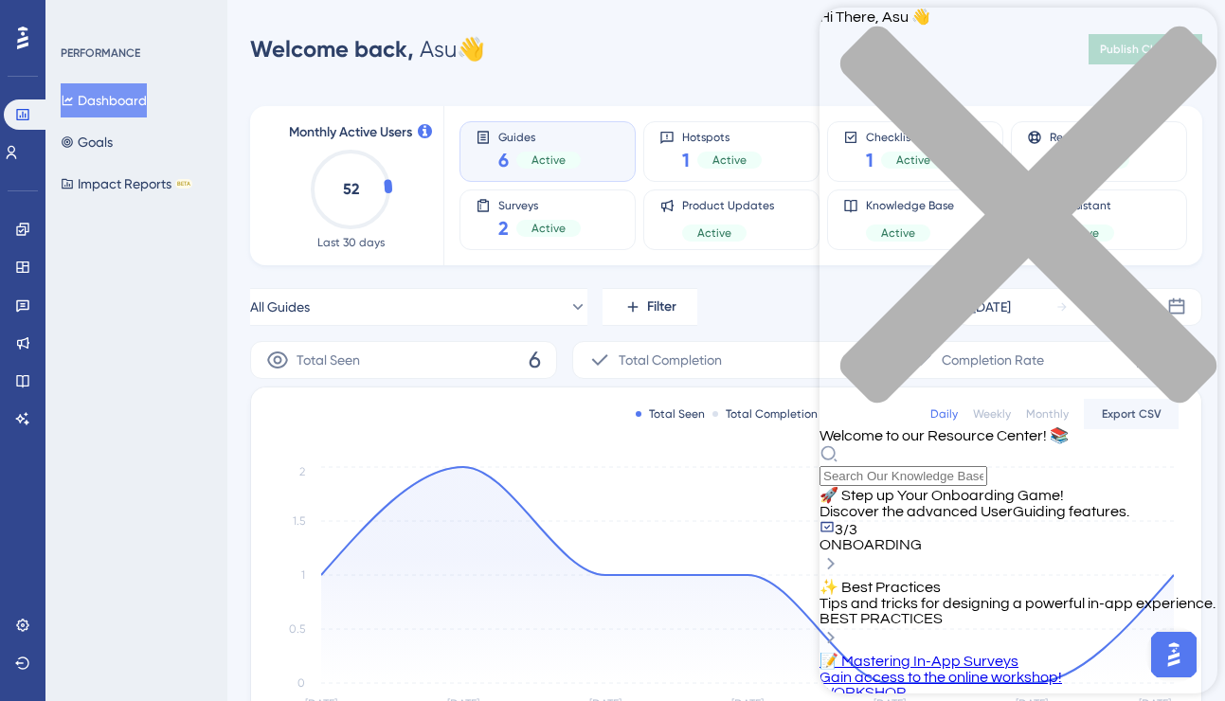
click at [1079, 486] on div "🚀 Step up Your Onboarding Game! Discover the advanced UserGuiding features. 3/3…" at bounding box center [1019, 519] width 398 height 66
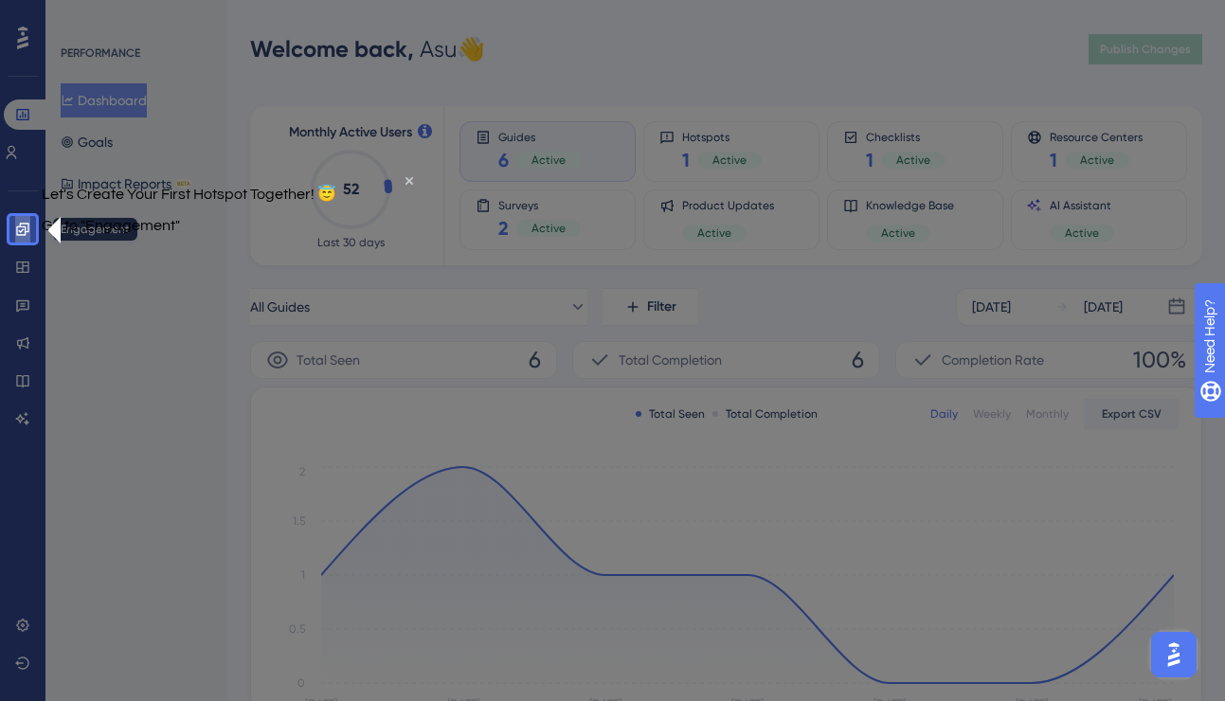
click at [18, 229] on icon at bounding box center [22, 229] width 15 height 15
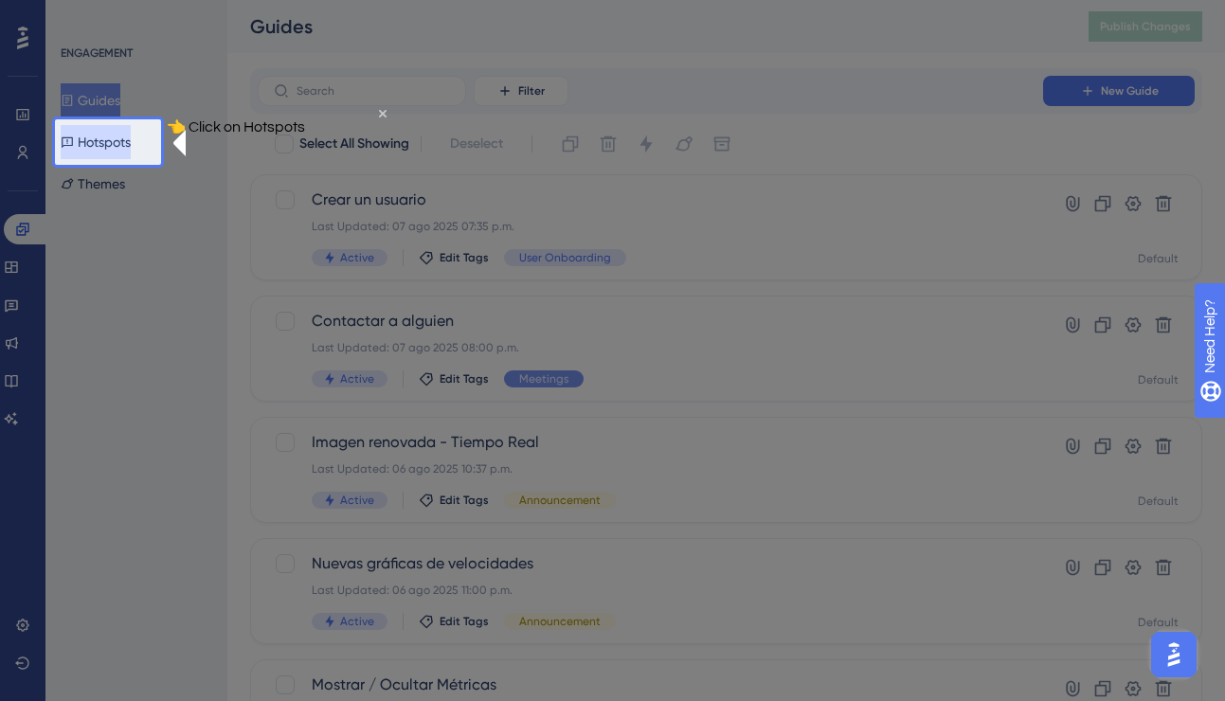
click at [101, 153] on button "Hotspots" at bounding box center [96, 142] width 70 height 34
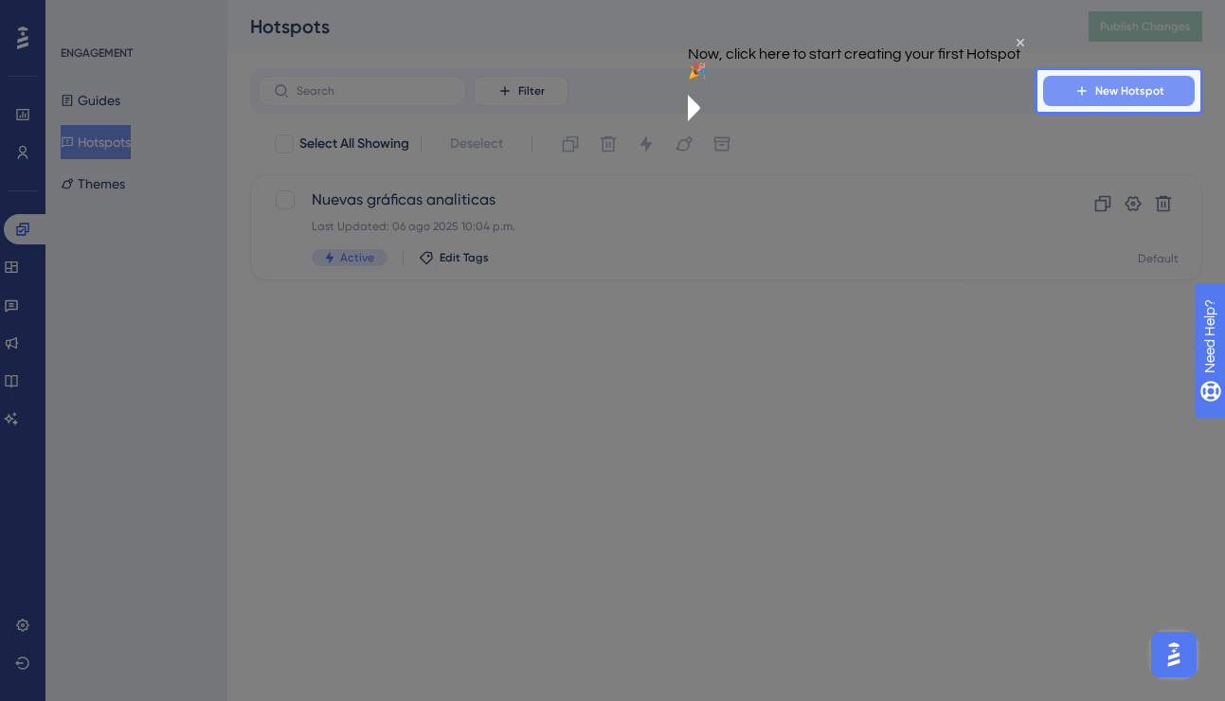
click at [1108, 91] on span "New Hotspot" at bounding box center [1129, 90] width 69 height 15
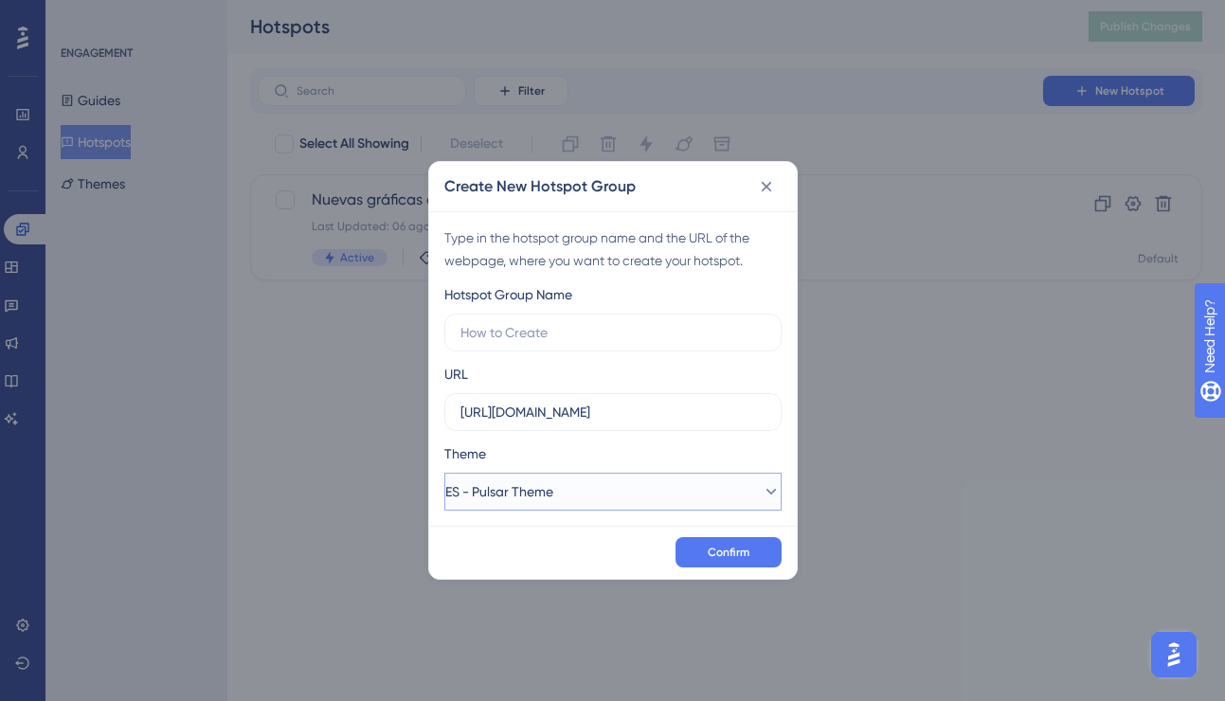
click at [612, 481] on button "ES - Pulsar Theme" at bounding box center [612, 492] width 337 height 38
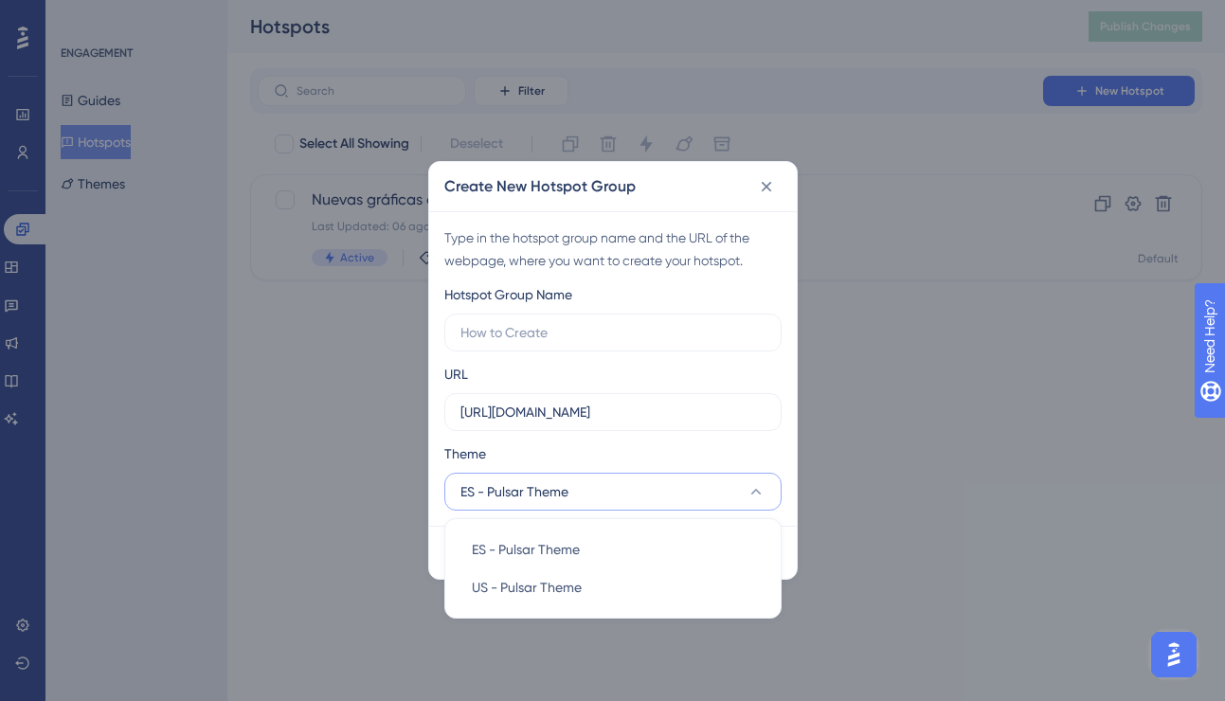
click at [630, 453] on div "Theme" at bounding box center [612, 457] width 337 height 30
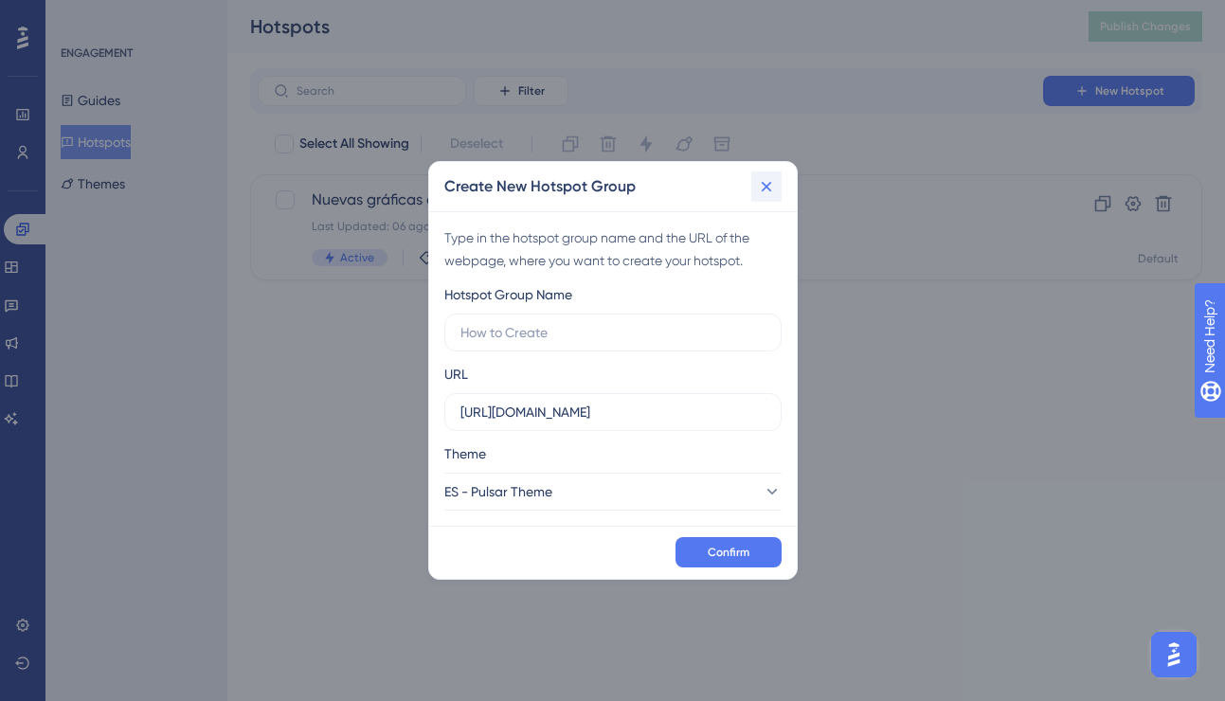
click at [768, 183] on icon at bounding box center [766, 187] width 10 height 10
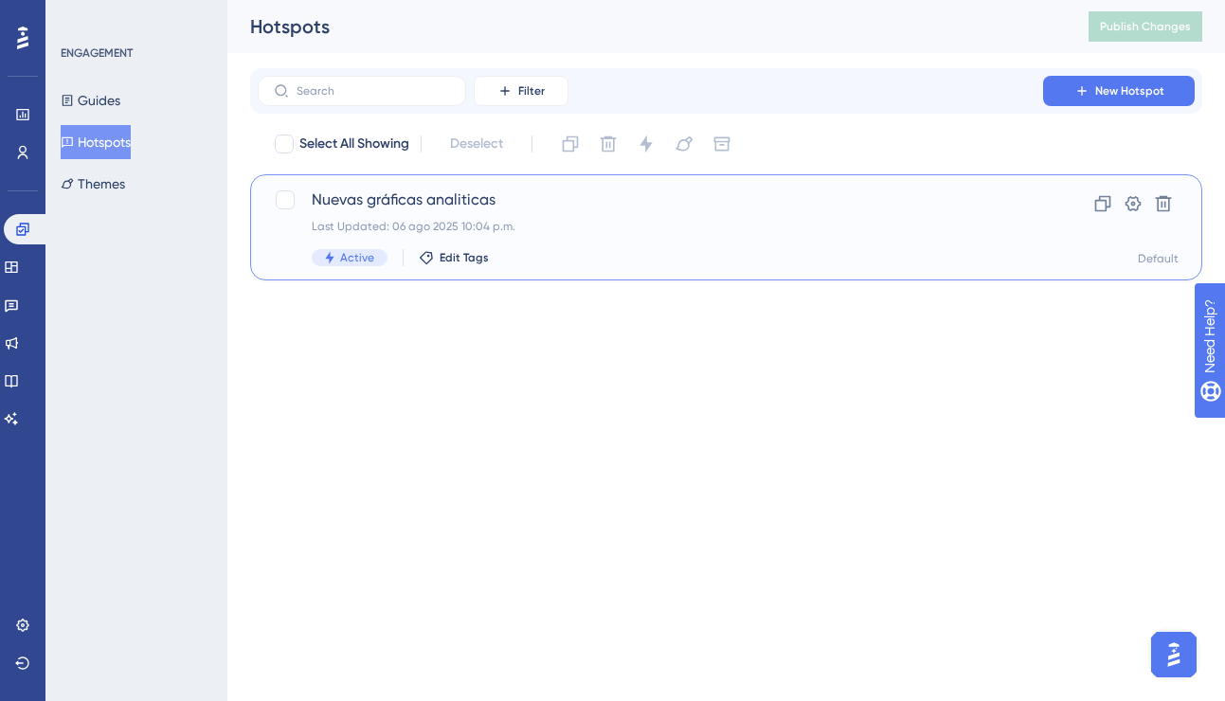
click at [657, 225] on div "Last Updated: 06 ago 2025 10:04 p.m." at bounding box center [650, 226] width 677 height 15
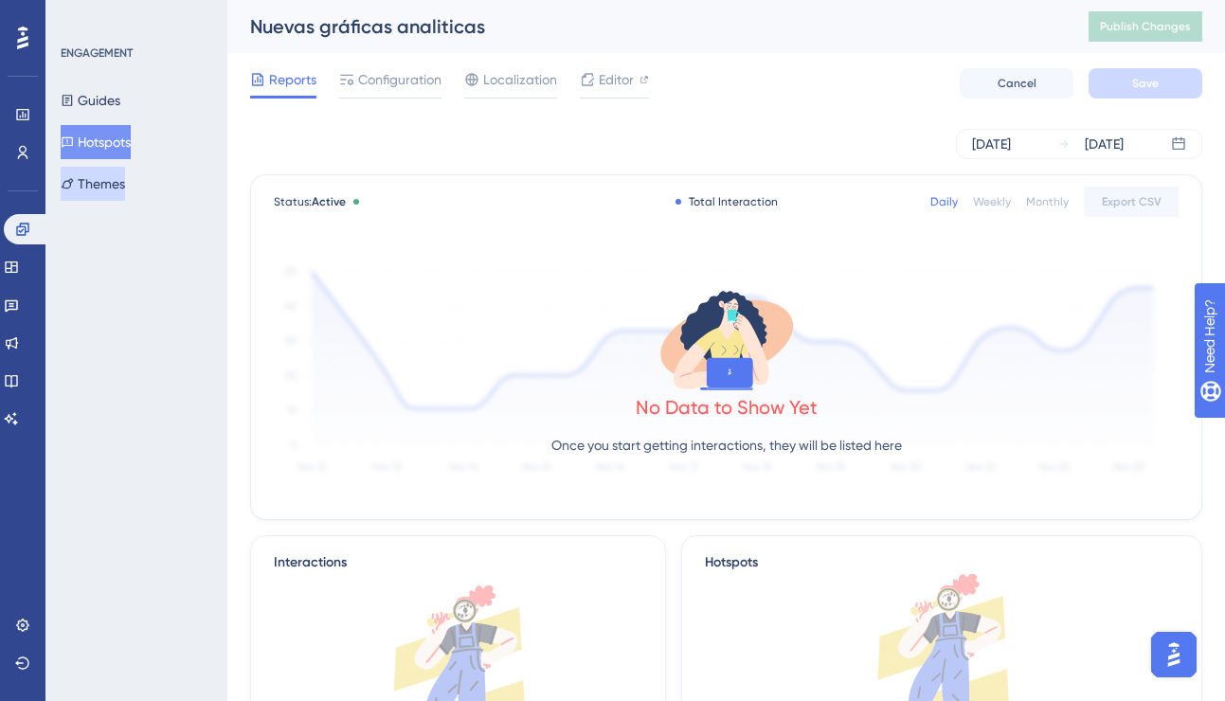
click at [114, 182] on button "Themes" at bounding box center [93, 184] width 64 height 34
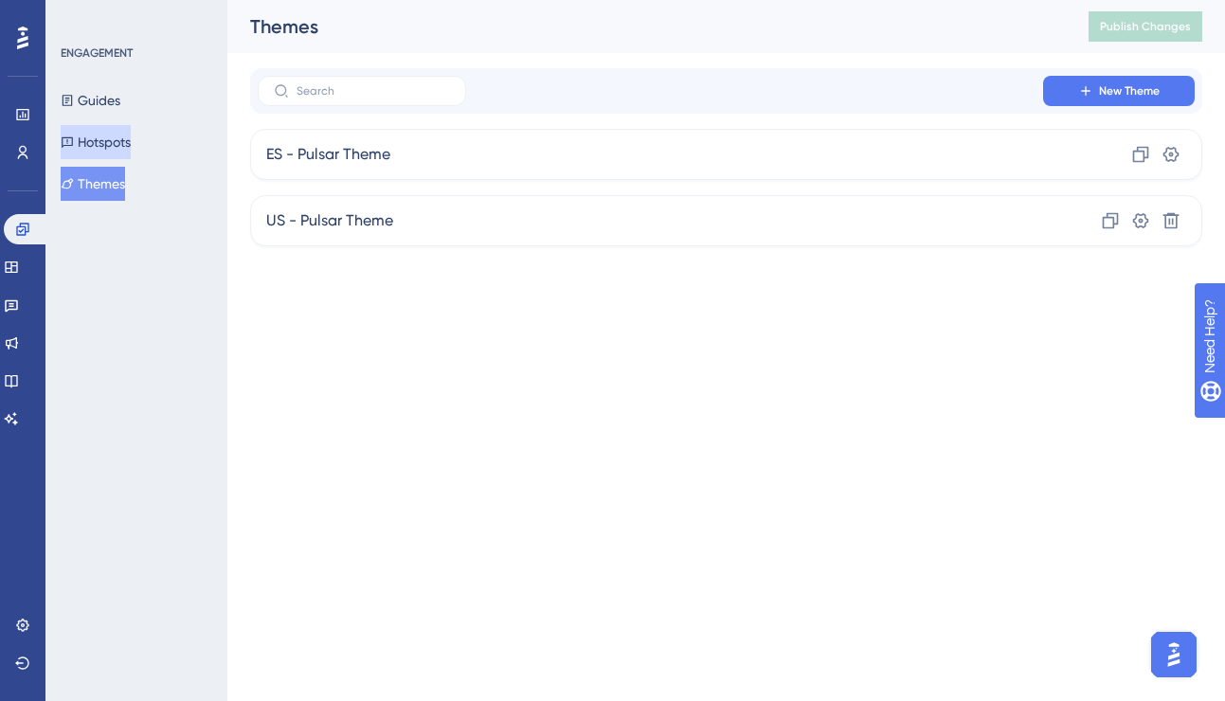
click at [113, 139] on button "Hotspots" at bounding box center [96, 142] width 70 height 34
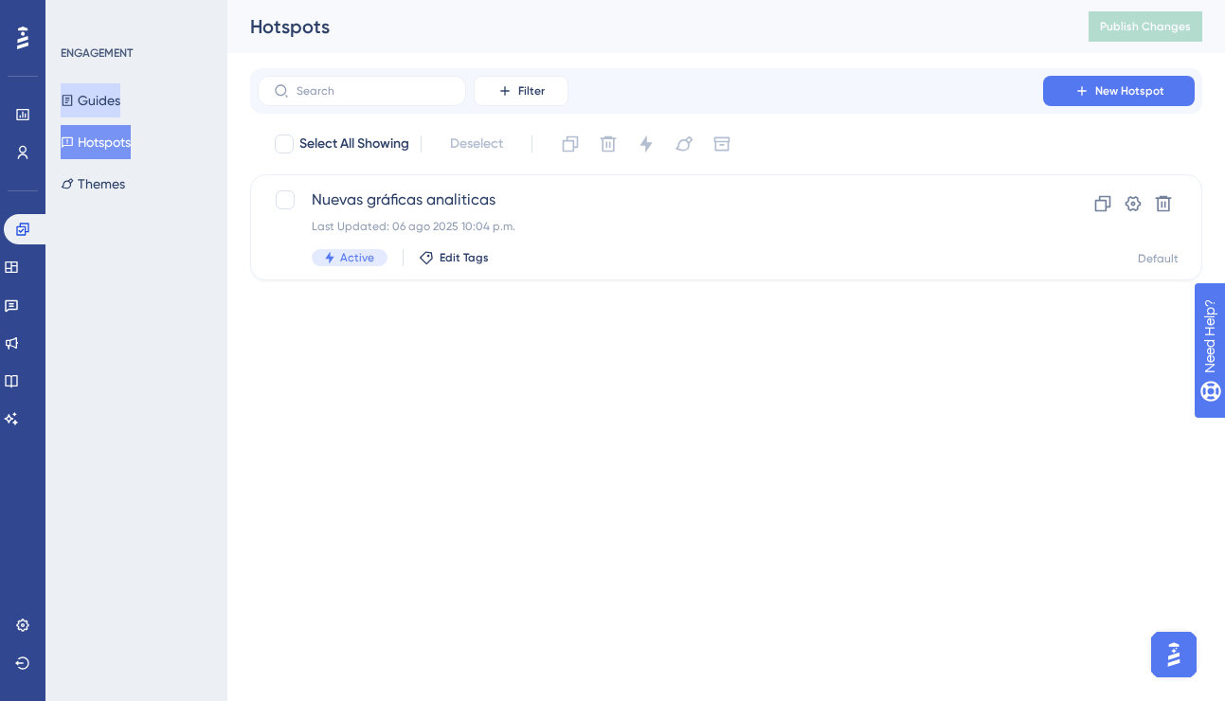
click at [109, 104] on button "Guides" at bounding box center [91, 100] width 60 height 34
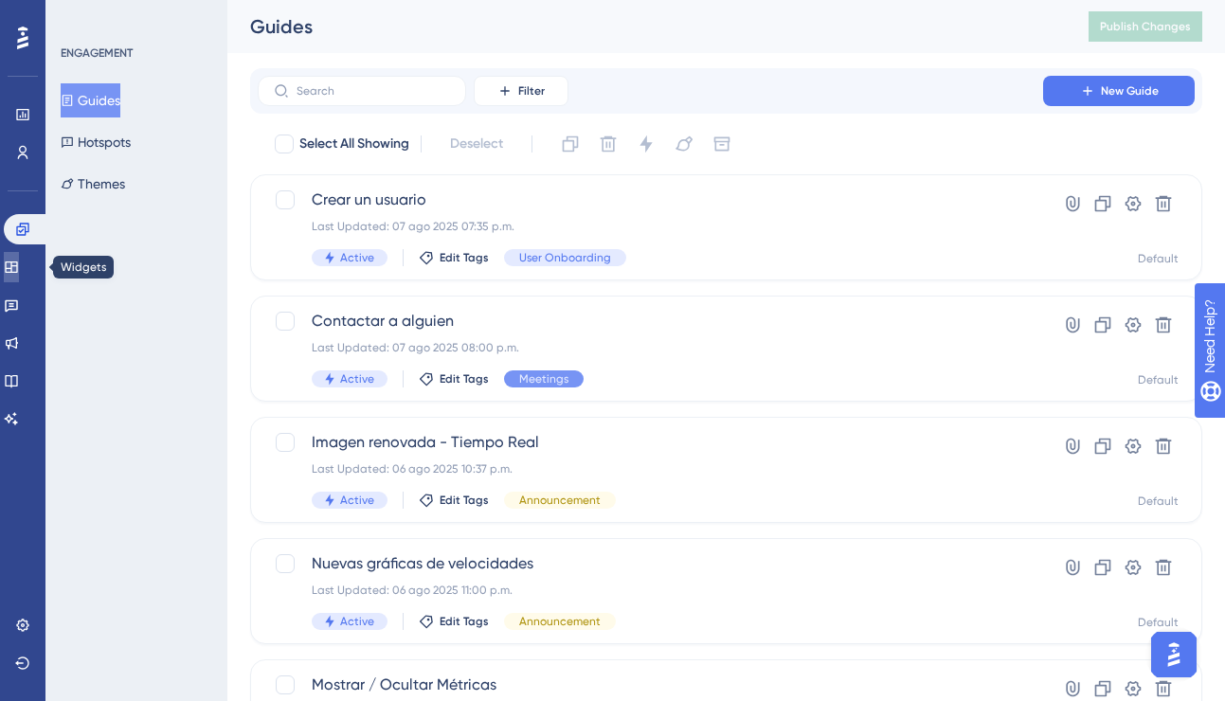
click at [17, 271] on icon at bounding box center [11, 266] width 12 height 11
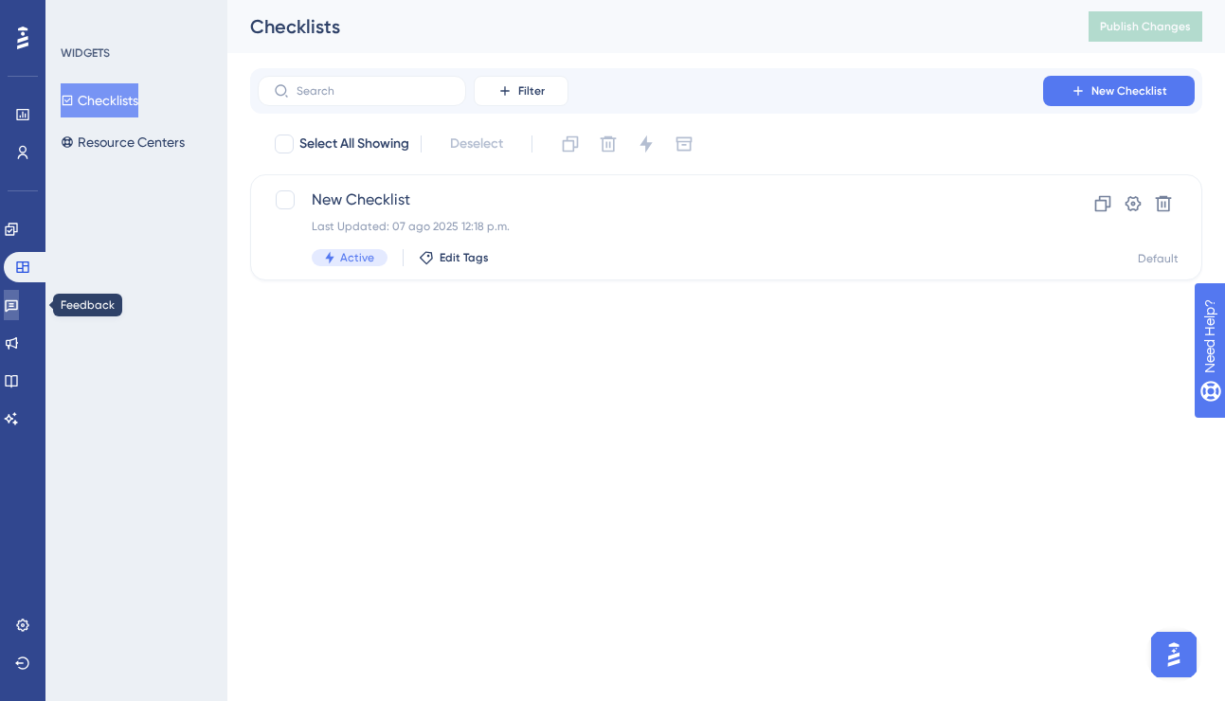
click at [18, 311] on icon at bounding box center [11, 306] width 13 height 12
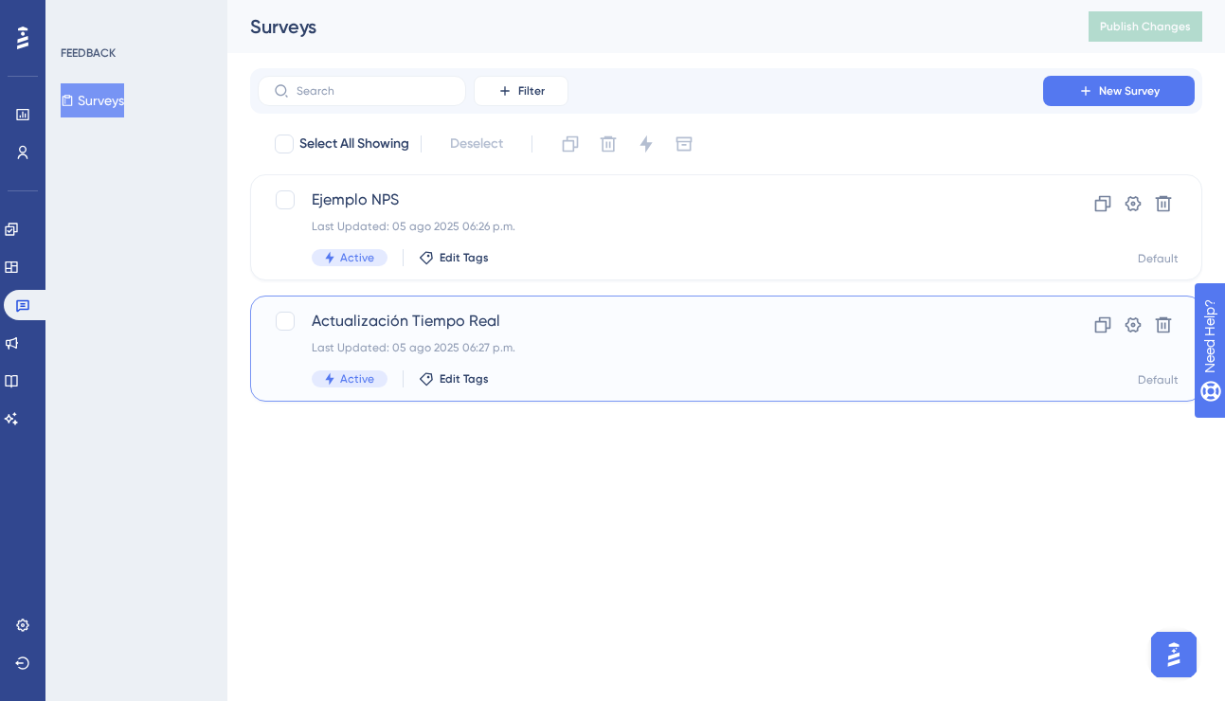
click at [586, 347] on div "Last Updated: 05 ago 2025 06:27 p.m." at bounding box center [650, 347] width 677 height 15
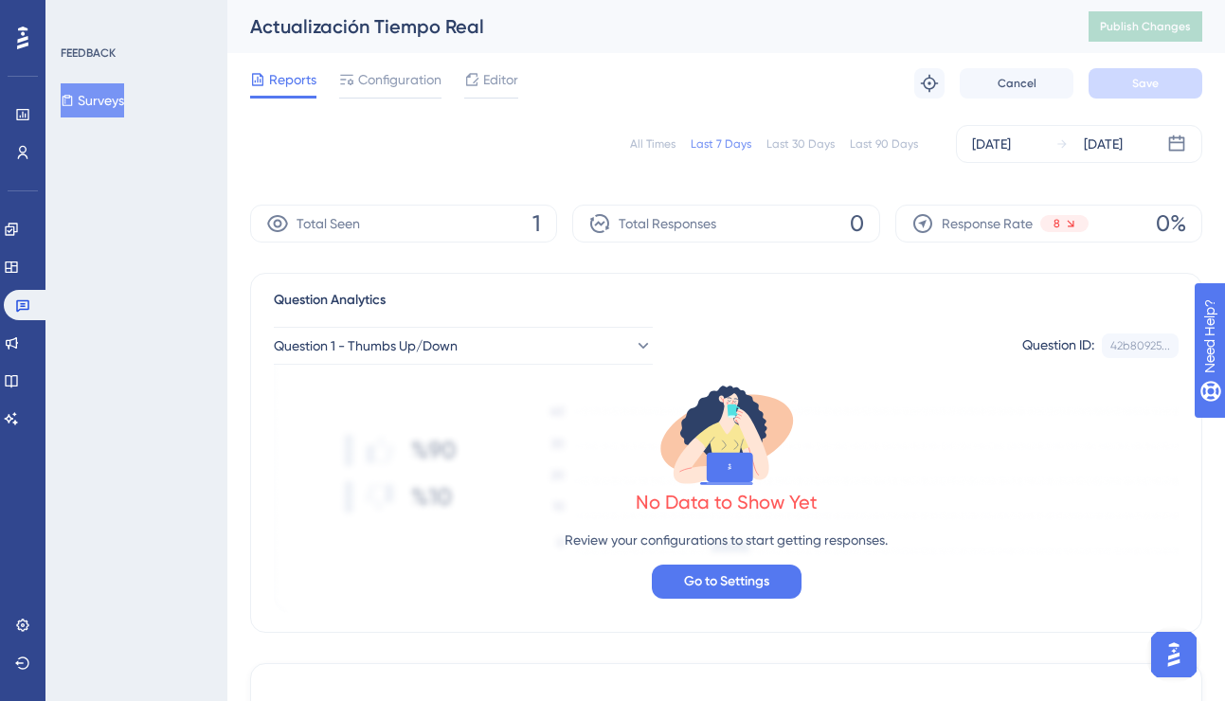
click at [1176, 647] on img "Open AI Assistant Launcher" at bounding box center [1174, 655] width 34 height 34
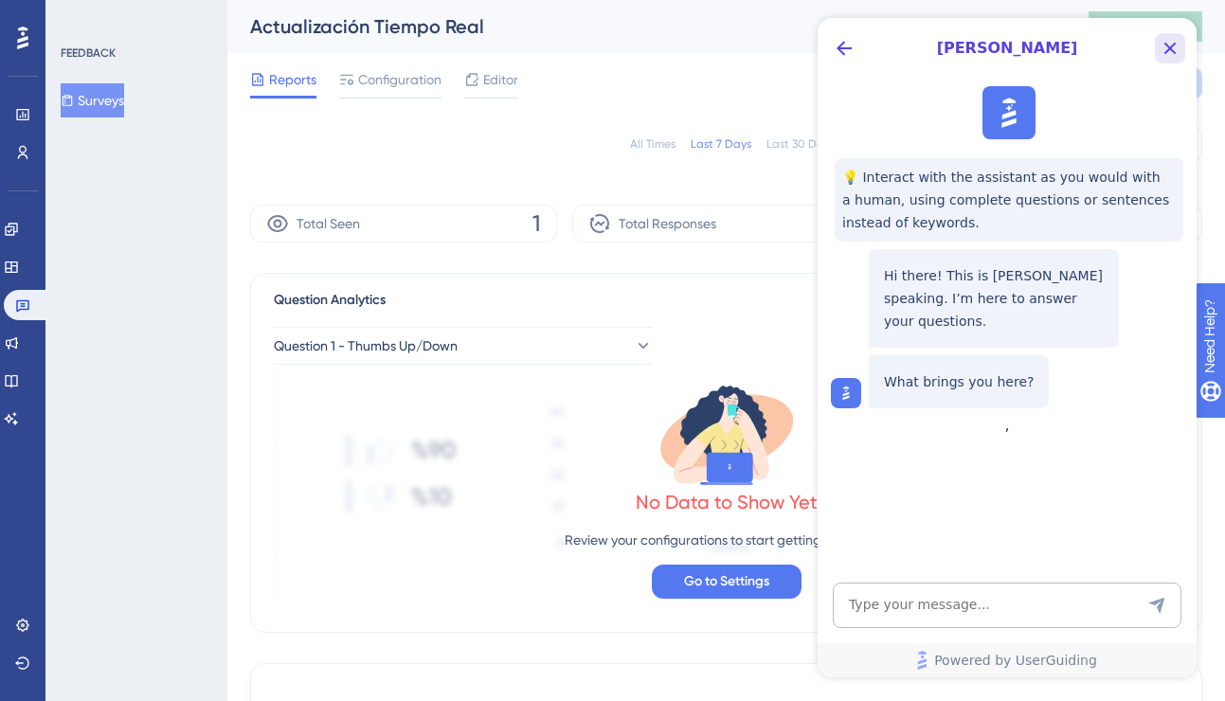
click at [1180, 39] on icon "Close Button" at bounding box center [1170, 48] width 23 height 23
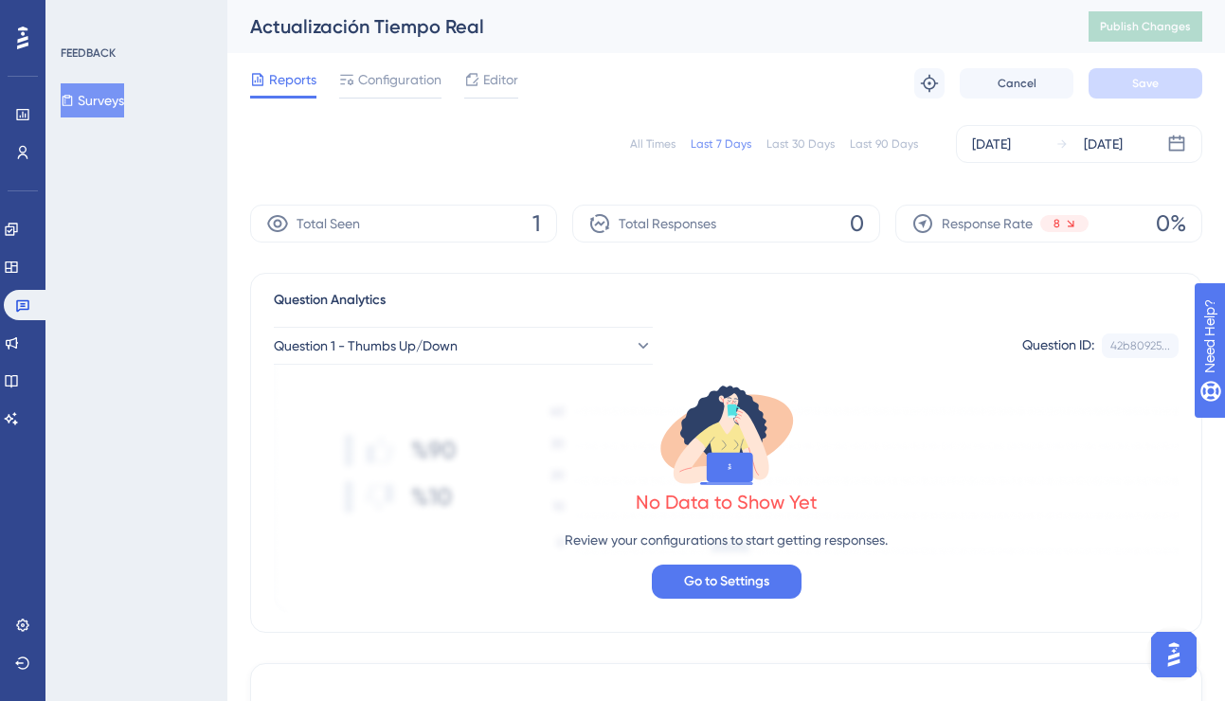
click at [26, 44] on icon at bounding box center [22, 38] width 11 height 23
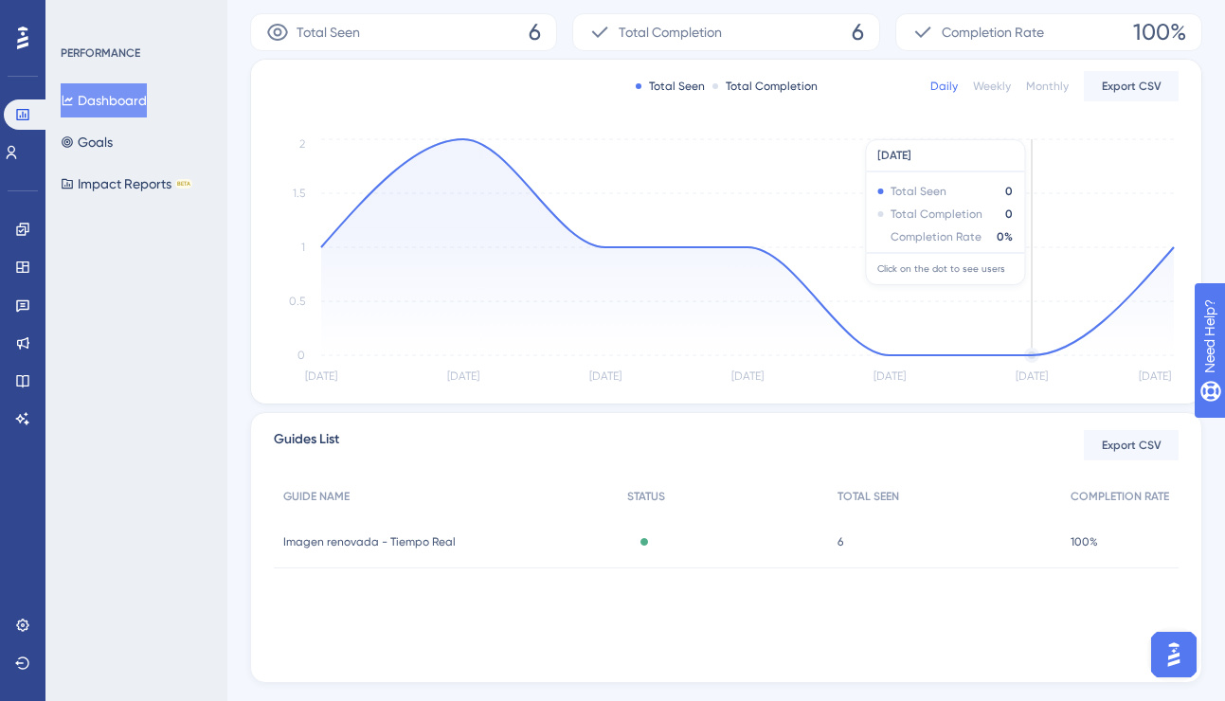
scroll to position [370, 0]
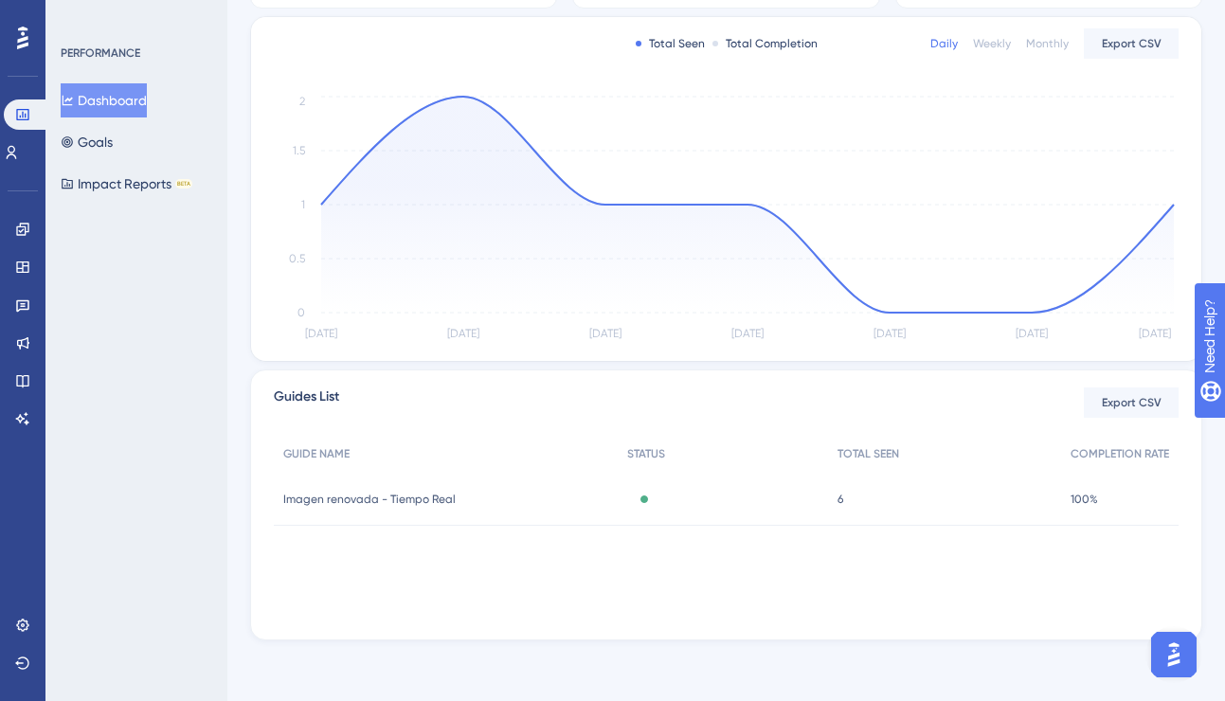
click at [1167, 660] on img "Open AI Assistant Launcher" at bounding box center [1174, 655] width 34 height 34
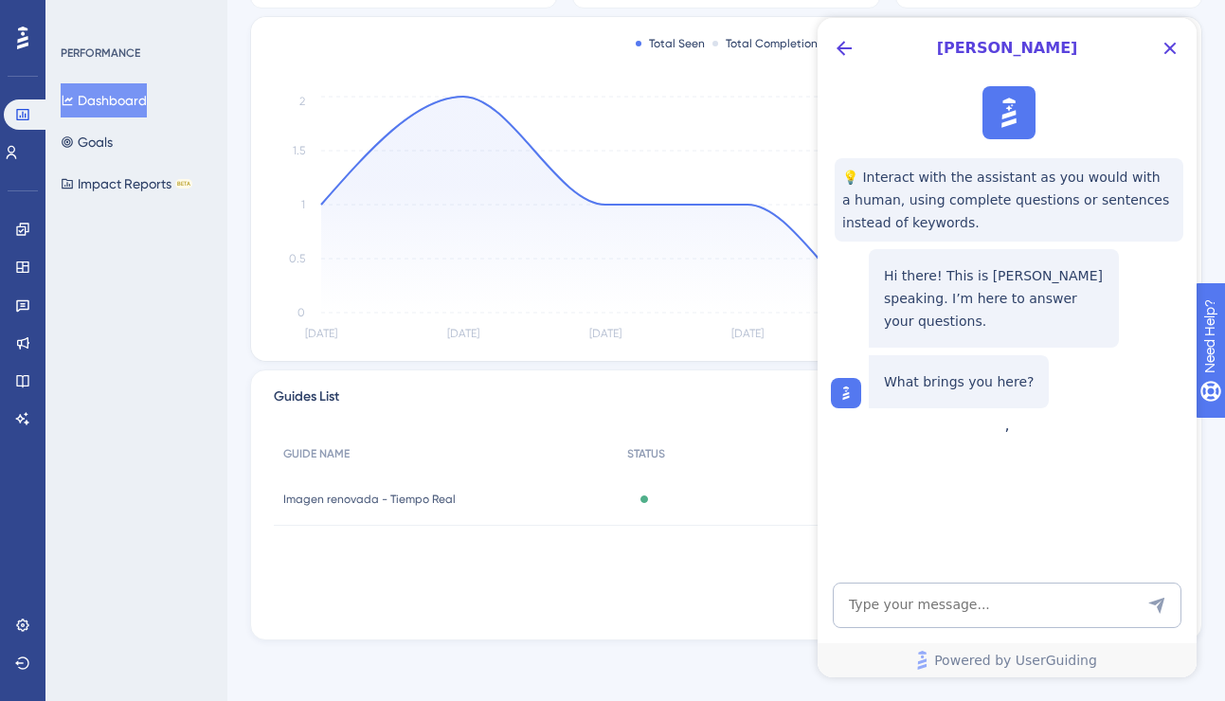
scroll to position [0, 0]
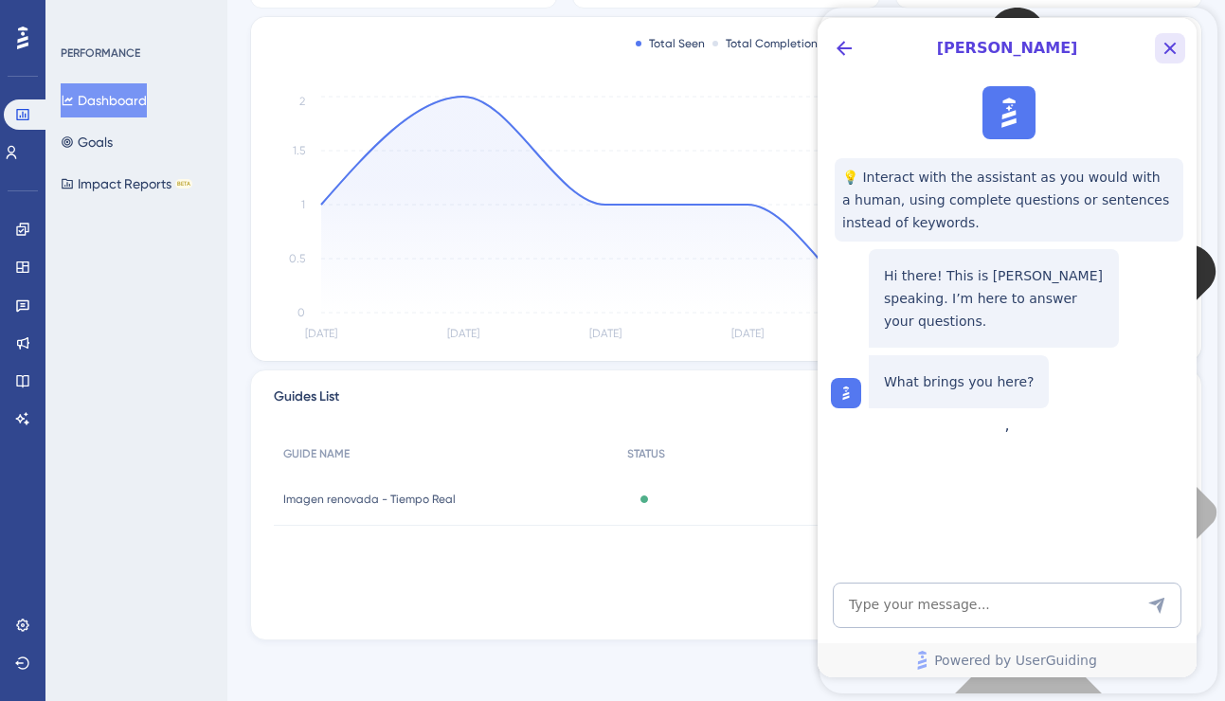
click at [1179, 42] on icon "Close Button" at bounding box center [1170, 48] width 23 height 23
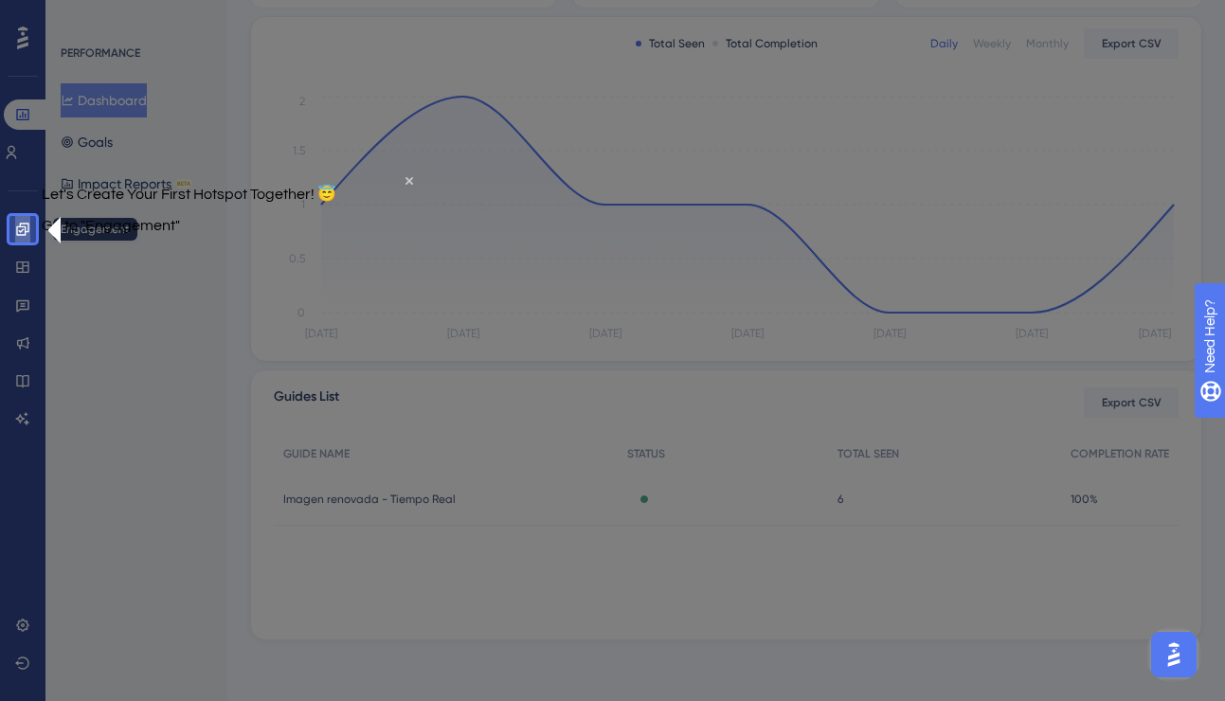
click at [22, 231] on icon at bounding box center [22, 229] width 15 height 15
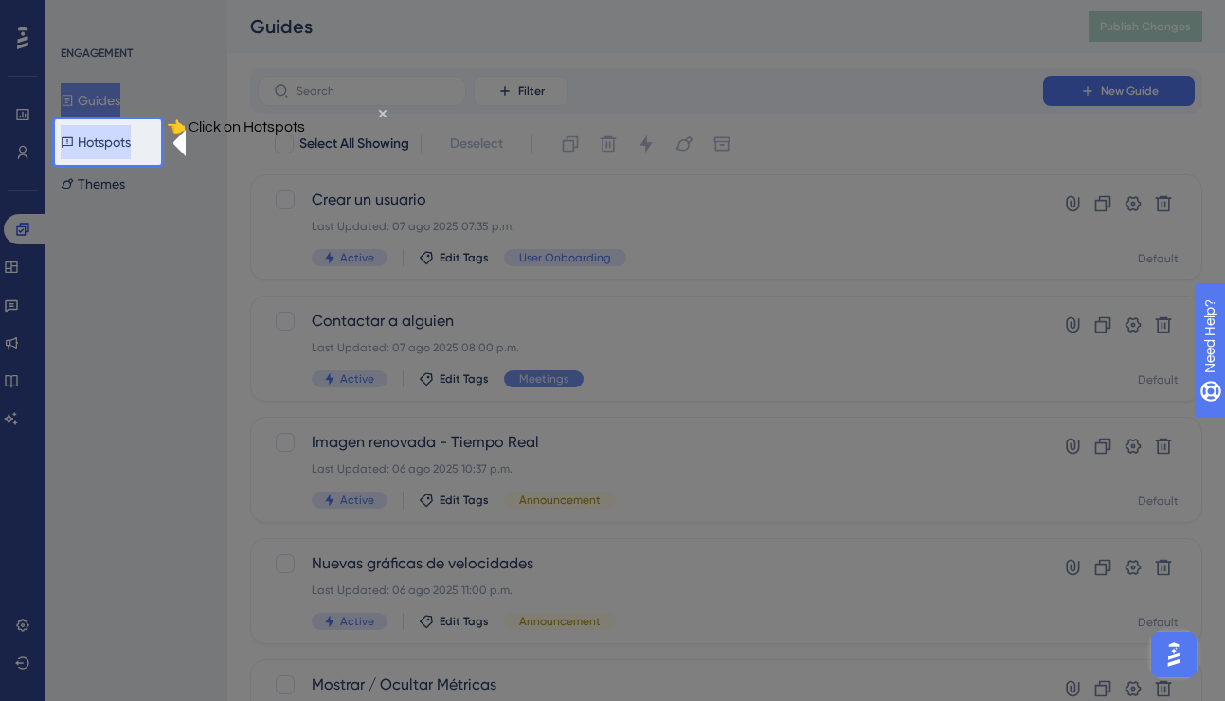
click at [110, 143] on button "Hotspots" at bounding box center [96, 142] width 70 height 34
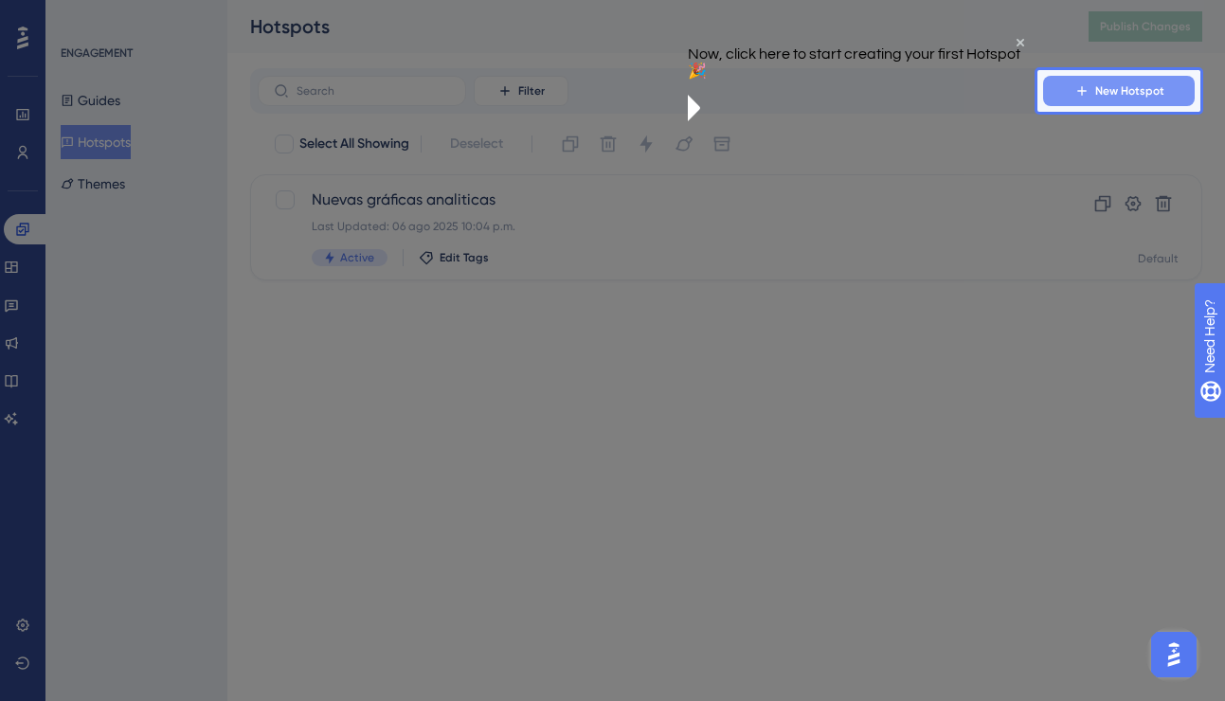
click at [1134, 86] on span "New Hotspot" at bounding box center [1129, 90] width 69 height 15
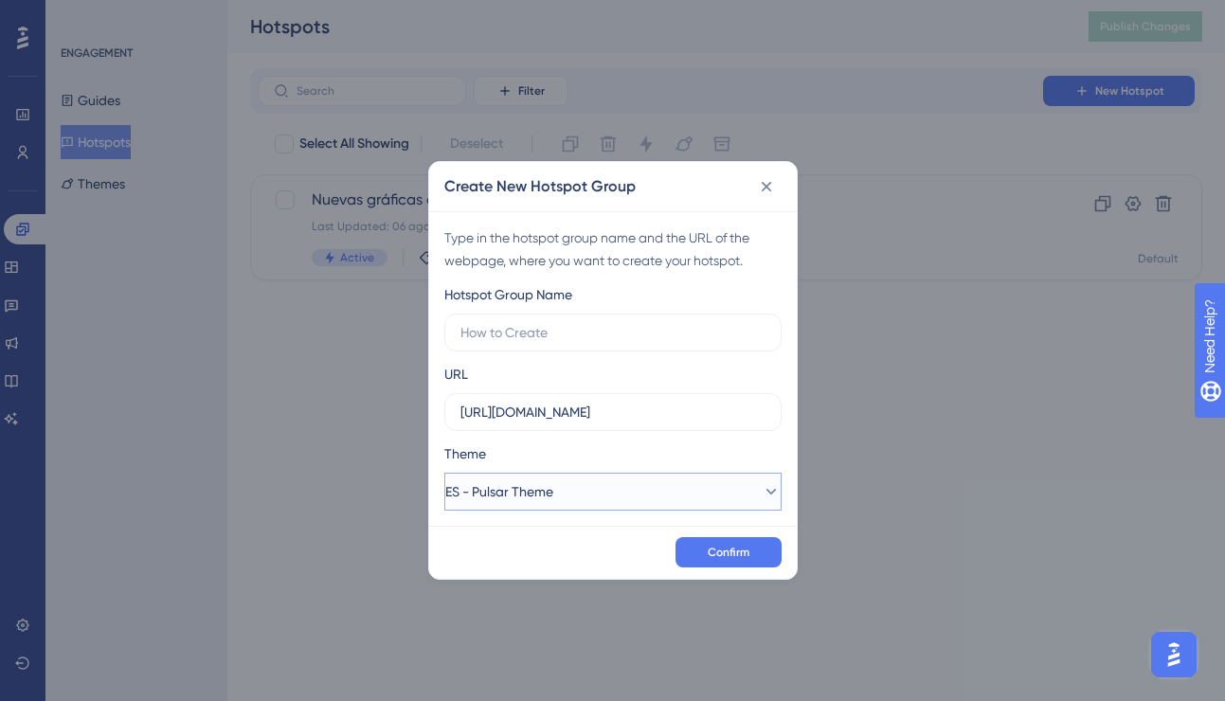
click at [615, 489] on button "ES - Pulsar Theme" at bounding box center [612, 492] width 337 height 38
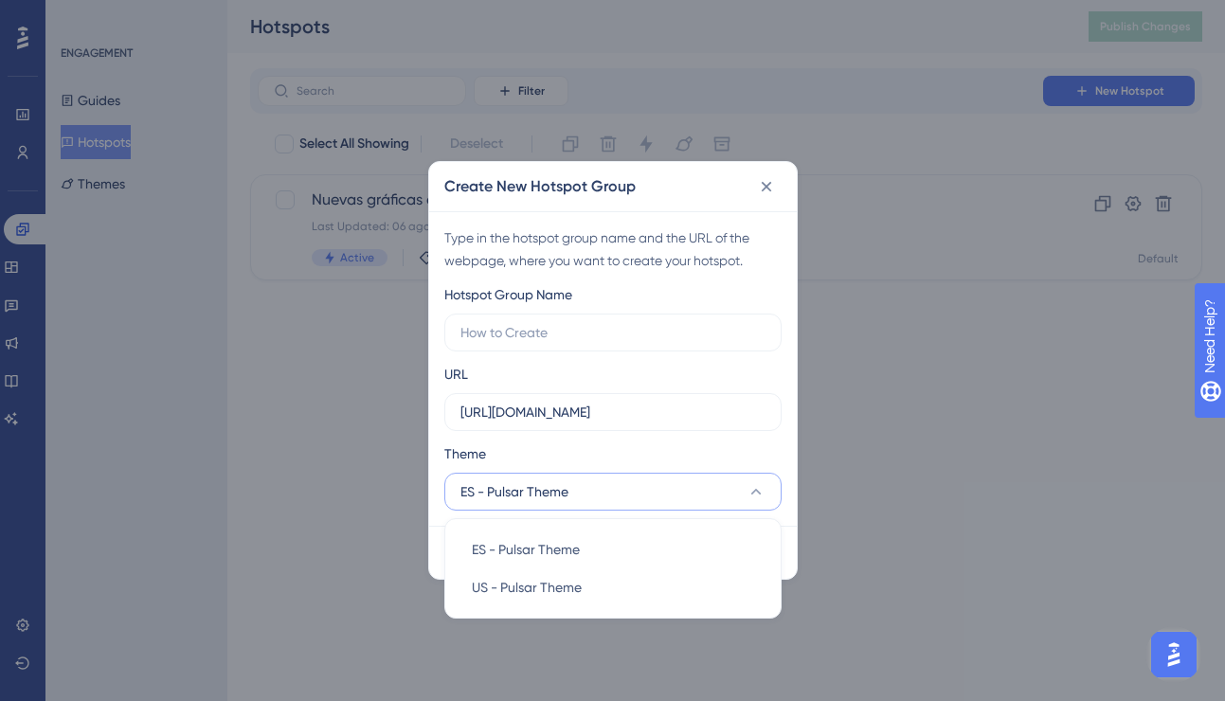
click at [615, 489] on button "ES - Pulsar Theme" at bounding box center [612, 492] width 337 height 38
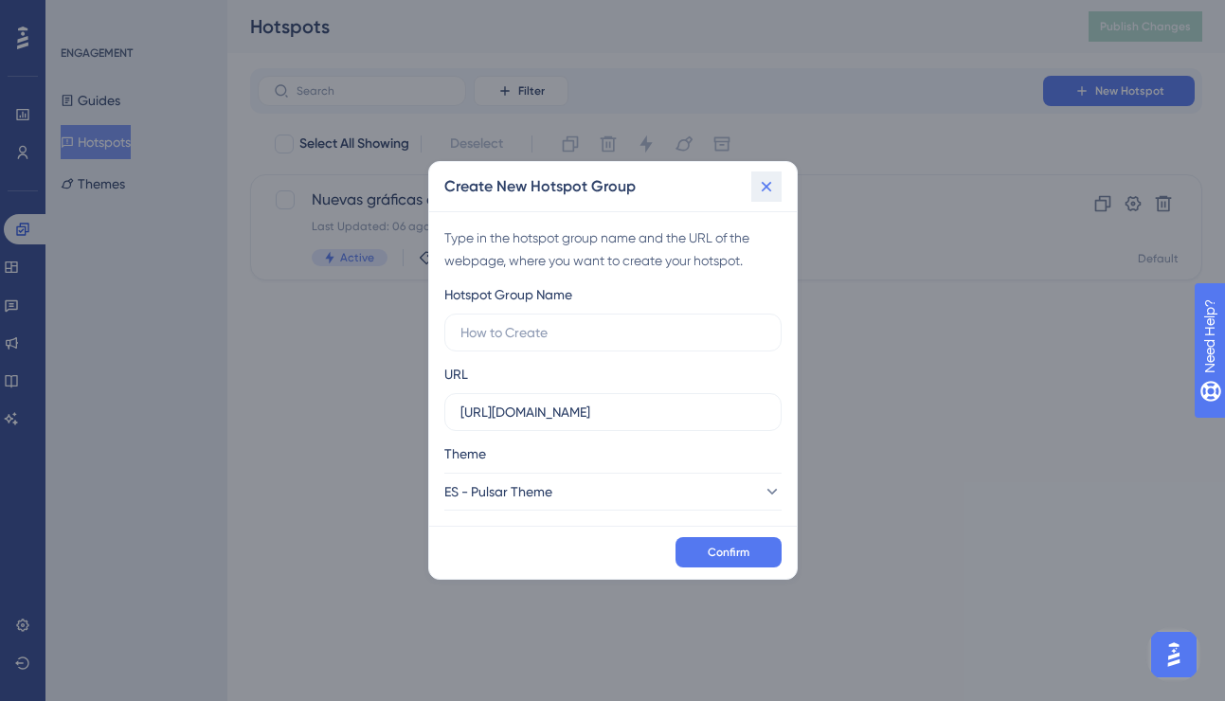
click at [771, 181] on icon at bounding box center [766, 186] width 19 height 19
